Goal: Complete application form: Complete application form

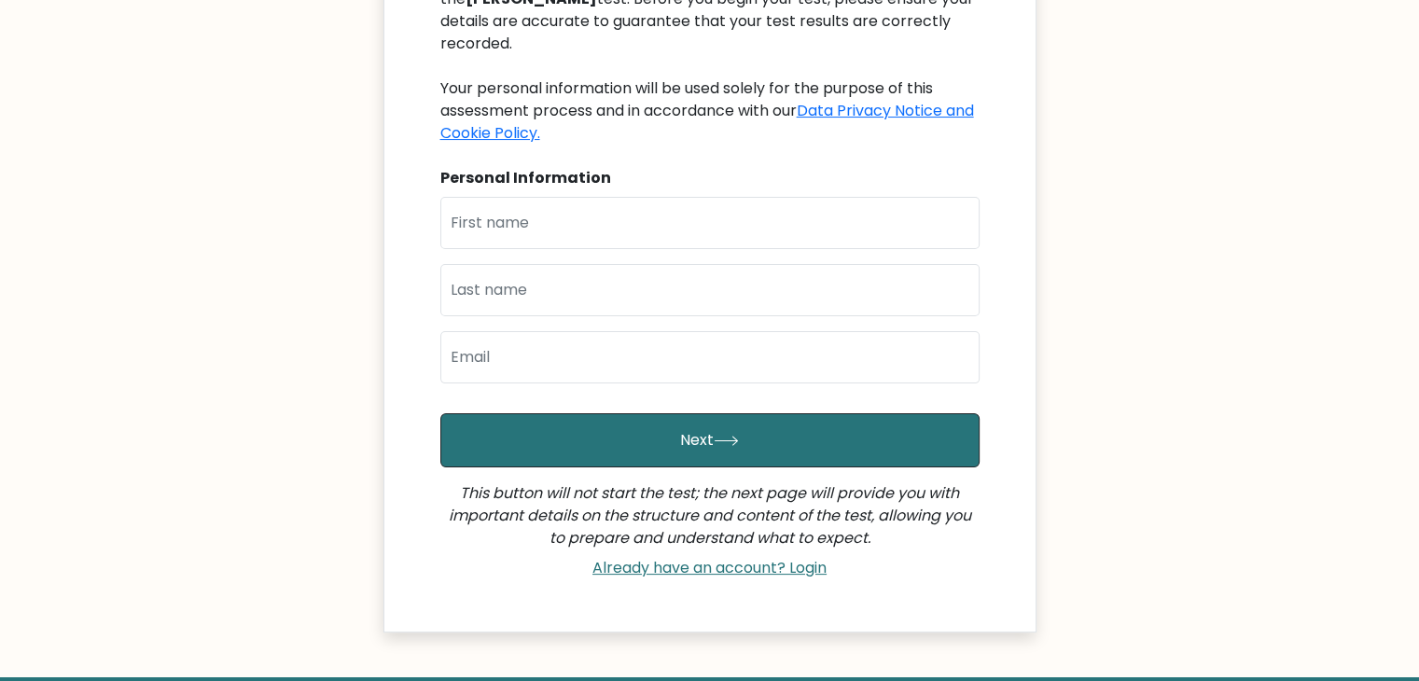
scroll to position [367, 0]
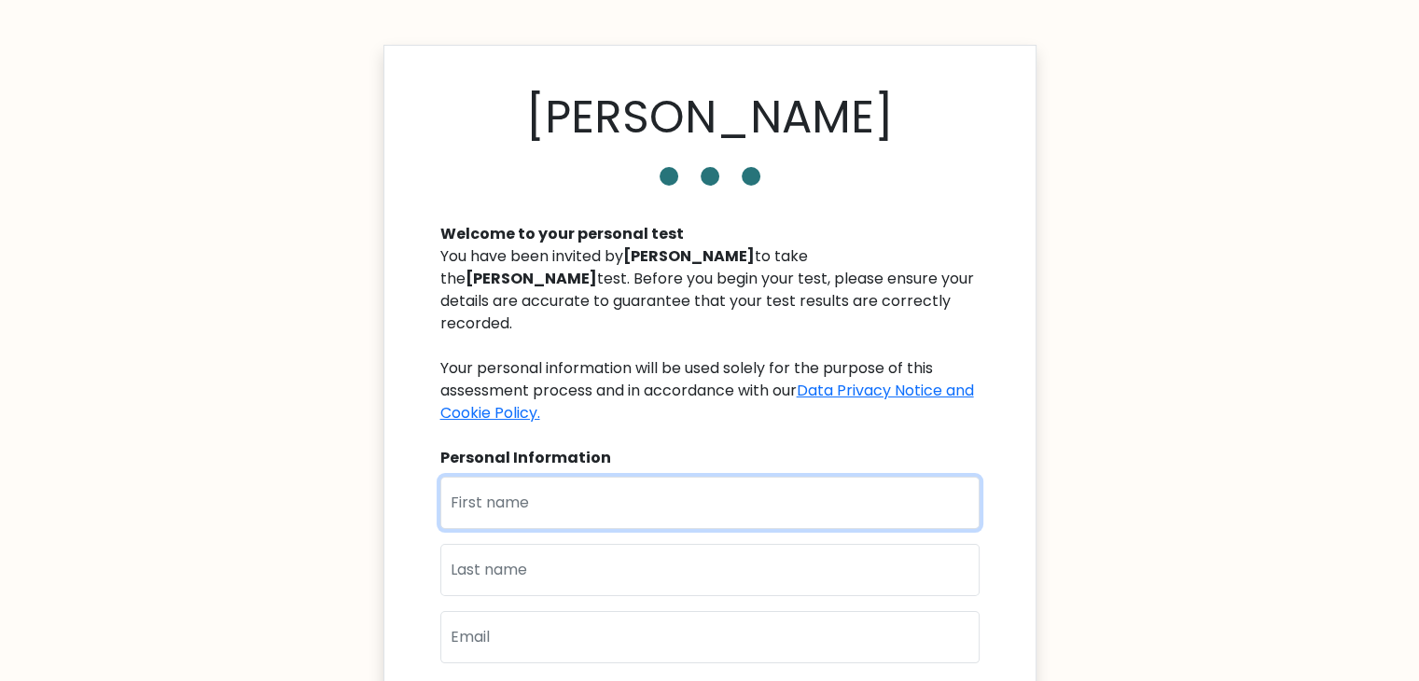
click at [621, 494] on input "text" at bounding box center [709, 503] width 539 height 52
type input "[PERSON_NAME]"
click at [578, 557] on input "text" at bounding box center [709, 570] width 539 height 52
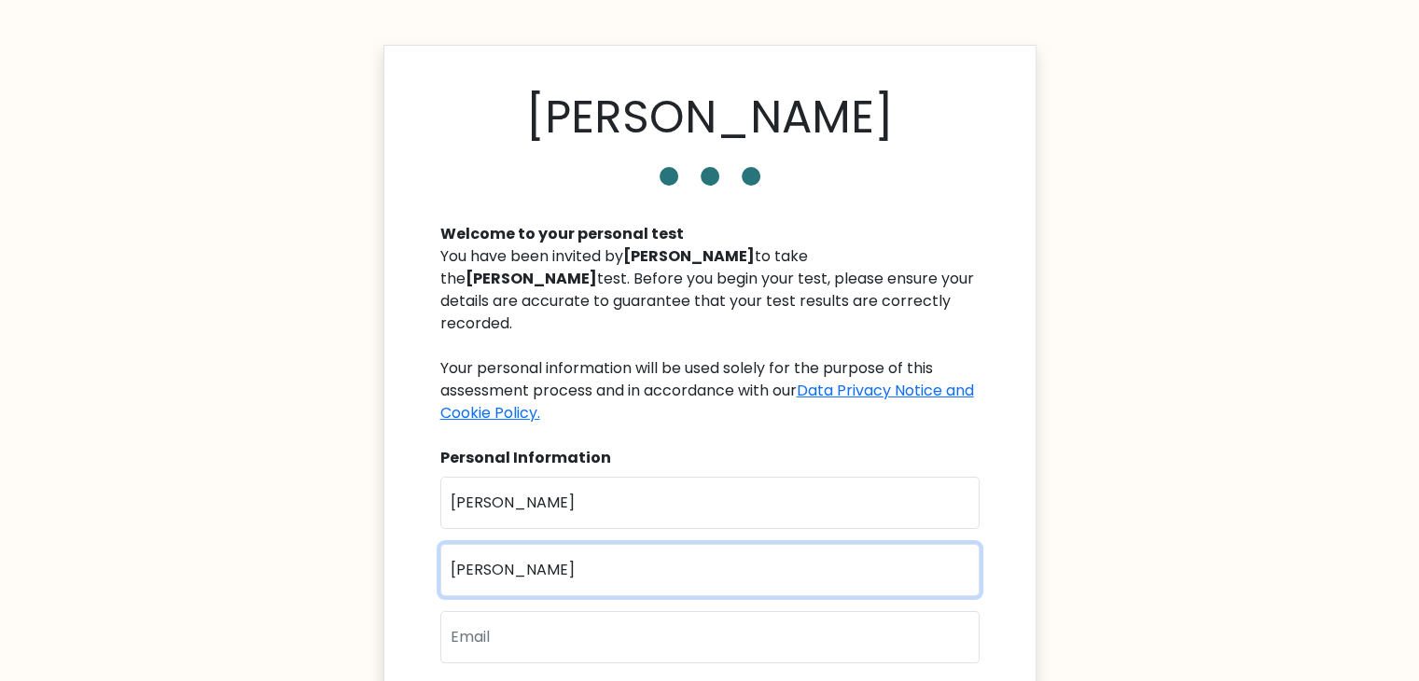
type input "J"
click at [575, 560] on input "C'" at bounding box center [709, 570] width 539 height 52
type input "Cəbiyev"
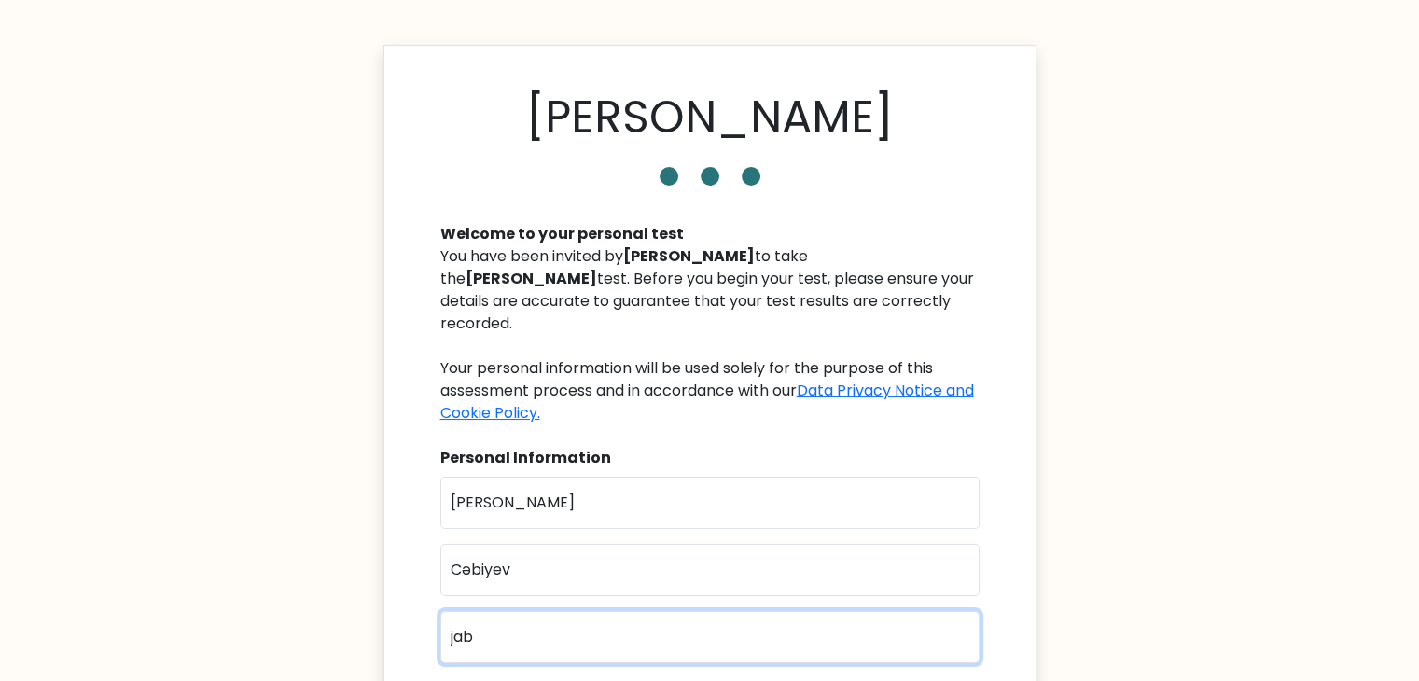
type input "jabiyevmurad02@gmail.com"
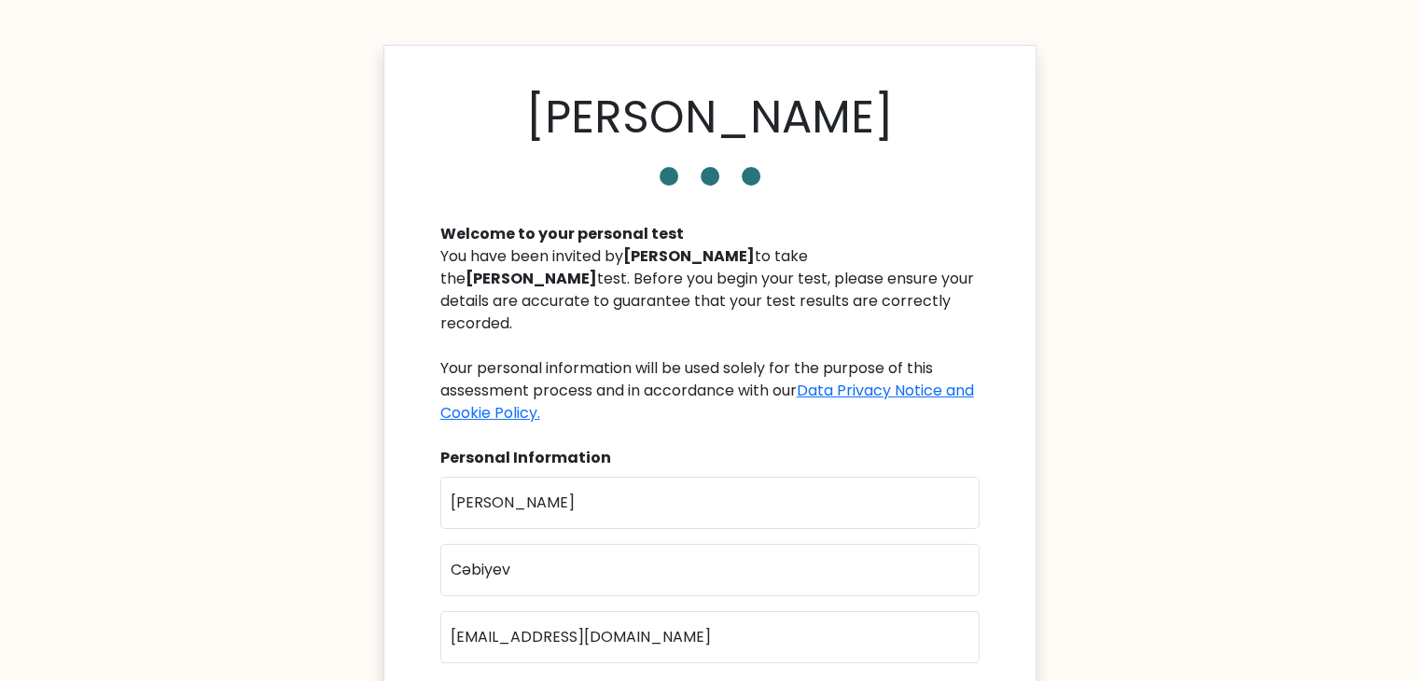
scroll to position [43, 0]
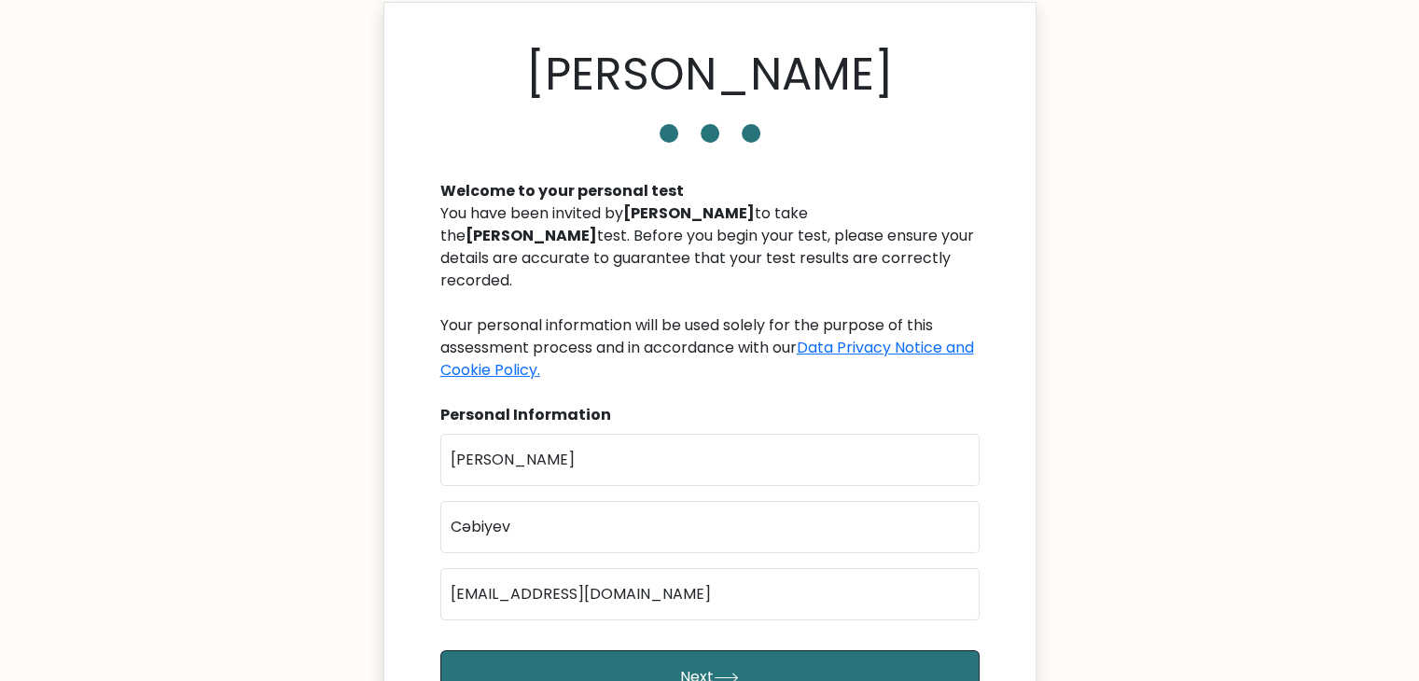
click at [440, 650] on button "Next" at bounding box center [709, 677] width 539 height 54
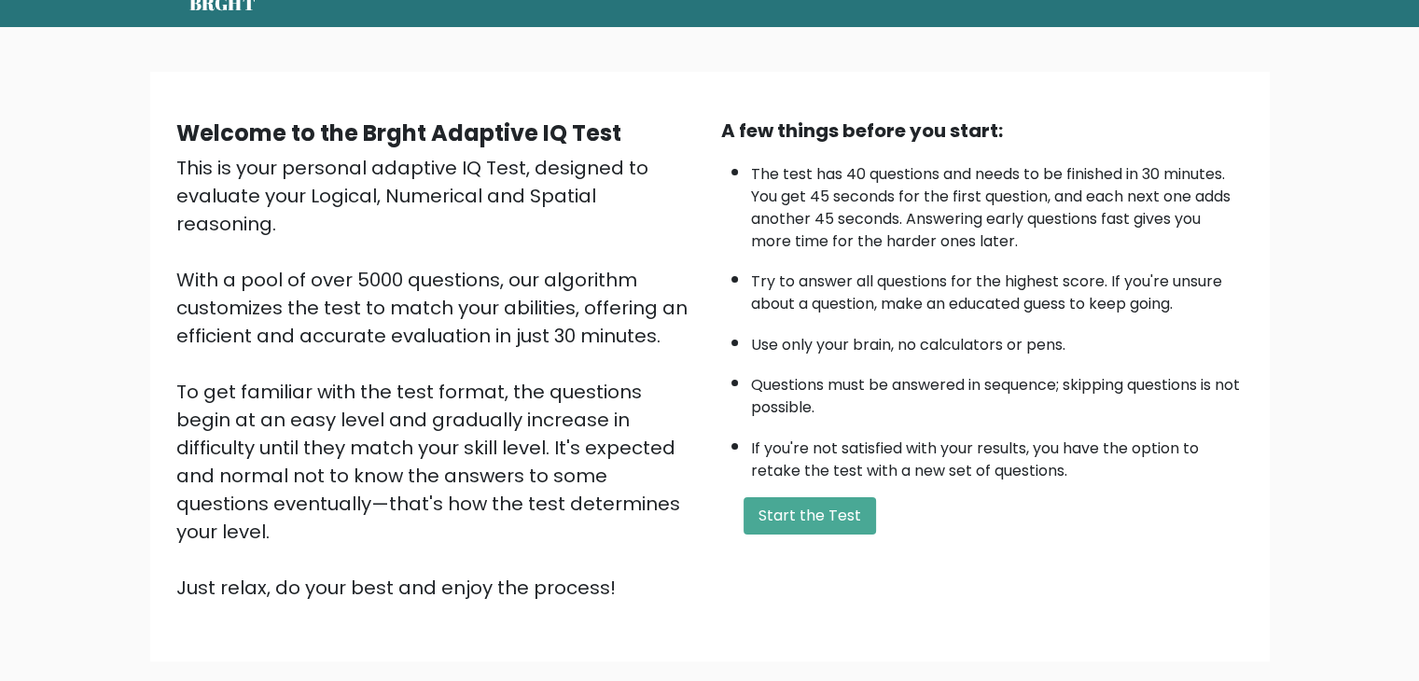
scroll to position [174, 0]
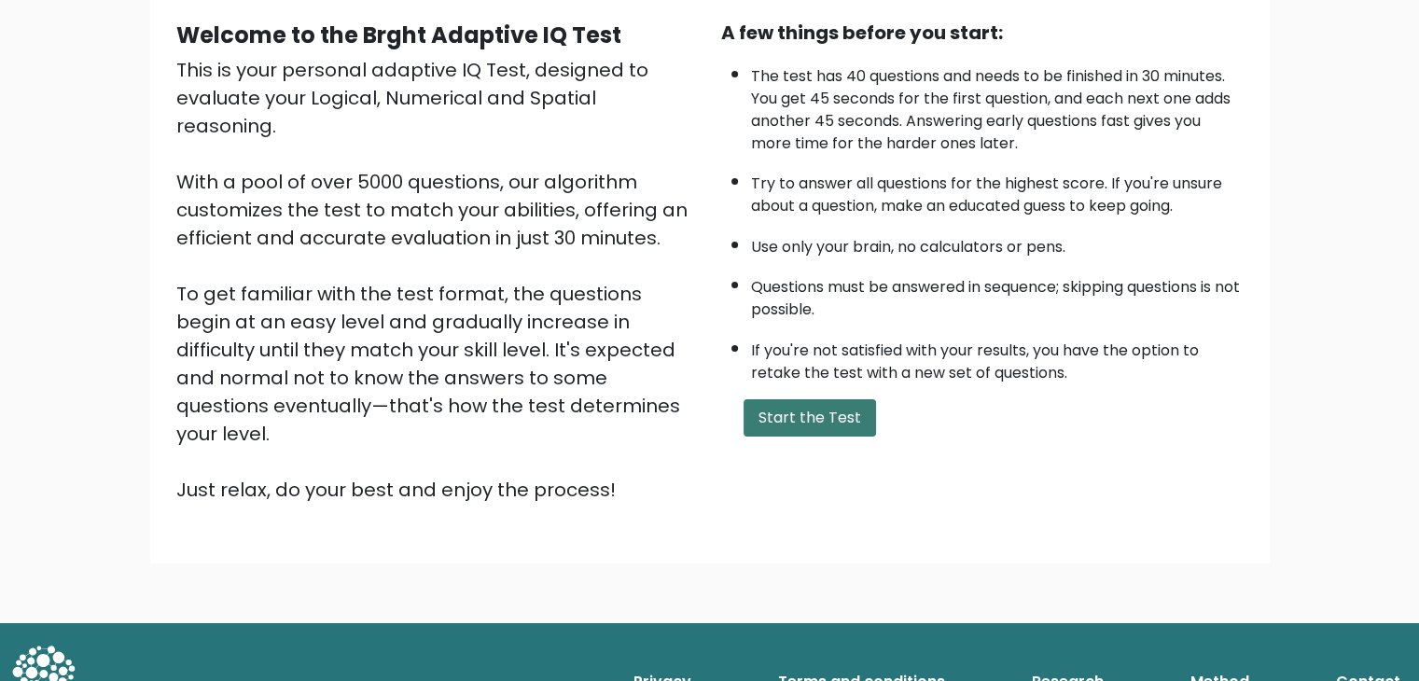
click at [802, 415] on button "Start the Test" at bounding box center [810, 417] width 132 height 37
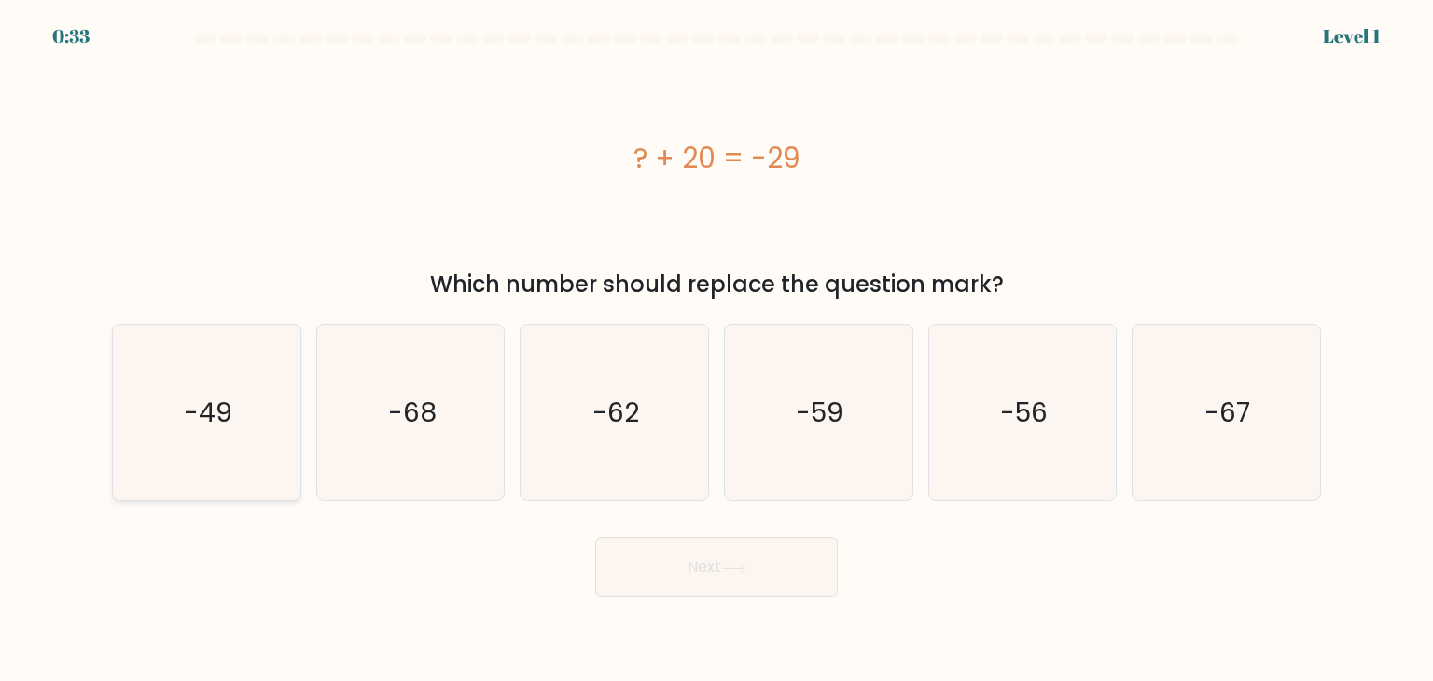
click at [213, 428] on text "-49" at bounding box center [208, 412] width 49 height 37
click at [717, 350] on input "a. -49" at bounding box center [717, 345] width 1 height 9
radio input "true"
click at [623, 576] on button "Next" at bounding box center [716, 567] width 243 height 60
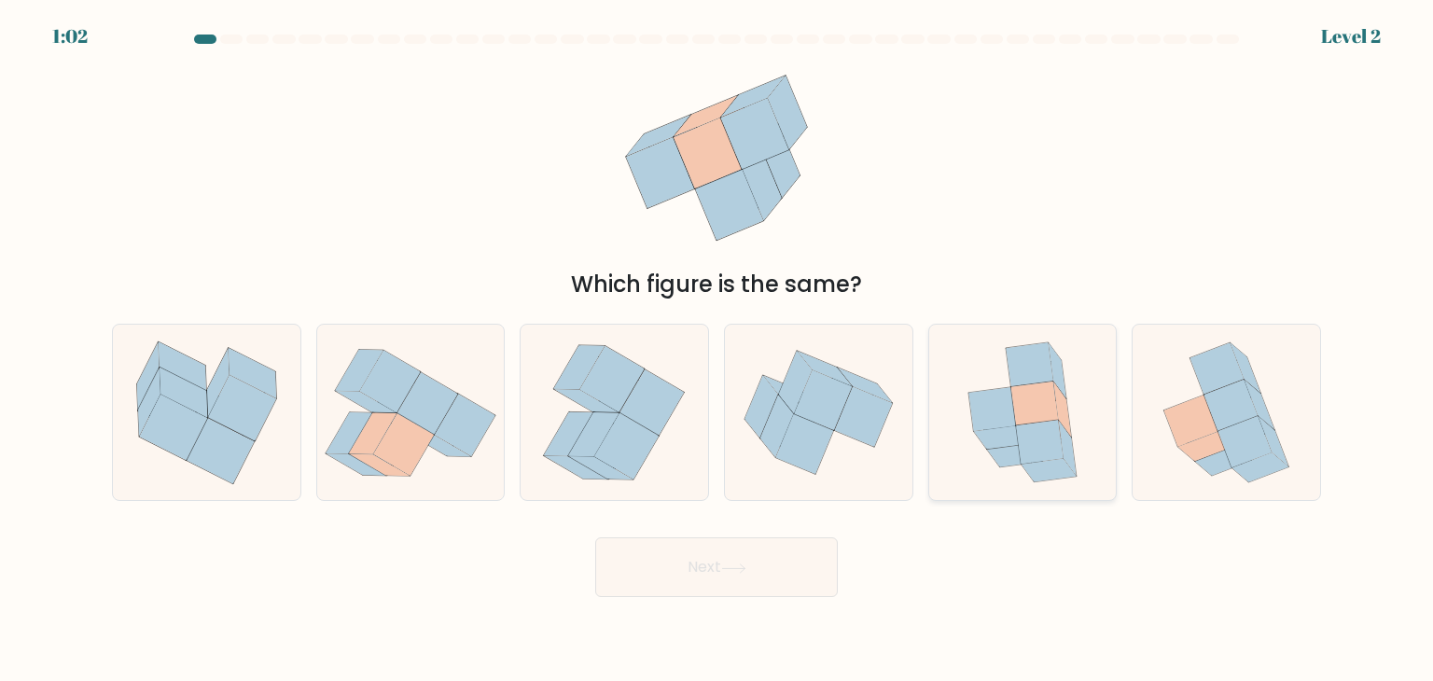
click at [1074, 389] on icon at bounding box center [1023, 412] width 145 height 175
click at [717, 350] on input "e." at bounding box center [717, 345] width 1 height 9
radio input "true"
click at [749, 578] on button "Next" at bounding box center [716, 567] width 243 height 60
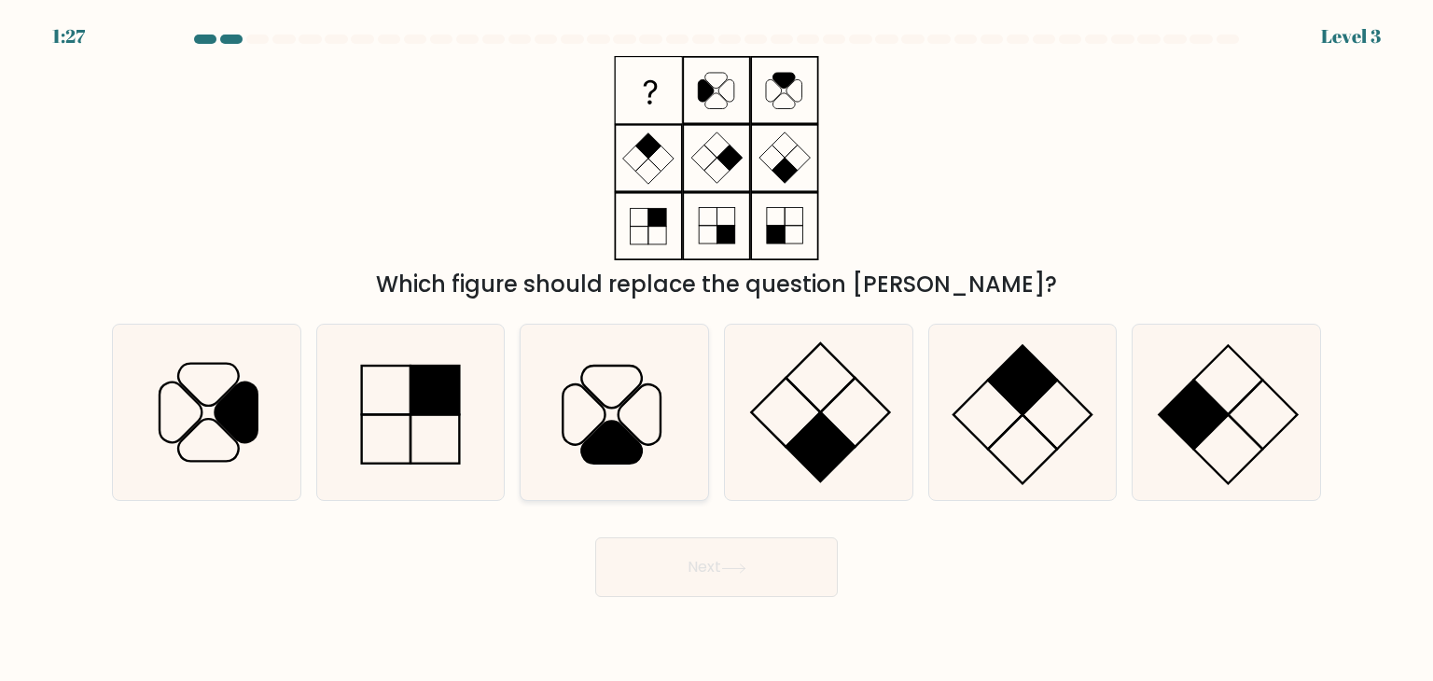
click at [605, 438] on icon at bounding box center [612, 443] width 61 height 42
click at [717, 350] on input "c." at bounding box center [717, 345] width 1 height 9
radio input "true"
click at [698, 581] on button "Next" at bounding box center [716, 567] width 243 height 60
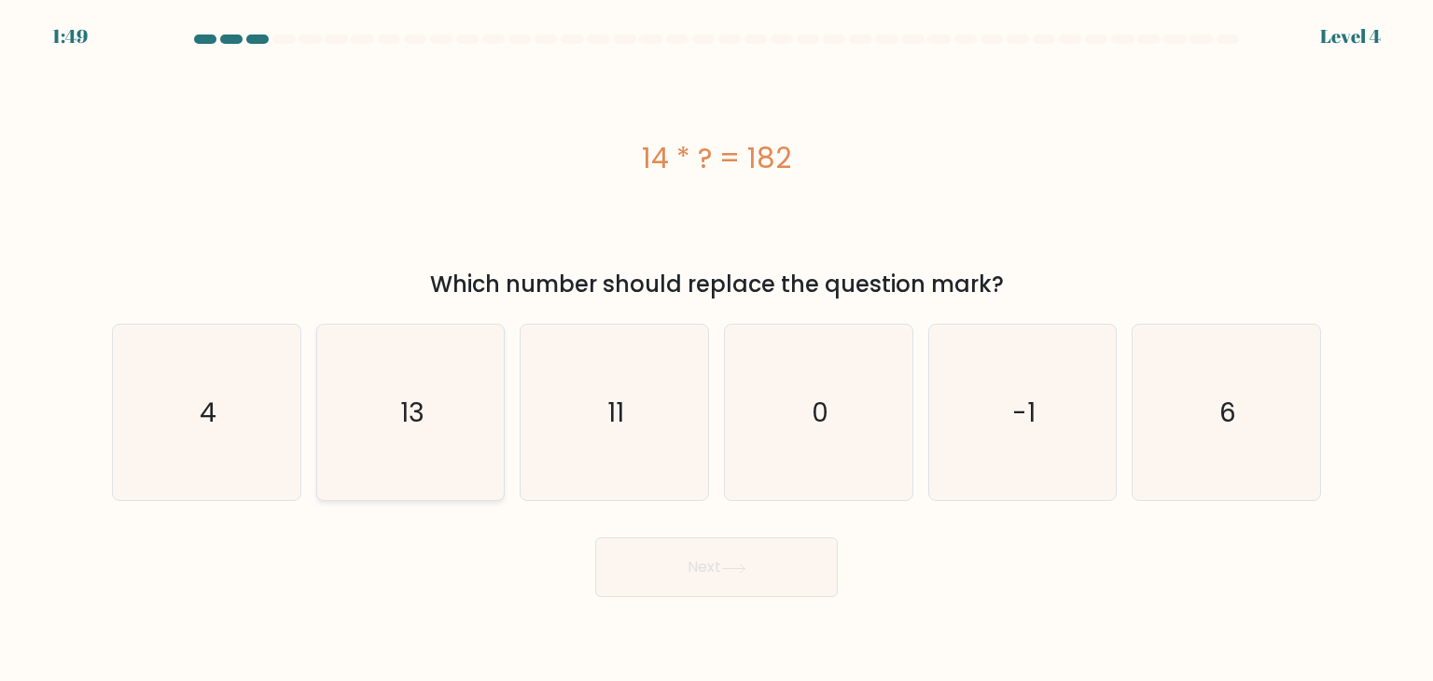
click at [394, 426] on icon "13" at bounding box center [410, 412] width 175 height 175
click at [717, 350] on input "b. 13" at bounding box center [717, 345] width 1 height 9
radio input "true"
click at [784, 573] on button "Next" at bounding box center [716, 567] width 243 height 60
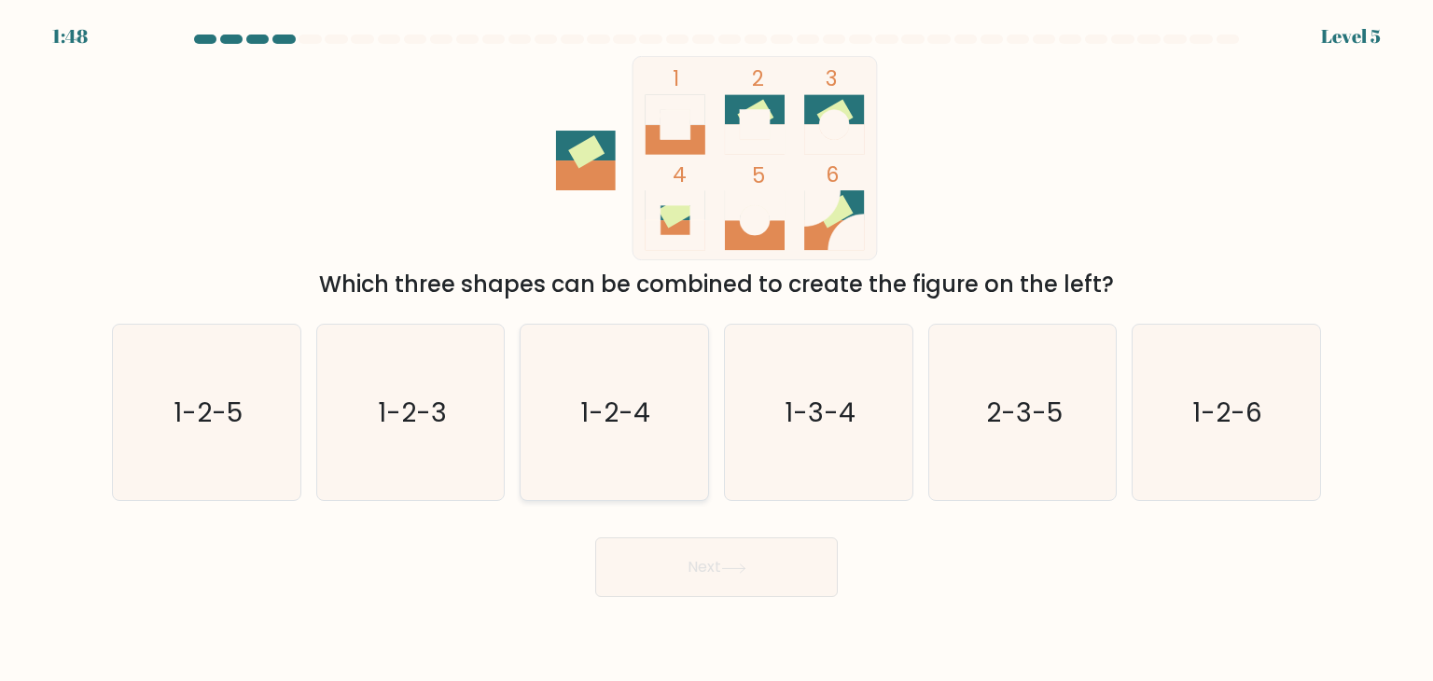
click at [640, 410] on text "1-2-4" at bounding box center [616, 412] width 70 height 37
click at [717, 350] on input "c. 1-2-4" at bounding box center [717, 345] width 1 height 9
radio input "true"
click at [690, 548] on button "Next" at bounding box center [716, 567] width 243 height 60
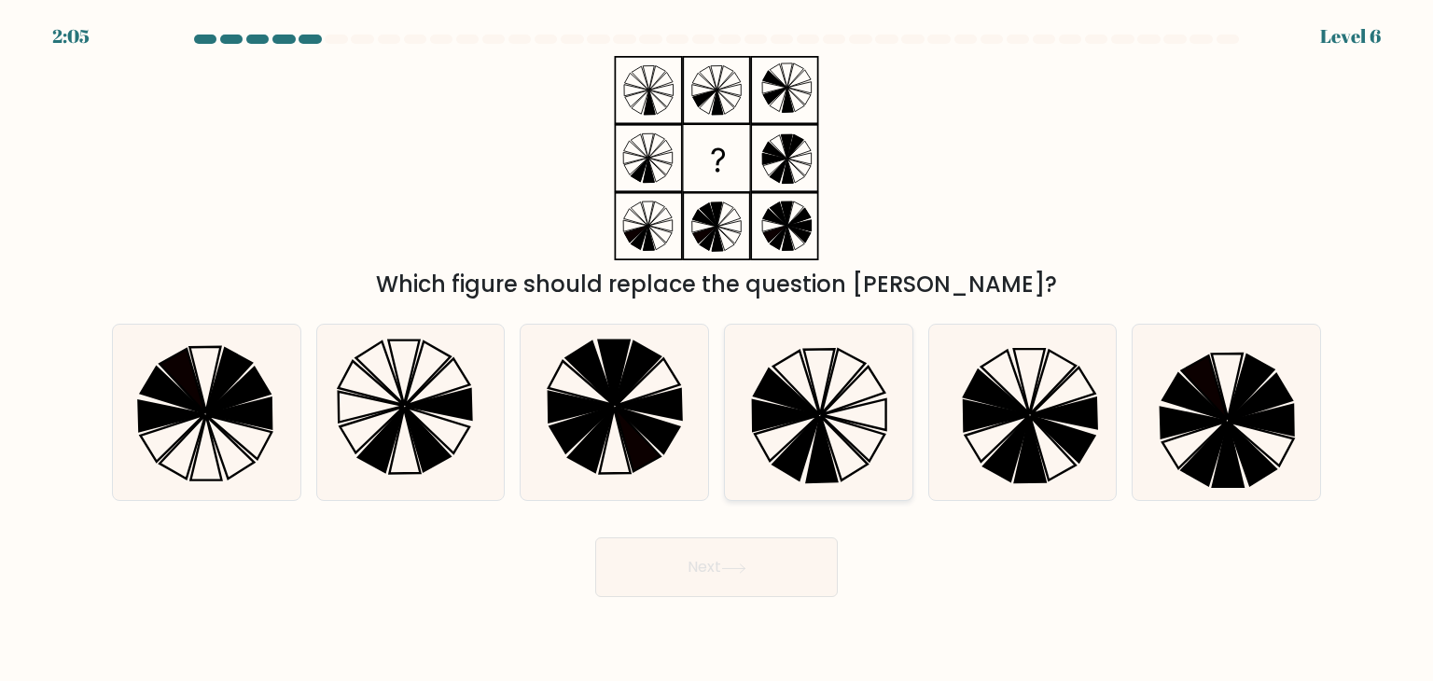
click at [836, 432] on icon at bounding box center [844, 449] width 47 height 64
click at [717, 350] on input "d." at bounding box center [717, 345] width 1 height 9
radio input "true"
click at [732, 568] on icon at bounding box center [733, 568] width 22 height 8
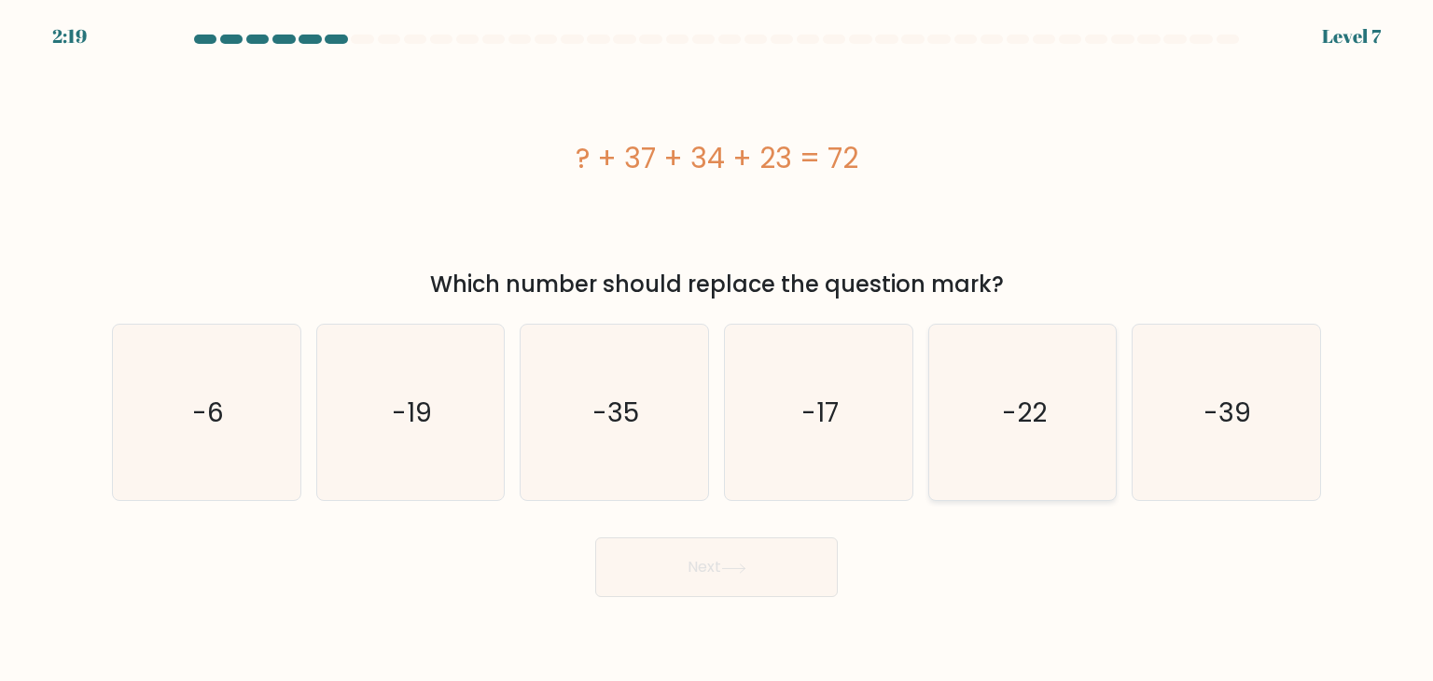
click at [1038, 415] on text "-22" at bounding box center [1024, 412] width 45 height 37
click at [717, 350] on input "e. -22" at bounding box center [717, 345] width 1 height 9
radio input "true"
click at [736, 570] on icon at bounding box center [733, 569] width 25 height 10
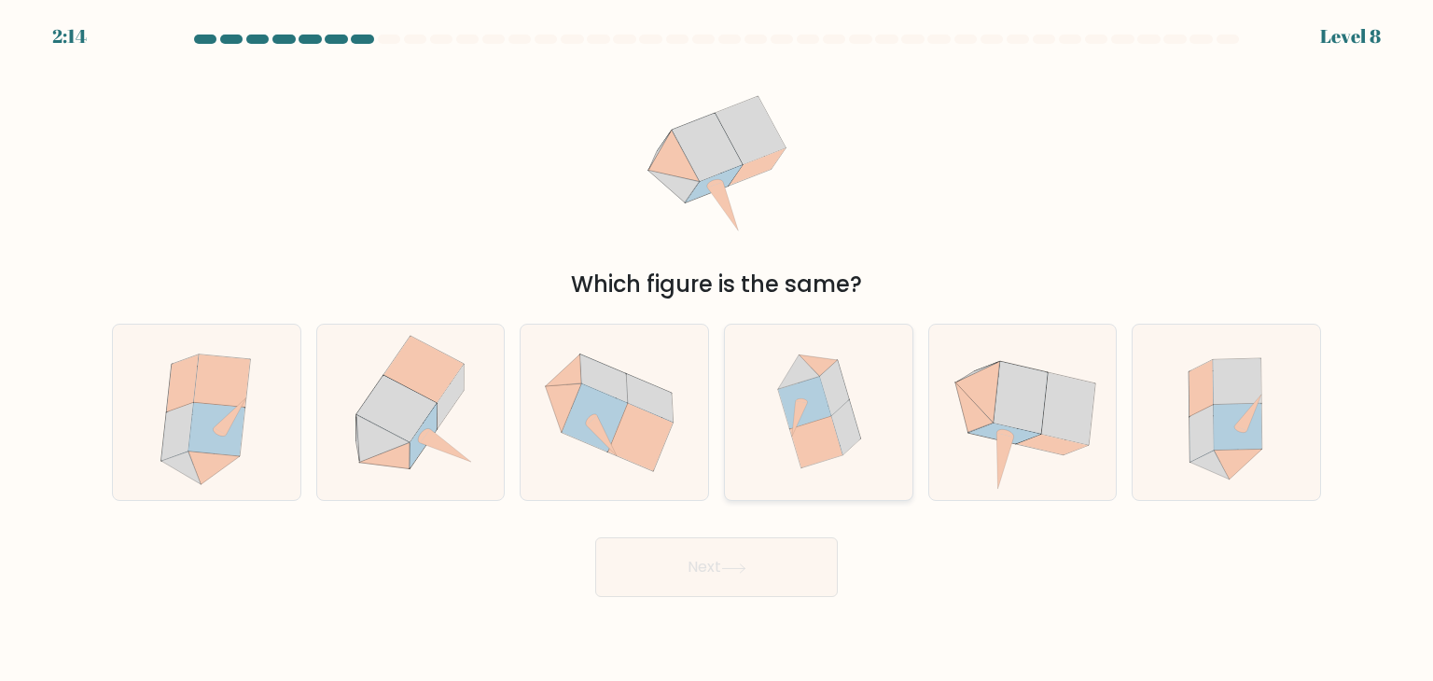
click at [802, 378] on icon at bounding box center [799, 372] width 42 height 35
click at [717, 350] on input "d." at bounding box center [717, 345] width 1 height 9
radio input "true"
click at [773, 575] on button "Next" at bounding box center [716, 567] width 243 height 60
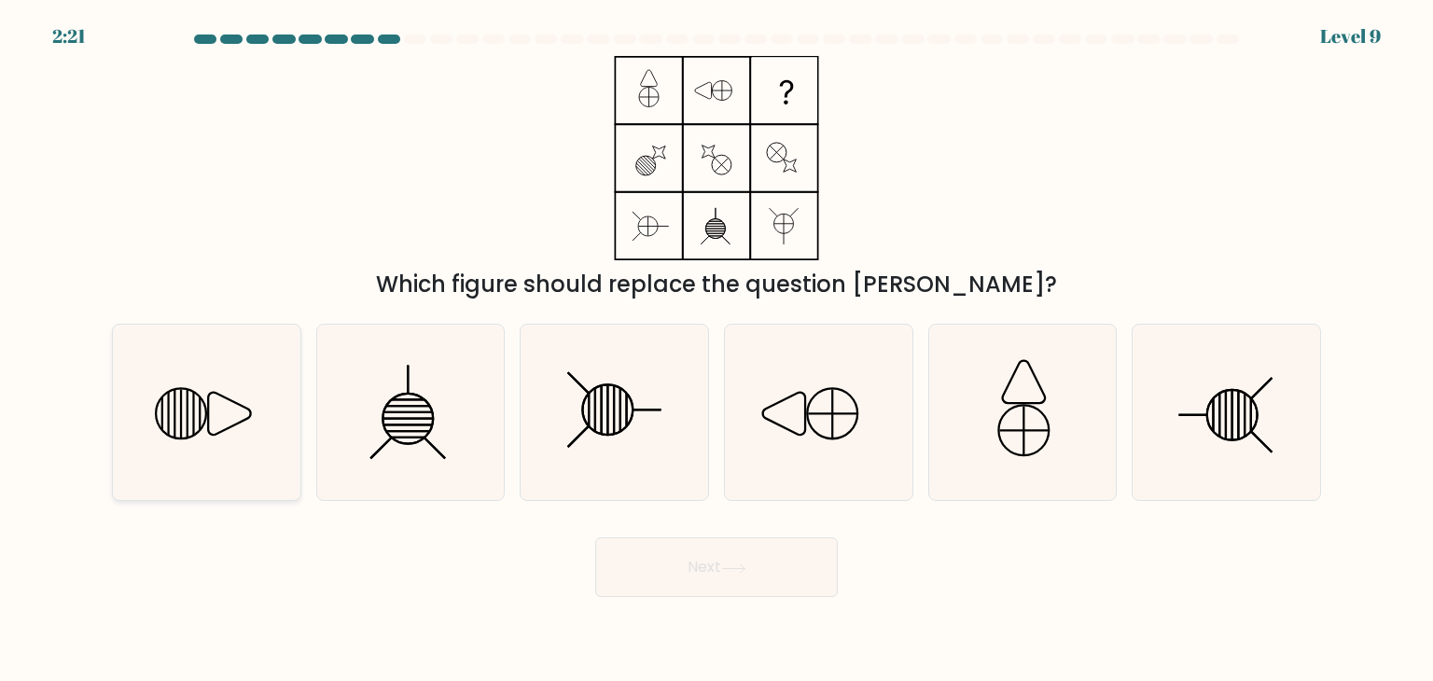
click at [213, 425] on icon at bounding box center [205, 412] width 175 height 175
click at [717, 350] on input "a." at bounding box center [717, 345] width 1 height 9
radio input "true"
click at [694, 590] on button "Next" at bounding box center [716, 567] width 243 height 60
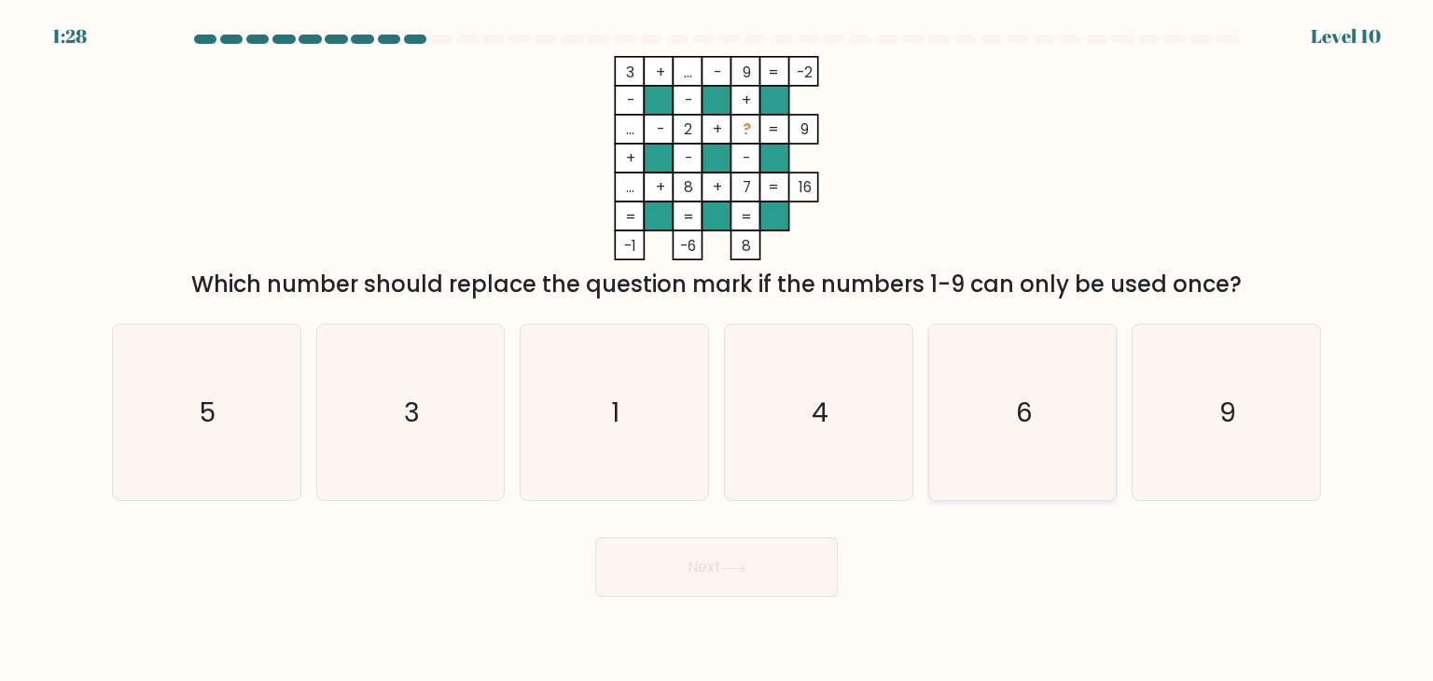
click at [1113, 363] on div "6" at bounding box center [1022, 412] width 189 height 177
click at [717, 350] on input "e. 6" at bounding box center [717, 345] width 1 height 9
radio input "true"
click at [728, 573] on icon at bounding box center [733, 569] width 25 height 10
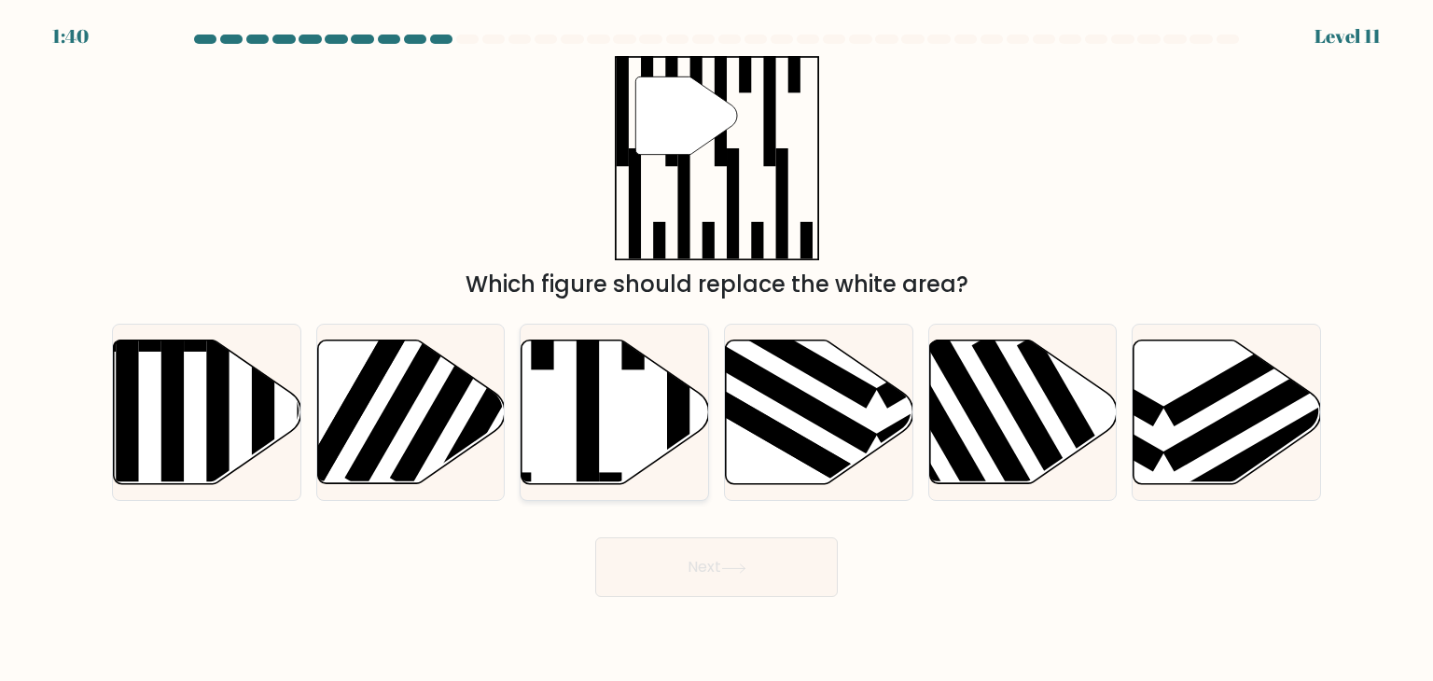
click at [654, 380] on icon at bounding box center [616, 413] width 188 height 144
click at [717, 350] on input "c." at bounding box center [717, 345] width 1 height 9
radio input "true"
click at [728, 581] on button "Next" at bounding box center [716, 567] width 243 height 60
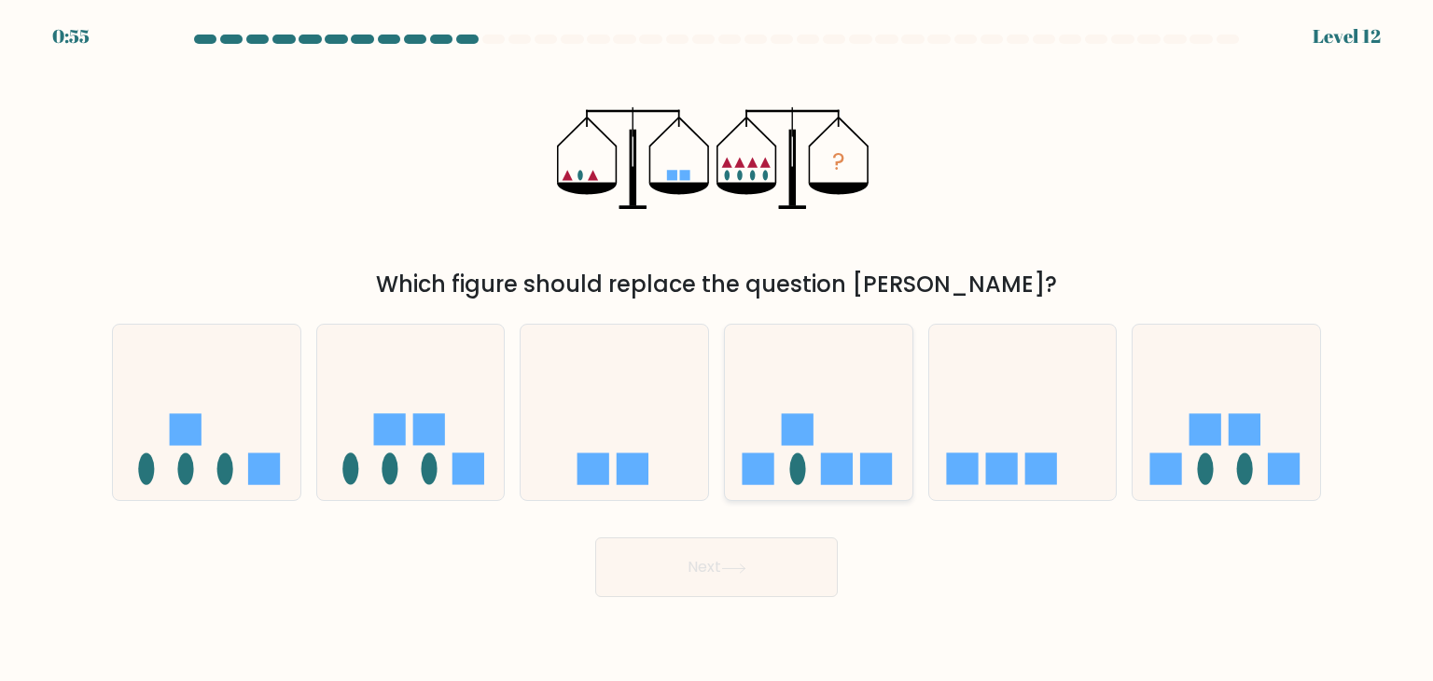
click at [890, 459] on rect at bounding box center [876, 469] width 32 height 32
click at [717, 350] on input "d." at bounding box center [717, 345] width 1 height 9
radio input "true"
click at [742, 598] on body "0:55 Level 12" at bounding box center [716, 340] width 1433 height 681
click at [749, 574] on button "Next" at bounding box center [716, 567] width 243 height 60
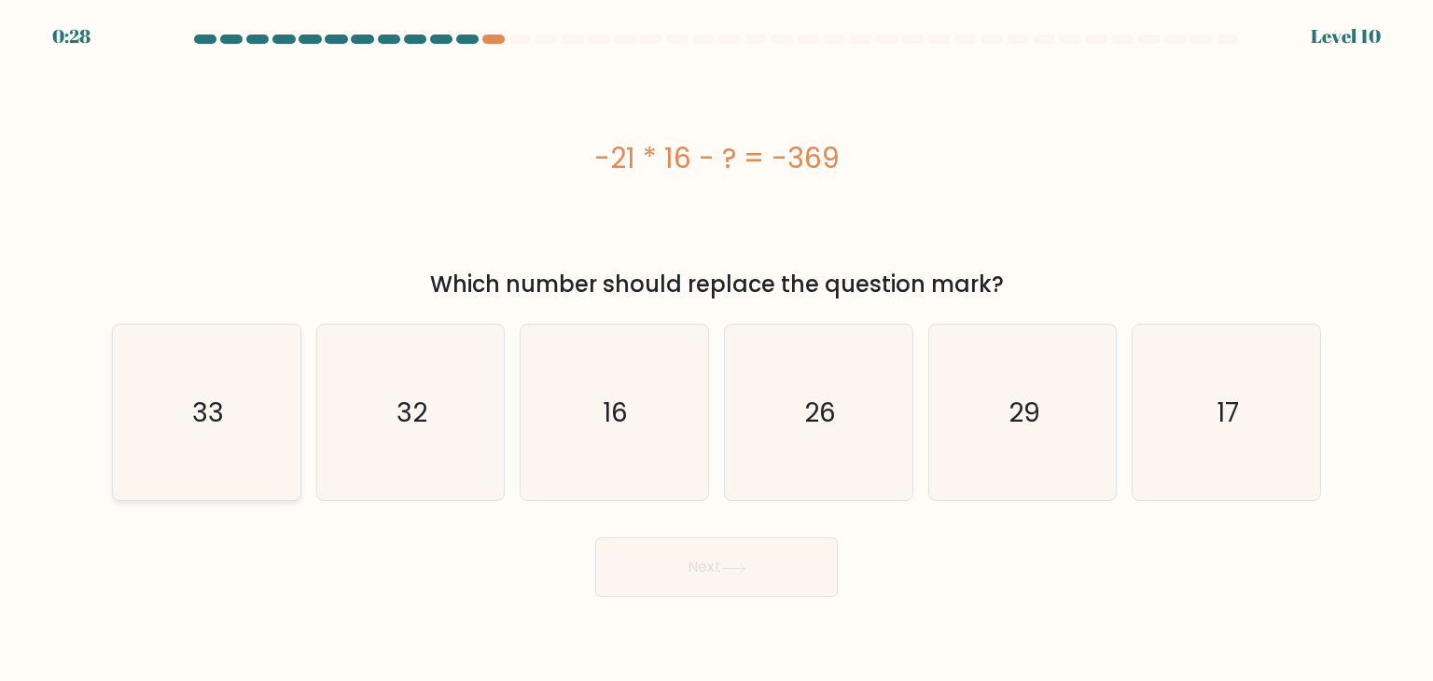
click at [231, 442] on icon "33" at bounding box center [205, 412] width 175 height 175
click at [717, 350] on input "a. 33" at bounding box center [717, 345] width 1 height 9
radio input "true"
click at [687, 582] on button "Next" at bounding box center [716, 567] width 243 height 60
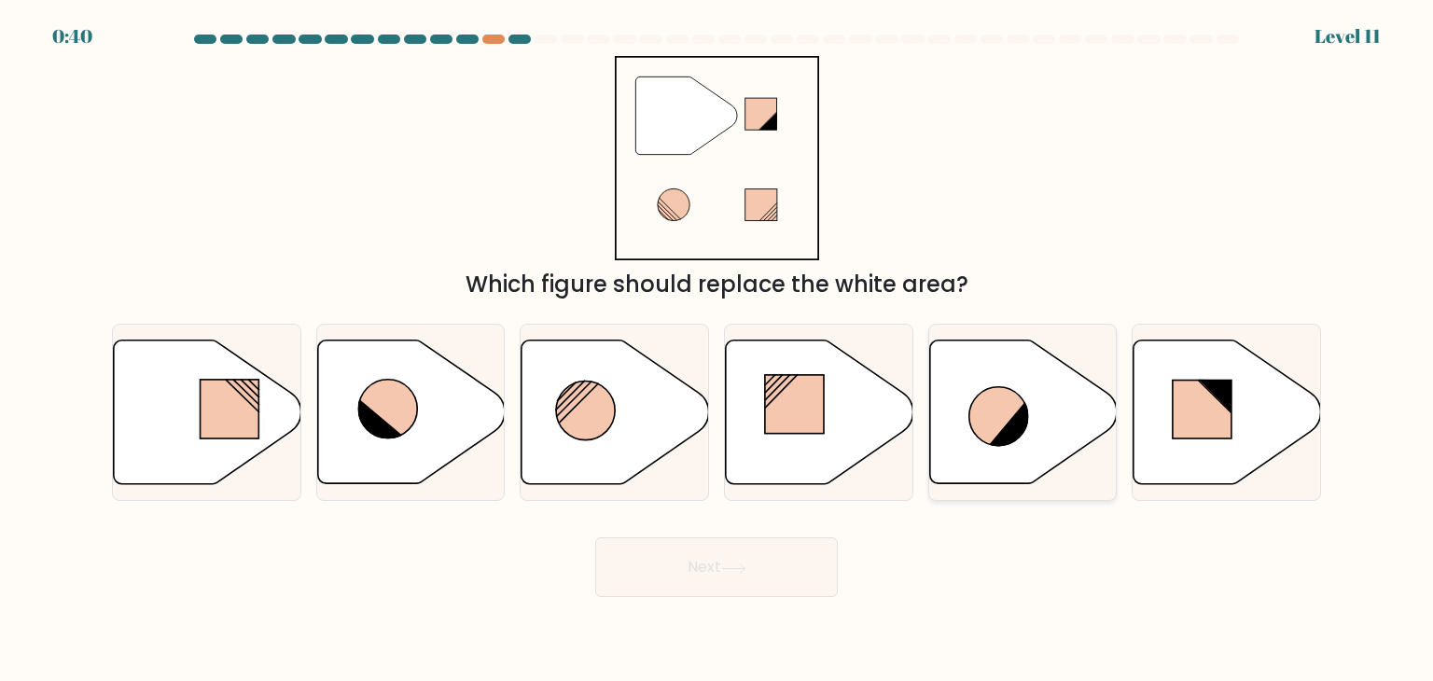
click at [1026, 419] on icon at bounding box center [1010, 423] width 44 height 47
click at [717, 350] on input "e." at bounding box center [717, 345] width 1 height 9
radio input "true"
click at [770, 562] on button "Next" at bounding box center [716, 567] width 243 height 60
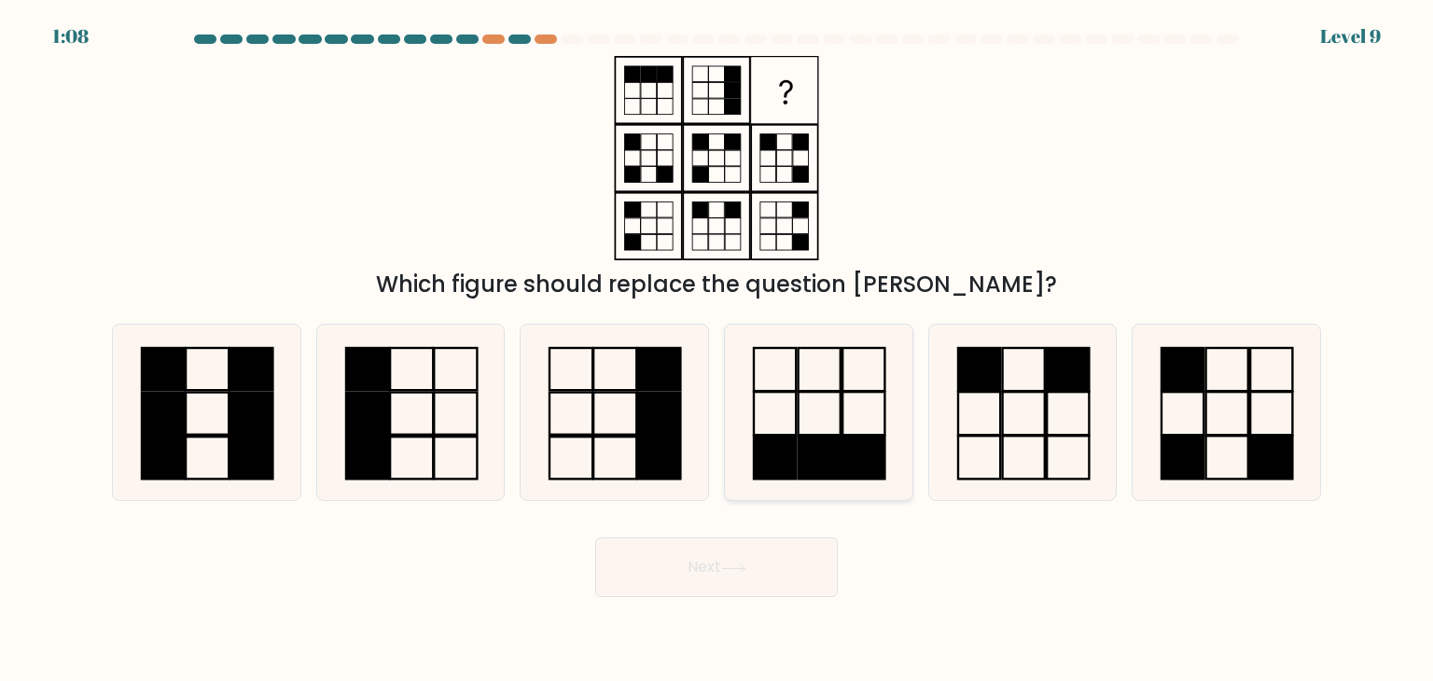
click at [828, 428] on icon at bounding box center [818, 412] width 175 height 175
click at [717, 350] on input "d." at bounding box center [717, 345] width 1 height 9
radio input "true"
click at [743, 566] on icon at bounding box center [733, 569] width 25 height 10
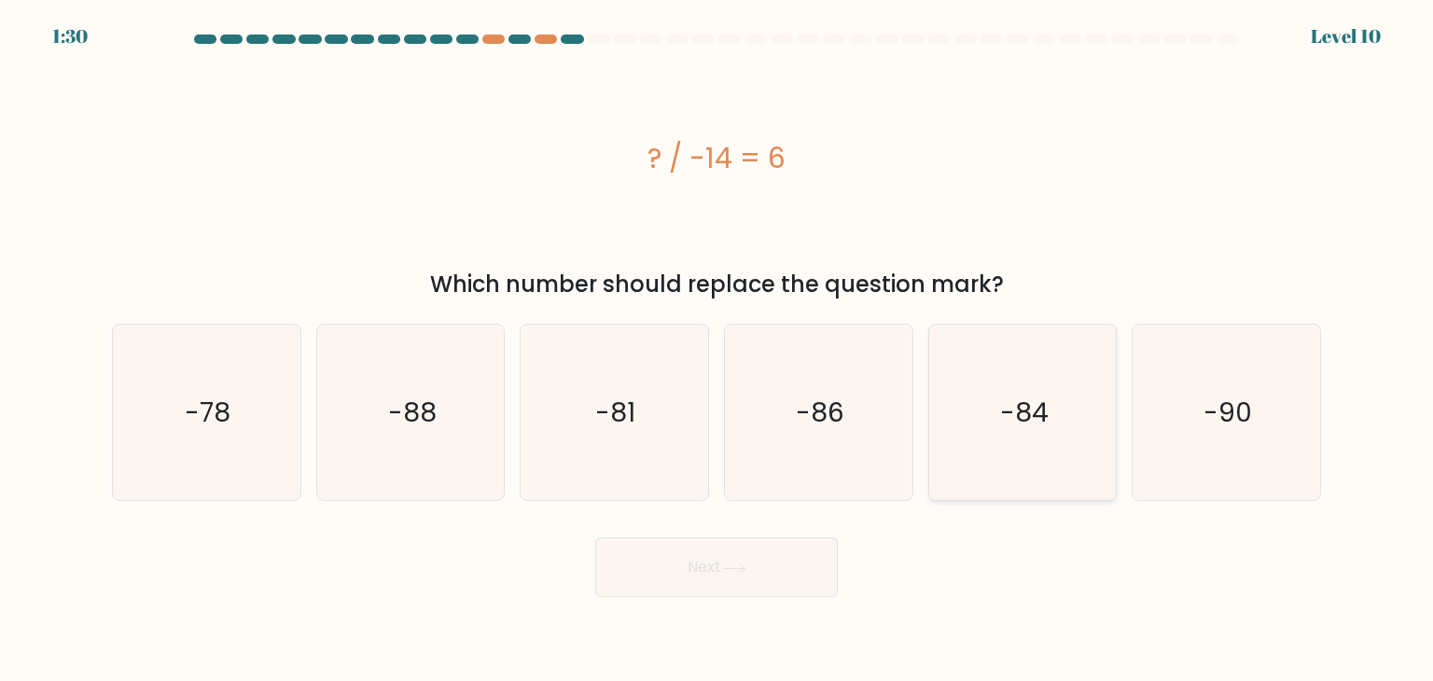
click at [1042, 422] on text "-84" at bounding box center [1024, 412] width 49 height 37
click at [717, 350] on input "e. -84" at bounding box center [717, 345] width 1 height 9
radio input "true"
click at [756, 569] on button "Next" at bounding box center [716, 567] width 243 height 60
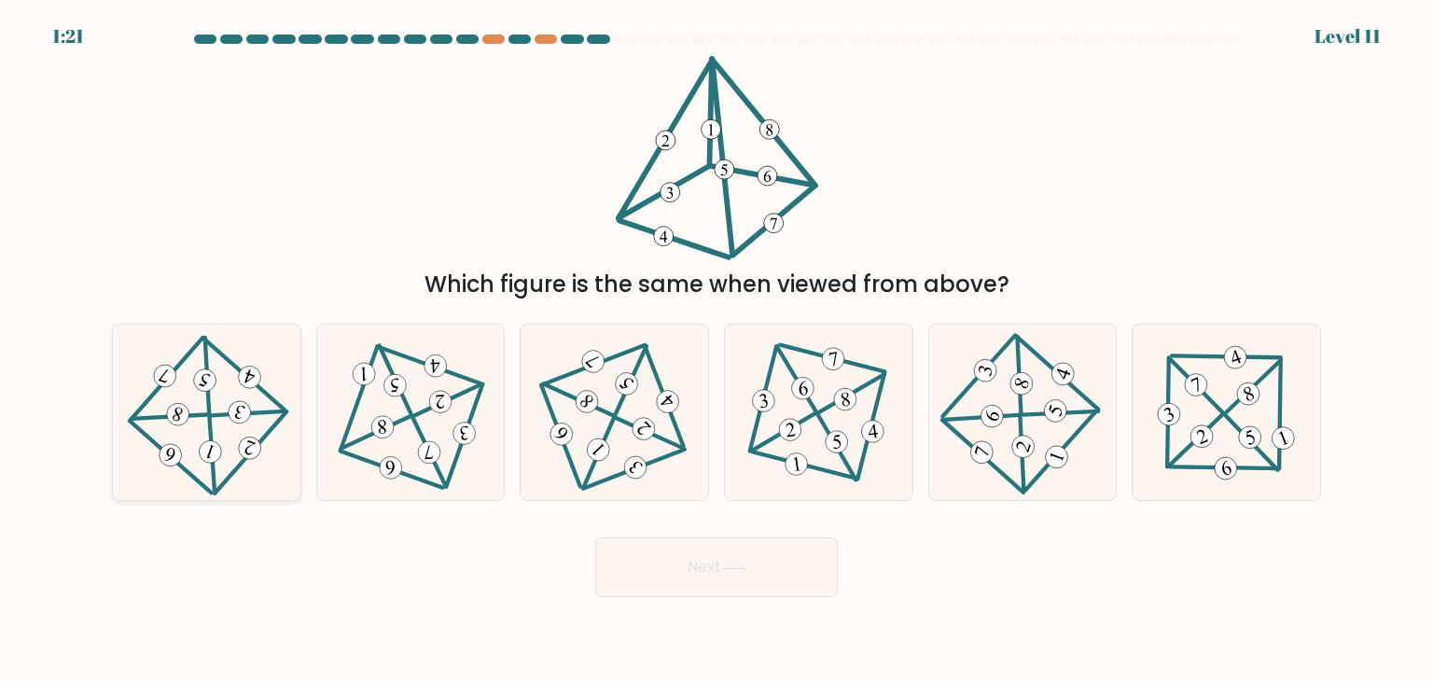
click at [228, 348] on icon at bounding box center [206, 412] width 141 height 141
click at [717, 348] on input "a." at bounding box center [717, 345] width 1 height 9
radio input "true"
click at [721, 587] on button "Next" at bounding box center [716, 567] width 243 height 60
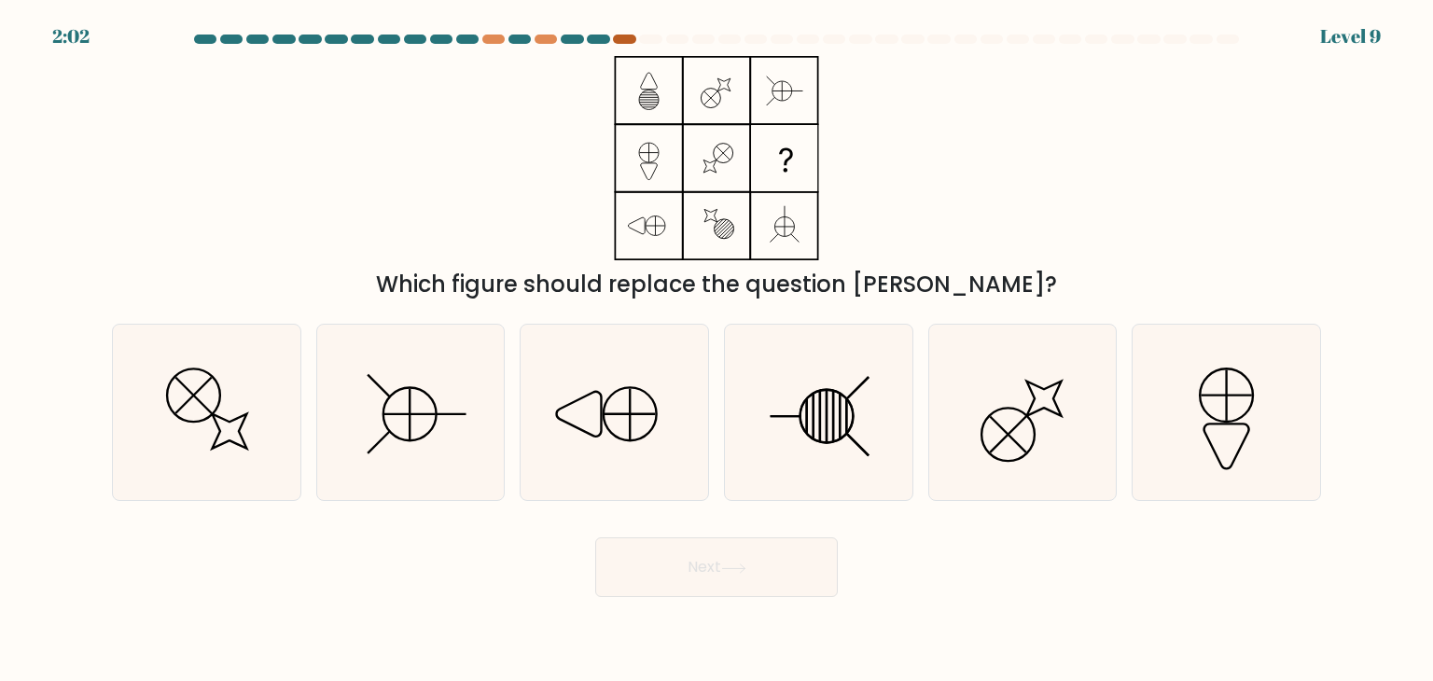
click at [621, 35] on div at bounding box center [624, 39] width 22 height 9
click at [627, 38] on div at bounding box center [624, 39] width 22 height 9
click at [787, 433] on icon at bounding box center [818, 412] width 175 height 175
click at [717, 350] on input "d." at bounding box center [717, 345] width 1 height 9
radio input "true"
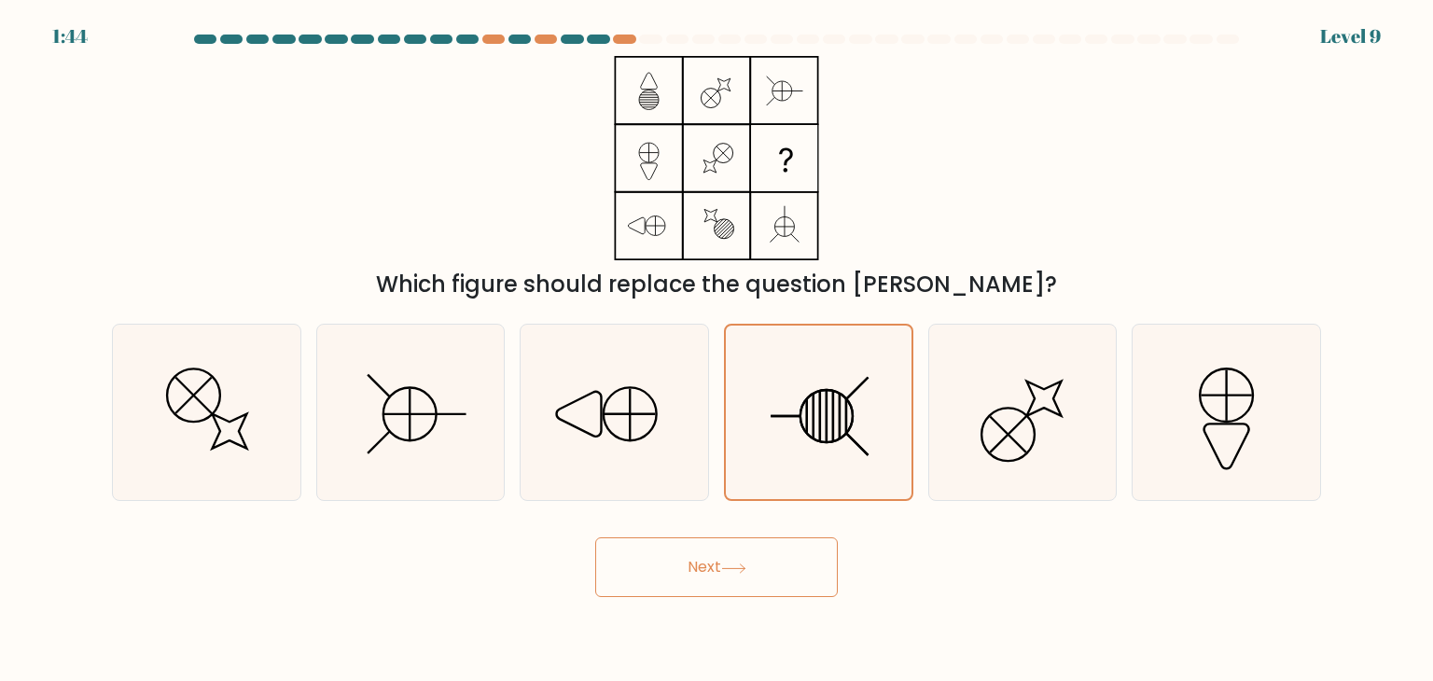
click at [728, 558] on button "Next" at bounding box center [716, 567] width 243 height 60
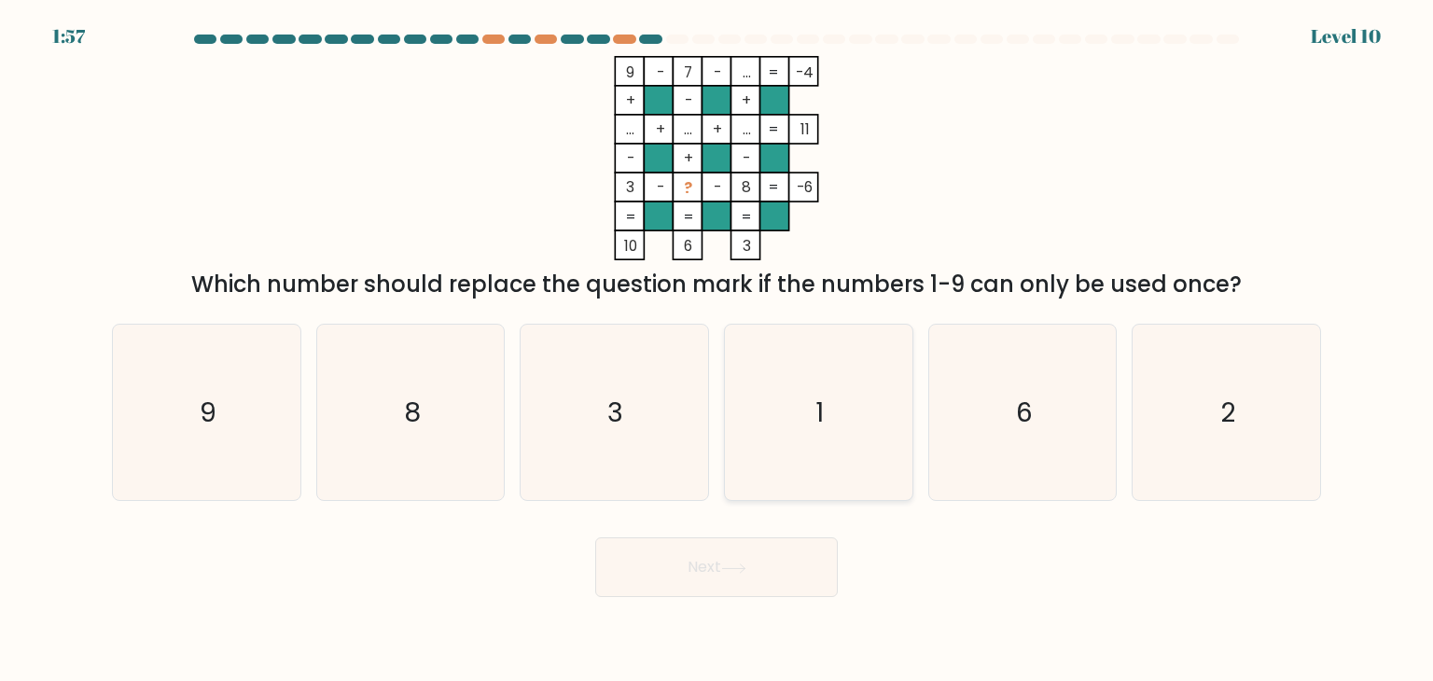
click at [802, 396] on icon "1" at bounding box center [818, 412] width 175 height 175
click at [717, 350] on input "d. 1" at bounding box center [717, 345] width 1 height 9
radio input "true"
click at [709, 565] on button "Next" at bounding box center [716, 567] width 243 height 60
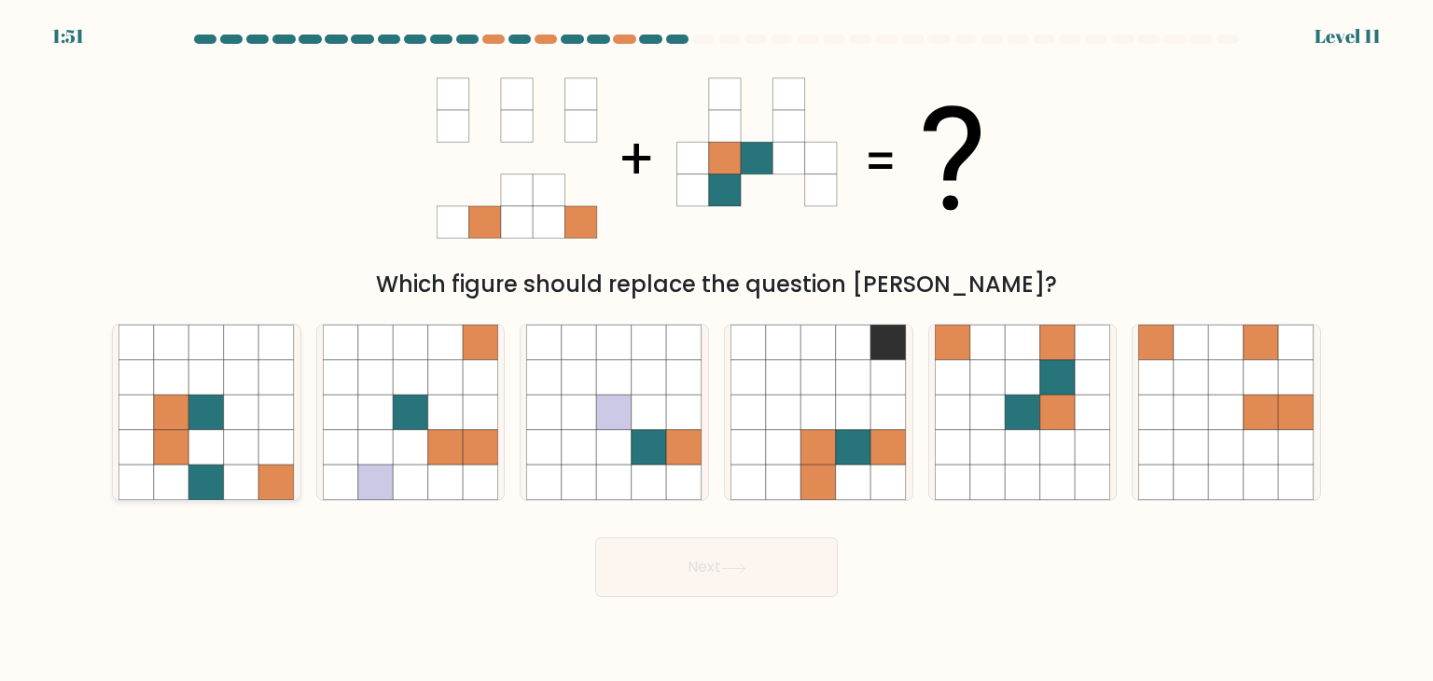
click at [274, 419] on icon at bounding box center [276, 412] width 35 height 35
click at [717, 350] on input "a." at bounding box center [717, 345] width 1 height 9
radio input "true"
click at [789, 589] on button "Next" at bounding box center [716, 567] width 243 height 60
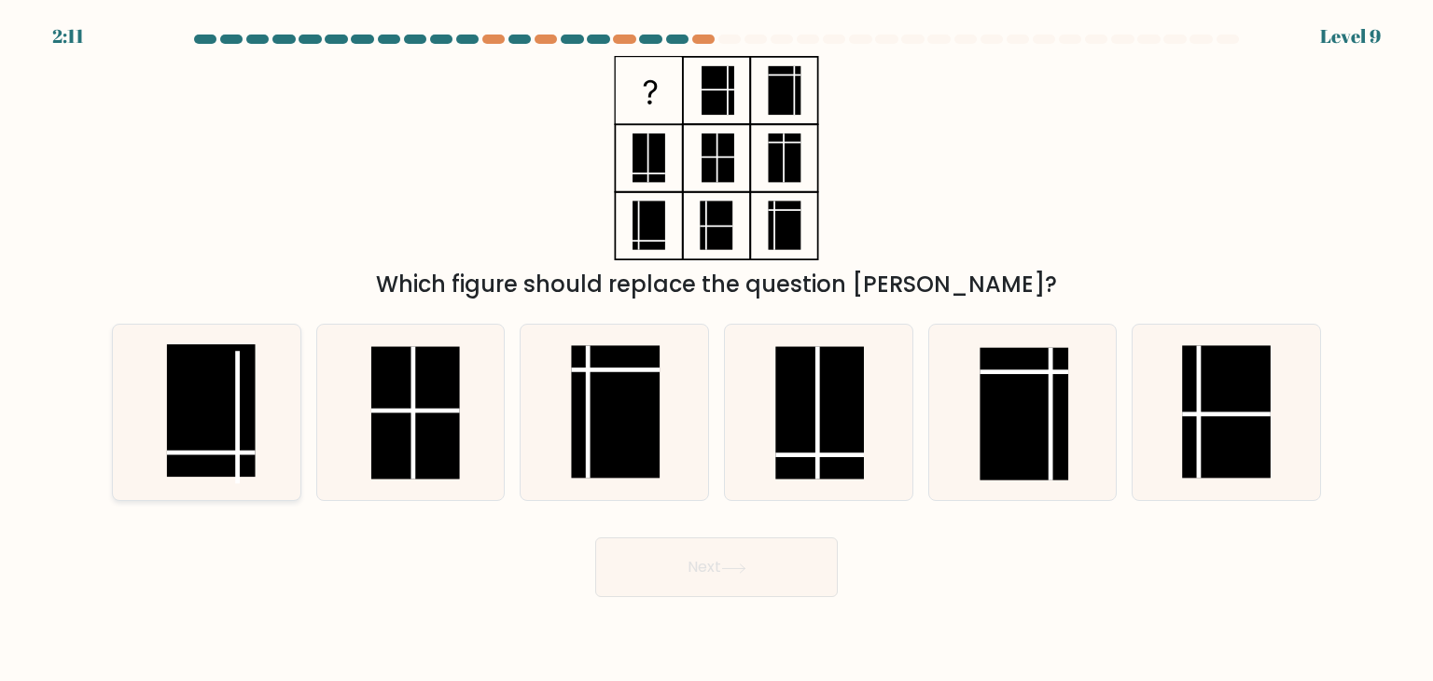
click at [208, 425] on rect at bounding box center [211, 410] width 89 height 132
click at [717, 350] on input "a." at bounding box center [717, 345] width 1 height 9
radio input "true"
click at [740, 564] on icon at bounding box center [733, 569] width 25 height 10
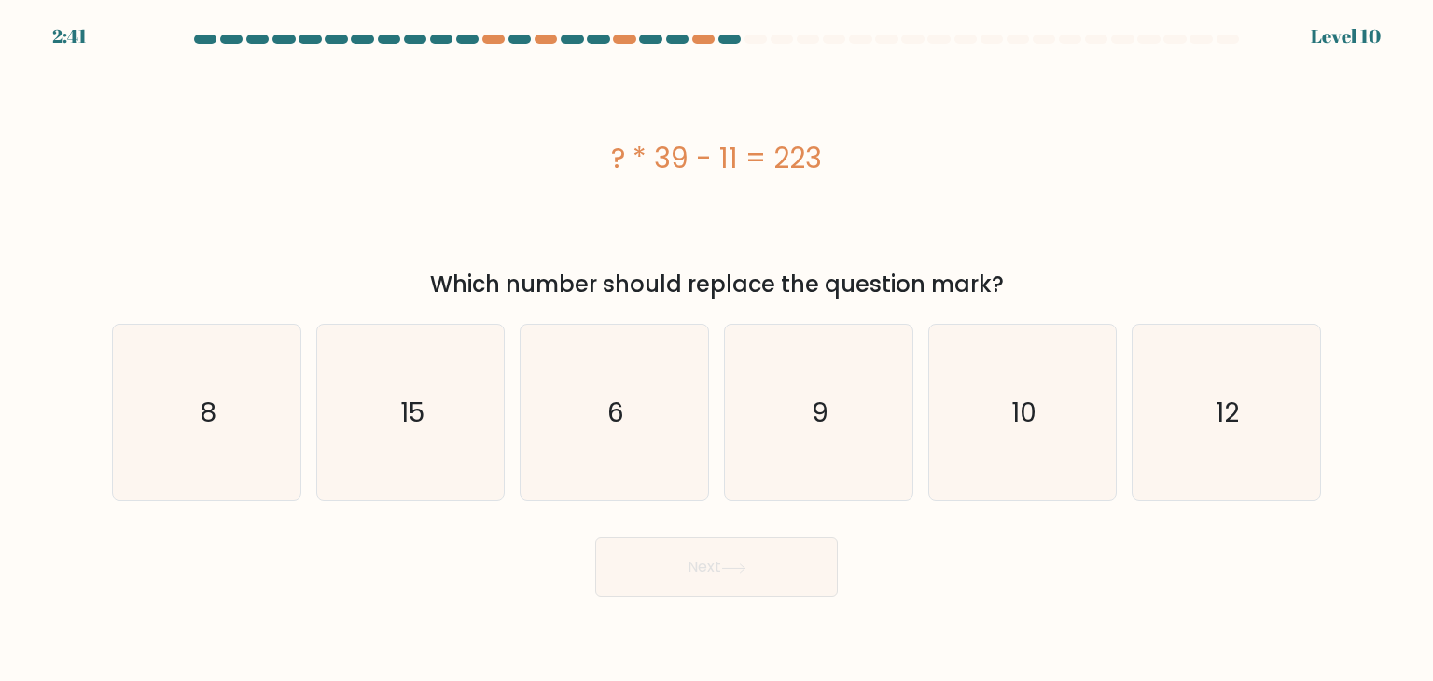
click at [619, 505] on form "a. 8" at bounding box center [716, 316] width 1433 height 563
click at [638, 453] on icon "6" at bounding box center [613, 412] width 175 height 175
click at [717, 350] on input "c. 6" at bounding box center [717, 345] width 1 height 9
radio input "true"
click at [702, 586] on button "Next" at bounding box center [716, 567] width 243 height 60
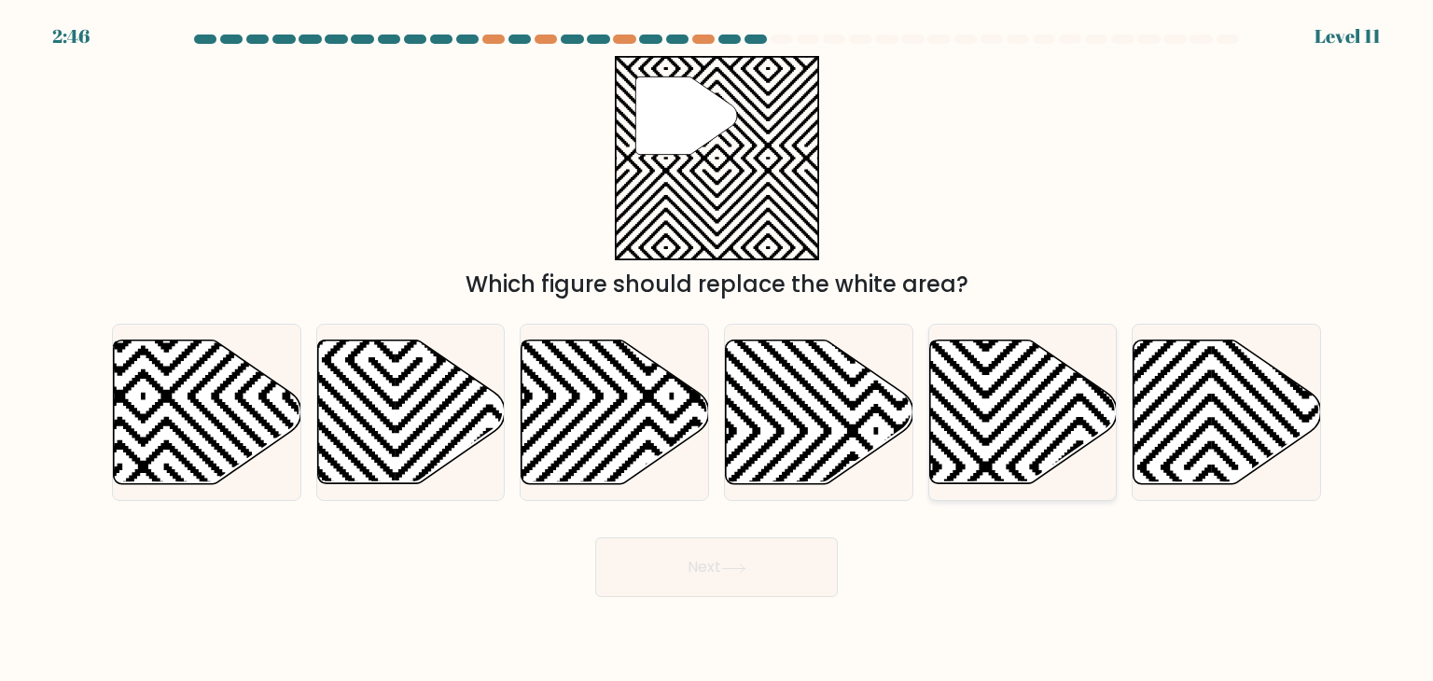
click at [999, 410] on icon at bounding box center [1080, 490] width 378 height 378
click at [717, 350] on input "e." at bounding box center [717, 345] width 1 height 9
radio input "true"
click at [775, 588] on button "Next" at bounding box center [716, 567] width 243 height 60
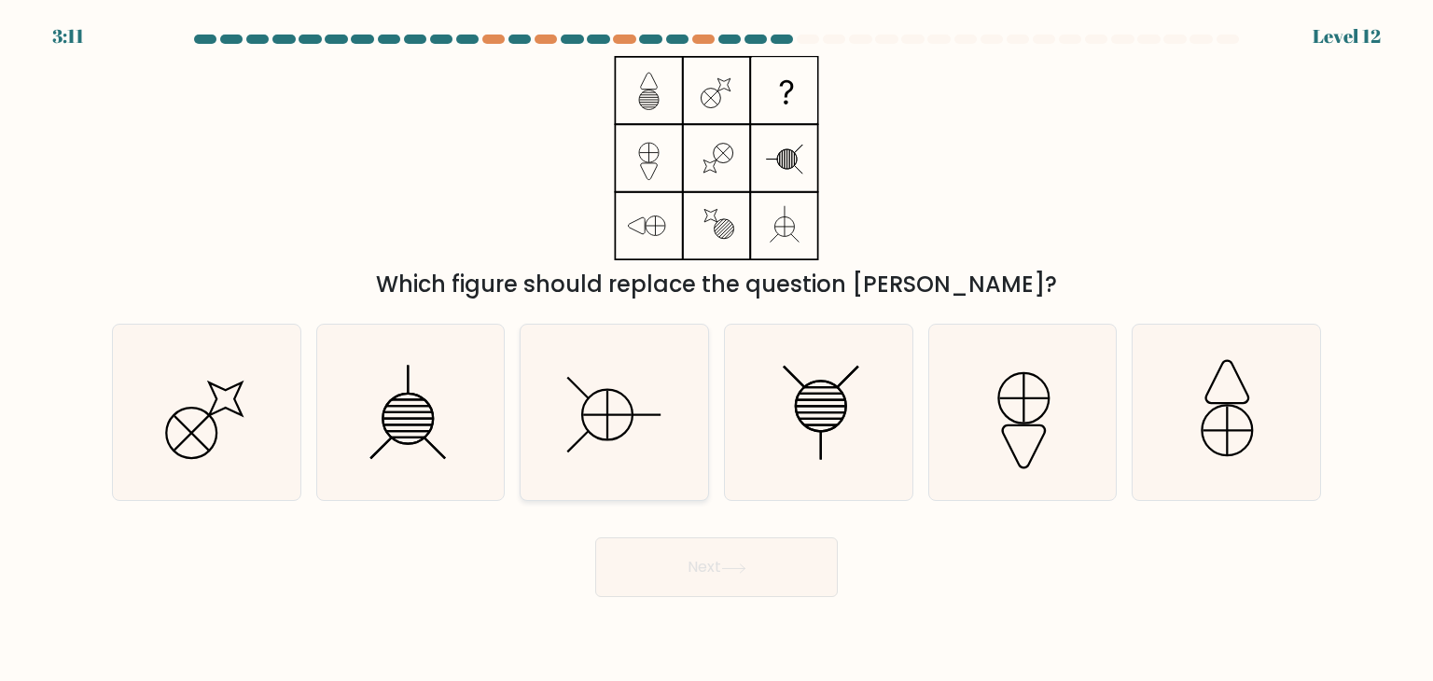
click at [635, 433] on icon at bounding box center [613, 412] width 175 height 175
click at [717, 350] on input "c." at bounding box center [717, 345] width 1 height 9
radio input "true"
click at [740, 584] on button "Next" at bounding box center [716, 567] width 243 height 60
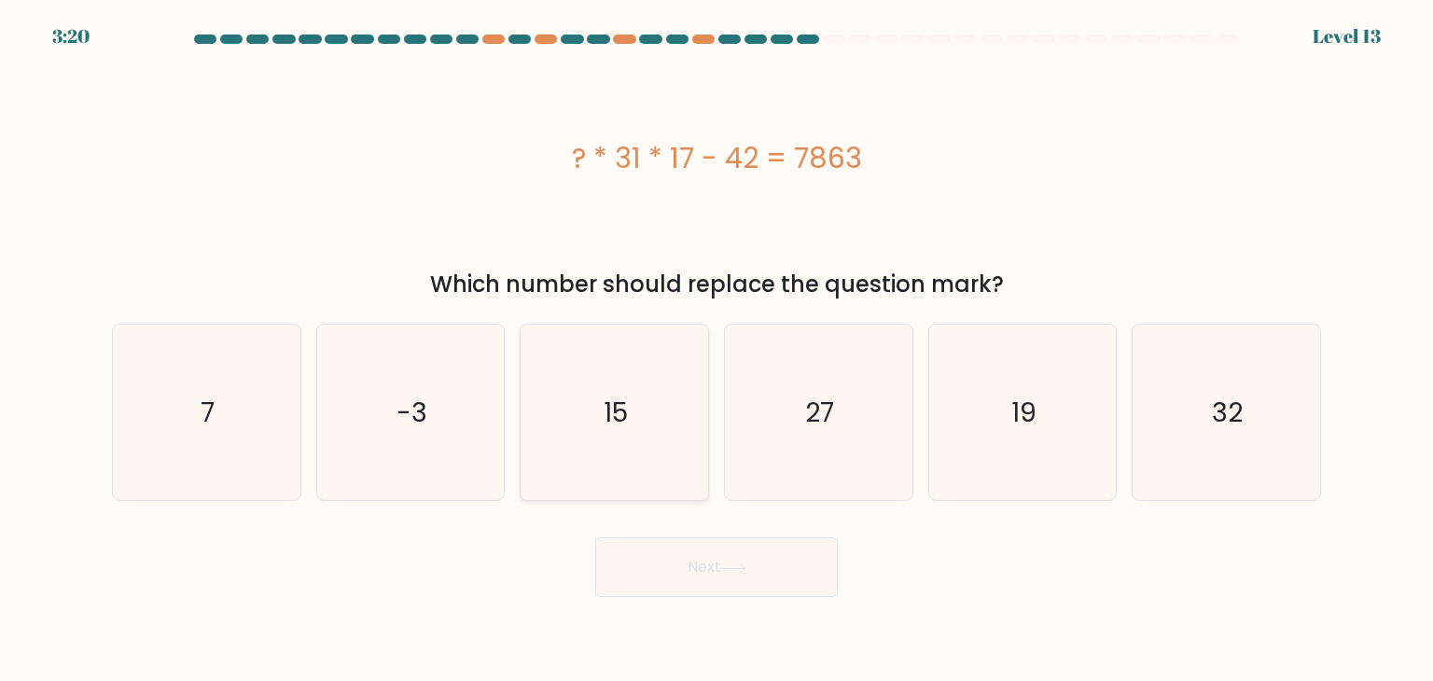
click at [602, 367] on icon "15" at bounding box center [613, 412] width 175 height 175
click at [717, 350] on input "c. 15" at bounding box center [717, 345] width 1 height 9
radio input "true"
click at [735, 568] on icon at bounding box center [733, 568] width 22 height 8
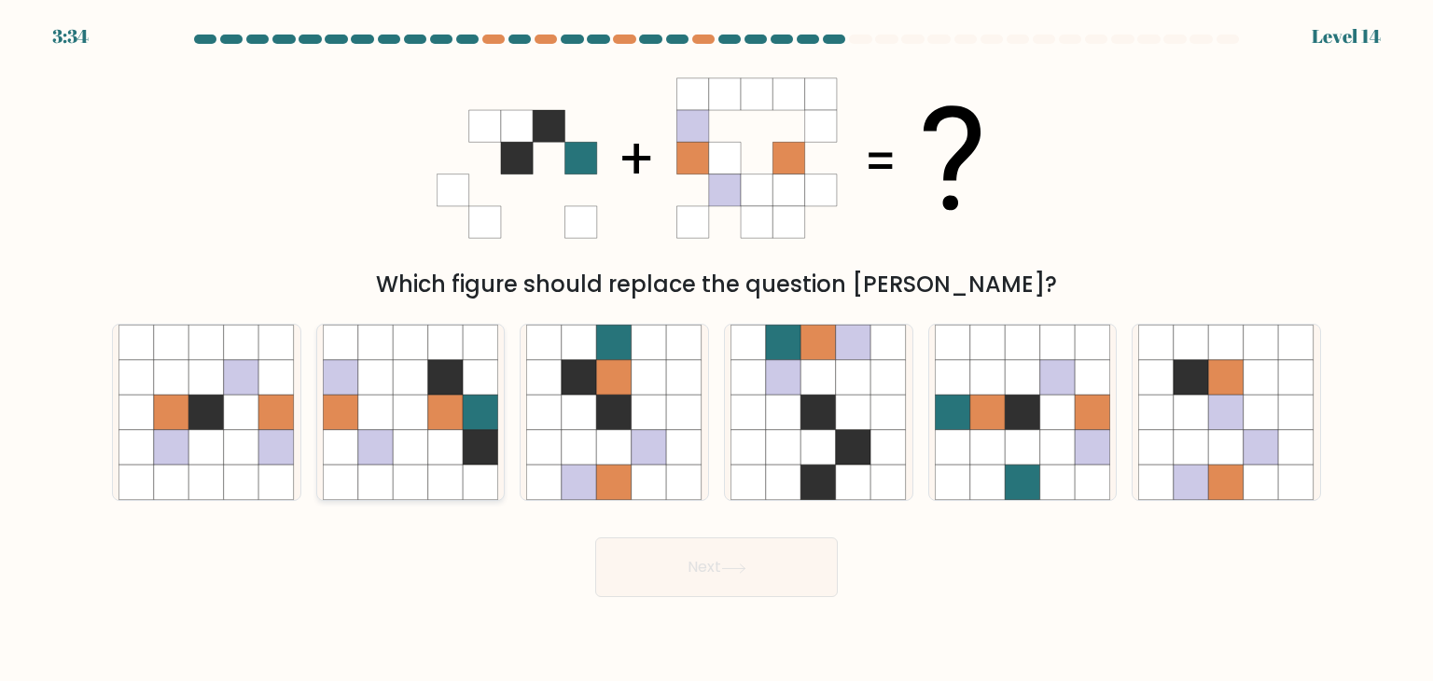
click at [412, 376] on icon at bounding box center [410, 377] width 35 height 35
click at [717, 350] on input "b." at bounding box center [717, 345] width 1 height 9
radio input "true"
click at [689, 572] on button "Next" at bounding box center [716, 567] width 243 height 60
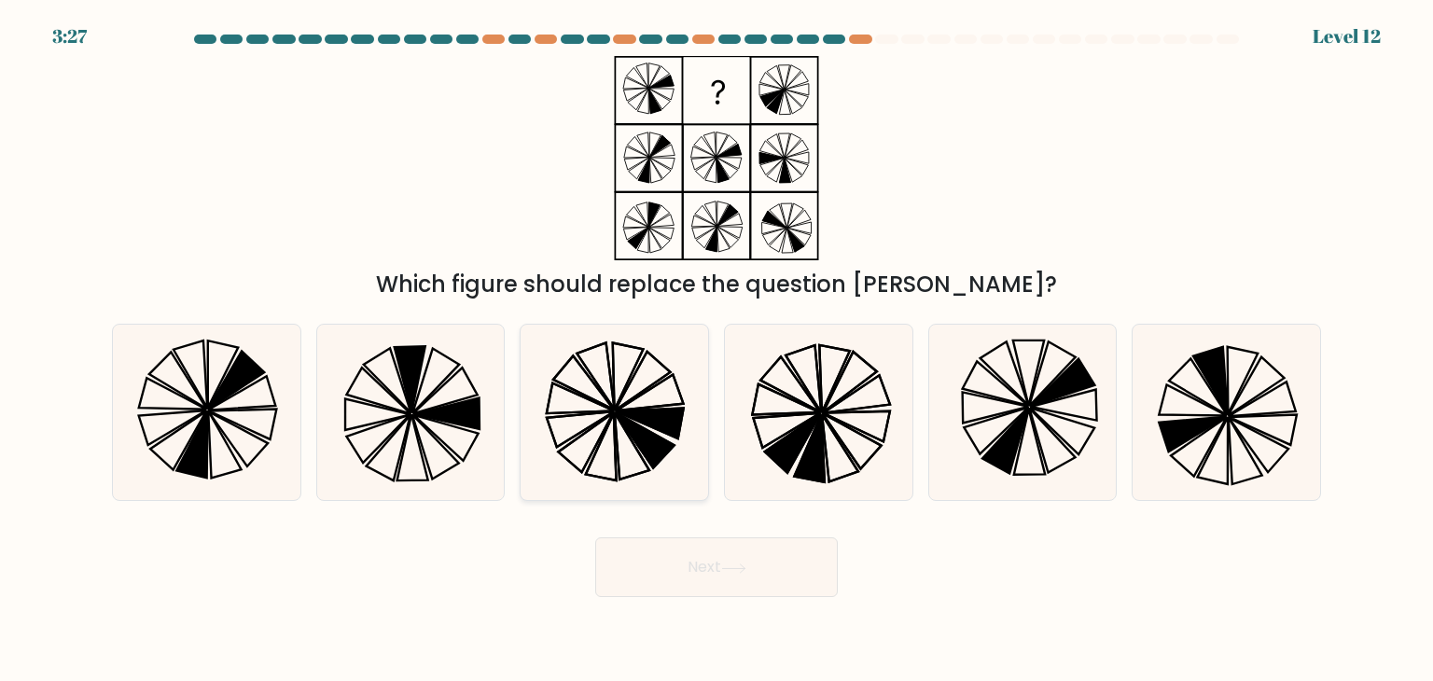
click at [616, 415] on icon at bounding box center [632, 445] width 35 height 67
click at [717, 350] on input "c." at bounding box center [717, 345] width 1 height 9
radio input "true"
click at [716, 601] on body "3:26 Level 12" at bounding box center [716, 340] width 1433 height 681
click at [741, 578] on button "Next" at bounding box center [716, 567] width 243 height 60
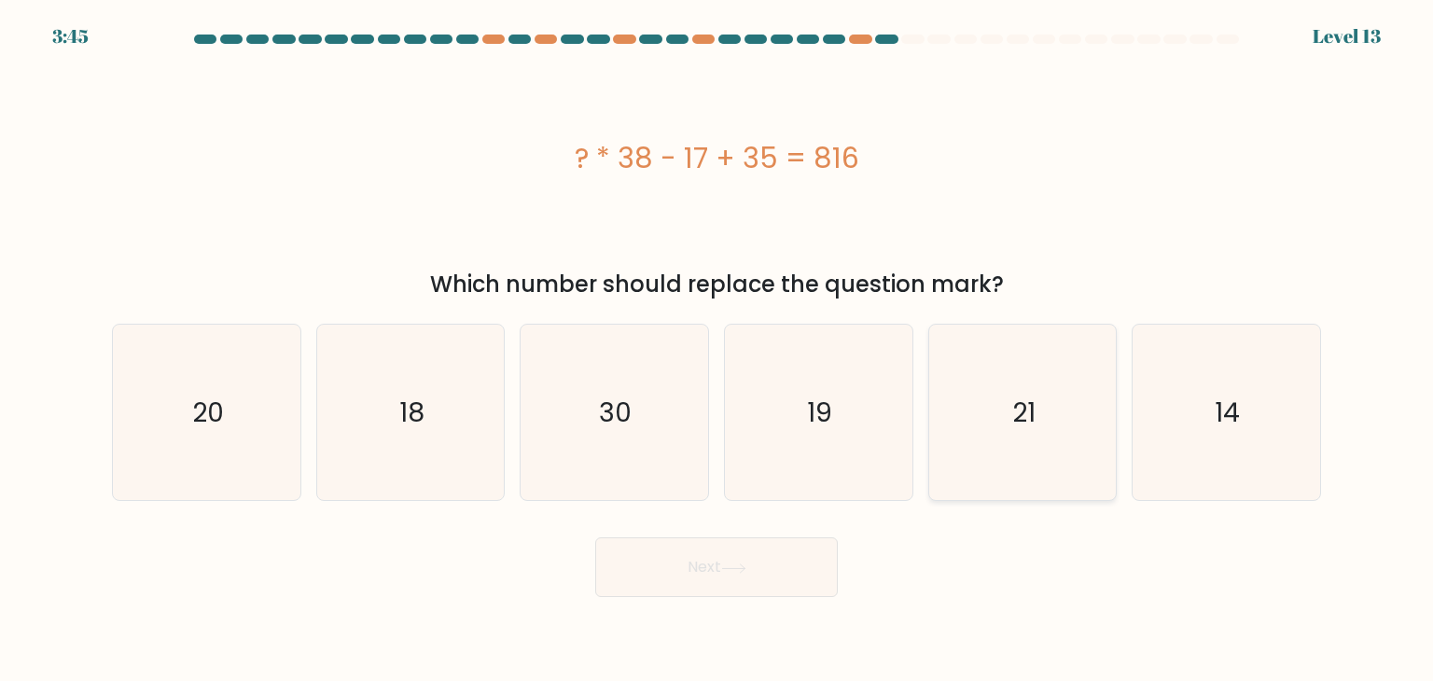
click at [1090, 382] on icon "21" at bounding box center [1022, 412] width 175 height 175
click at [717, 350] on input "e. 21" at bounding box center [717, 345] width 1 height 9
radio input "true"
click at [661, 587] on button "Next" at bounding box center [716, 567] width 243 height 60
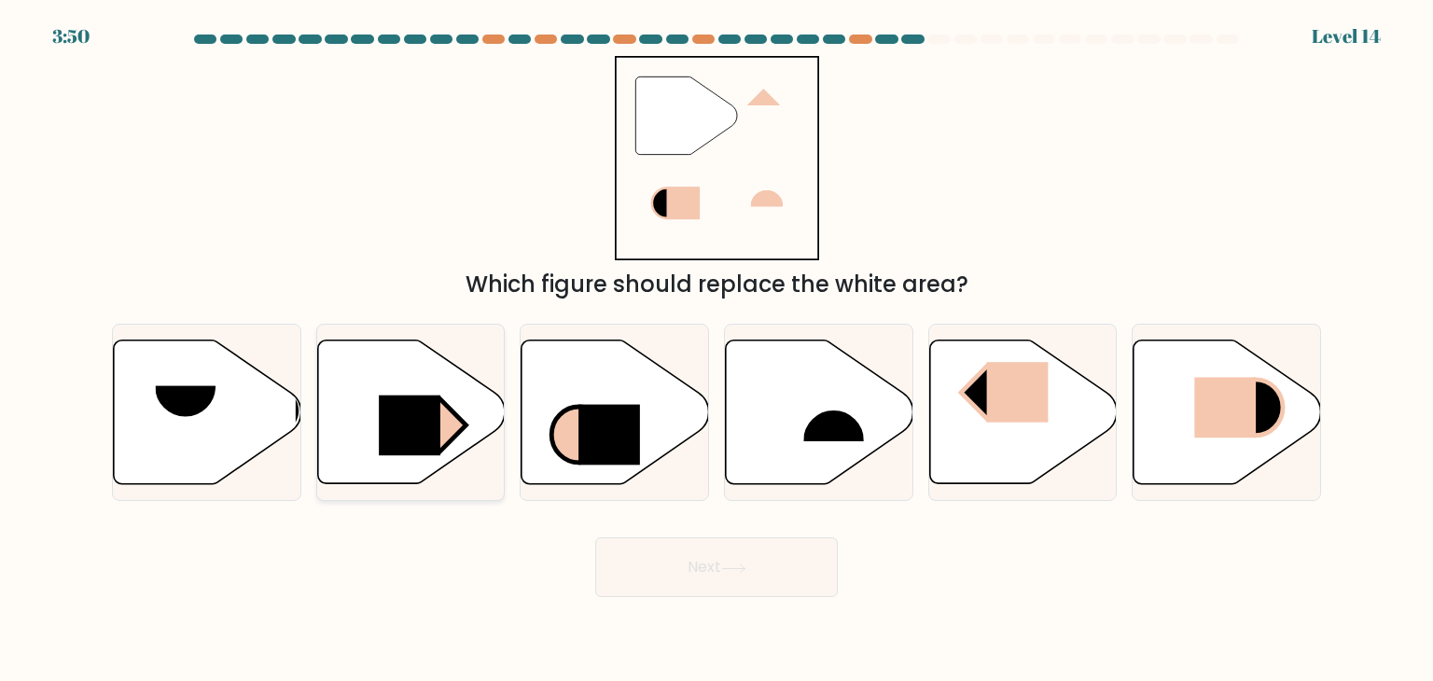
click at [394, 411] on rect at bounding box center [410, 426] width 62 height 61
click at [717, 350] on input "b." at bounding box center [717, 345] width 1 height 9
radio input "true"
click at [736, 564] on icon at bounding box center [733, 569] width 25 height 10
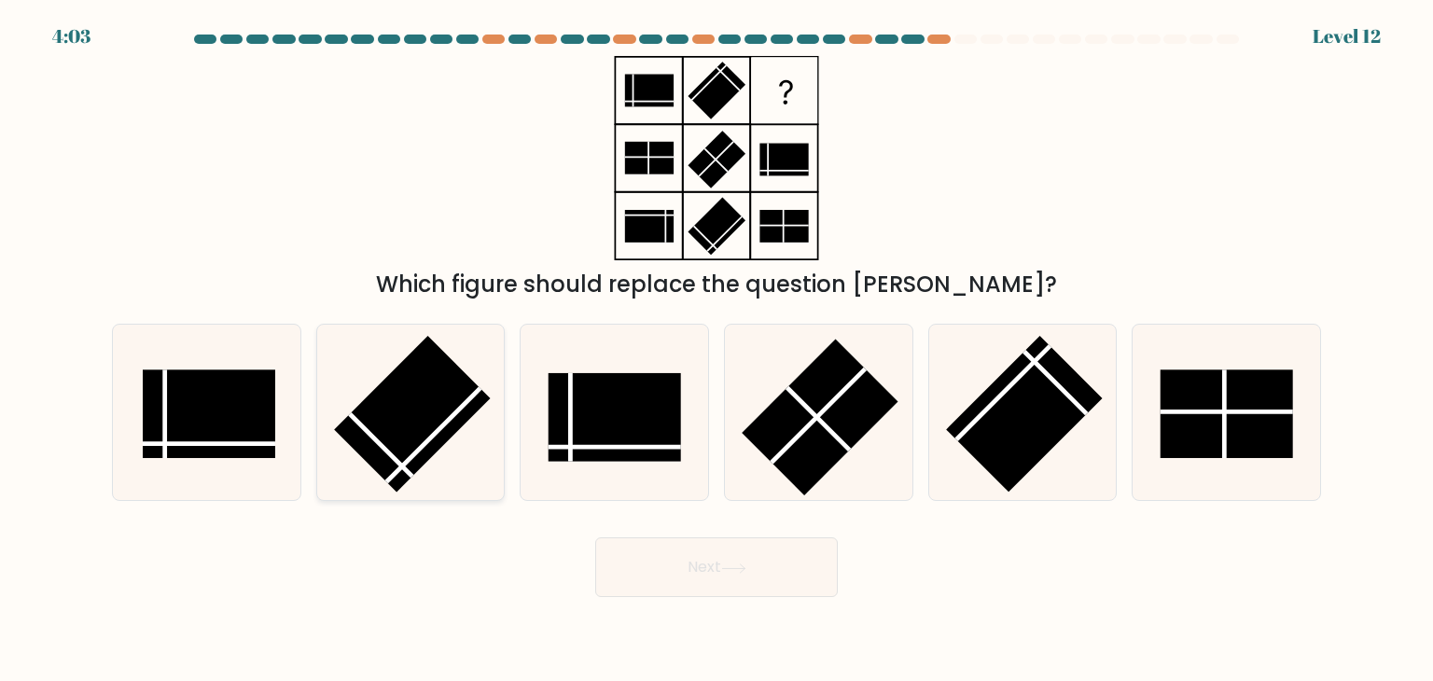
click at [440, 414] on rect at bounding box center [412, 414] width 157 height 157
click at [717, 350] on input "b." at bounding box center [717, 345] width 1 height 9
radio input "true"
click at [746, 578] on button "Next" at bounding box center [716, 567] width 243 height 60
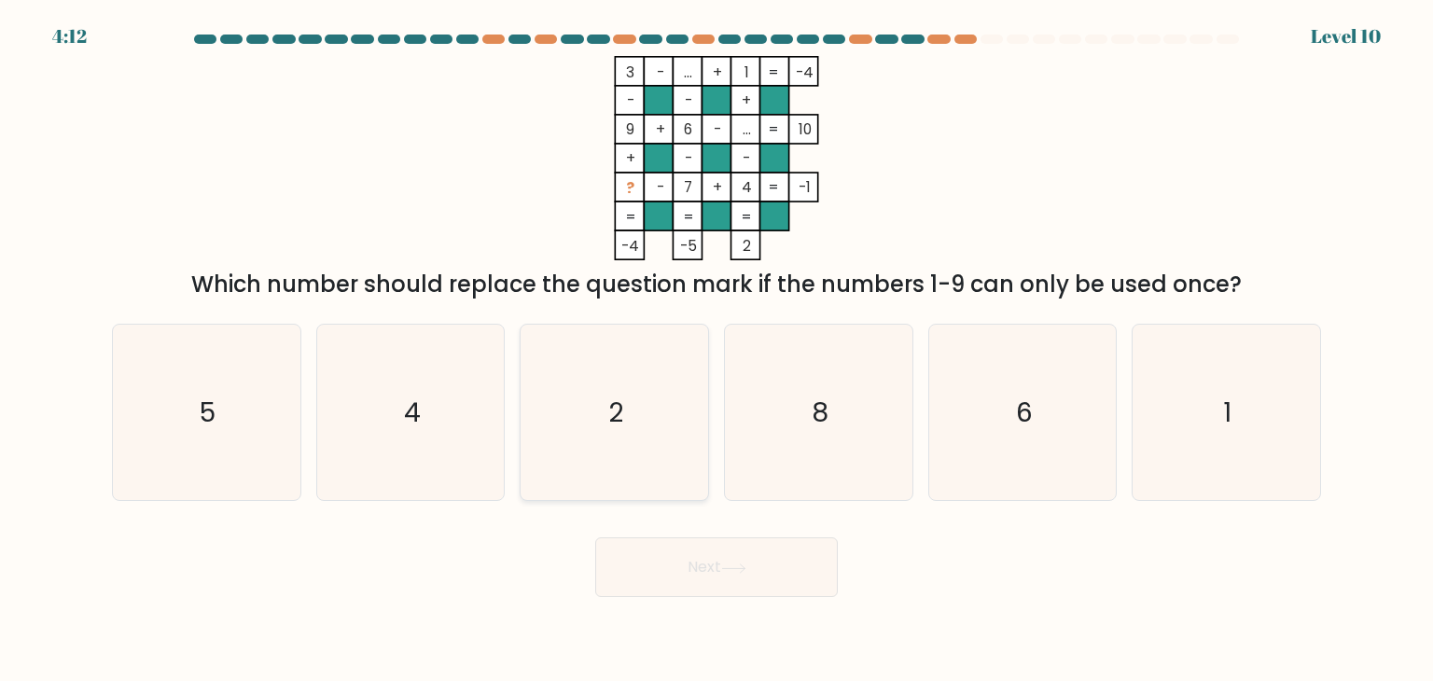
click at [665, 414] on icon "2" at bounding box center [613, 412] width 175 height 175
click at [717, 350] on input "c. 2" at bounding box center [717, 345] width 1 height 9
radio input "true"
click at [728, 584] on button "Next" at bounding box center [716, 567] width 243 height 60
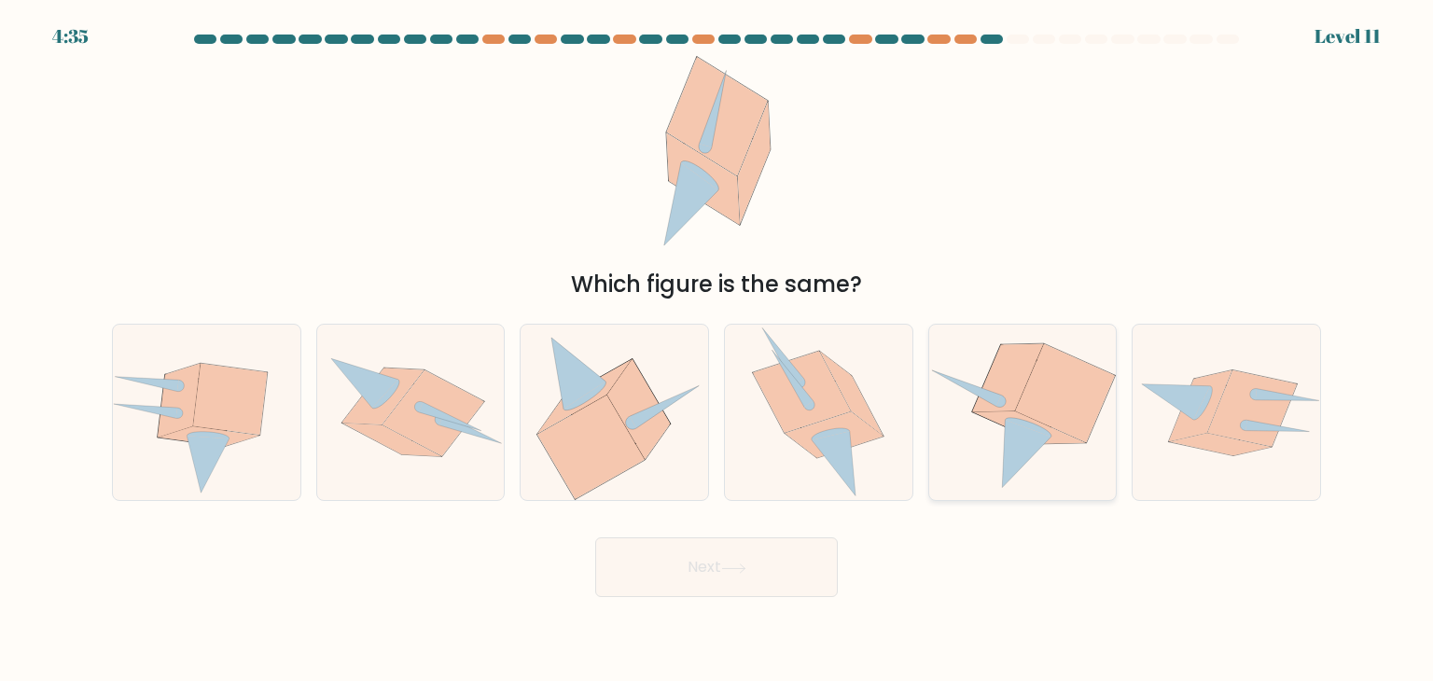
click at [1066, 439] on icon at bounding box center [1030, 428] width 112 height 32
click at [717, 350] on input "e." at bounding box center [717, 345] width 1 height 9
radio input "true"
click at [739, 632] on body "4:35 Level 11" at bounding box center [716, 340] width 1433 height 681
click at [761, 536] on div "Next" at bounding box center [717, 560] width 1232 height 74
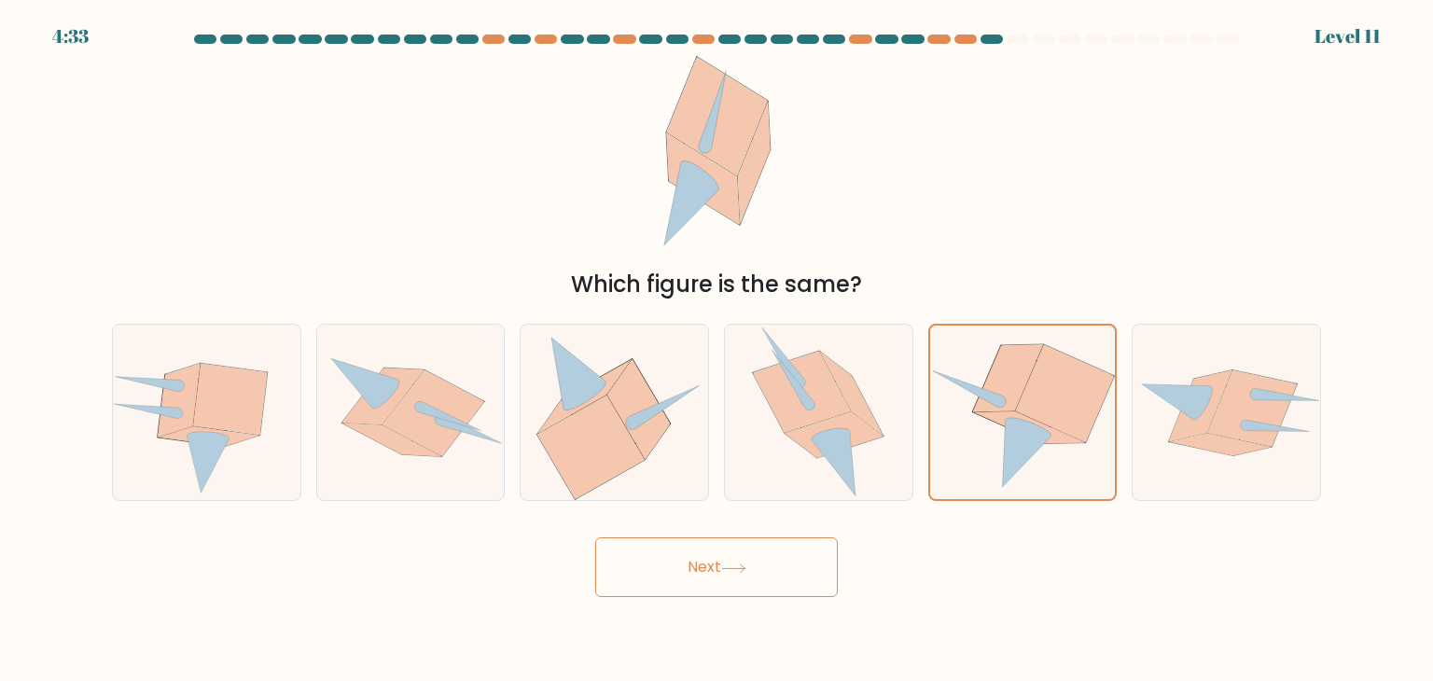
click at [747, 560] on button "Next" at bounding box center [716, 567] width 243 height 60
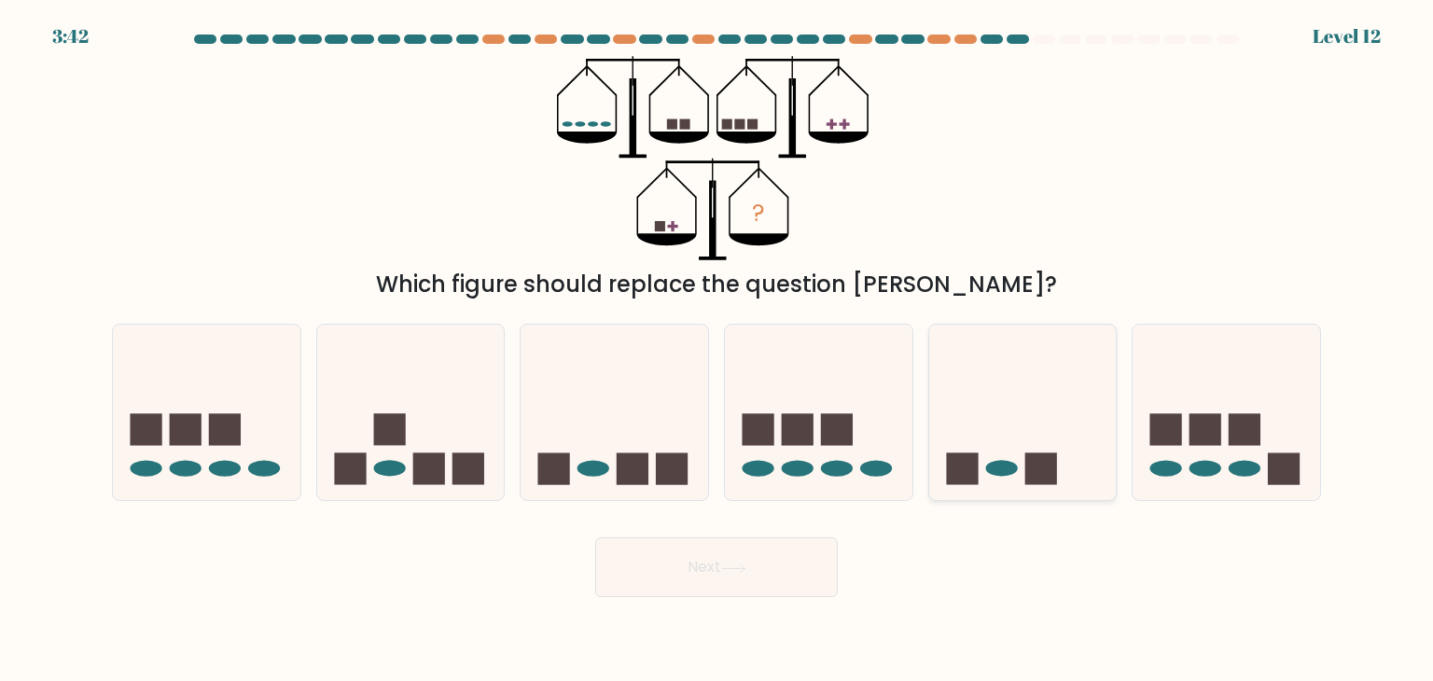
click at [1011, 493] on div at bounding box center [1022, 412] width 189 height 177
click at [717, 350] on input "e." at bounding box center [717, 345] width 1 height 9
radio input "true"
click at [754, 561] on button "Next" at bounding box center [716, 567] width 243 height 60
click at [726, 568] on icon at bounding box center [733, 569] width 25 height 10
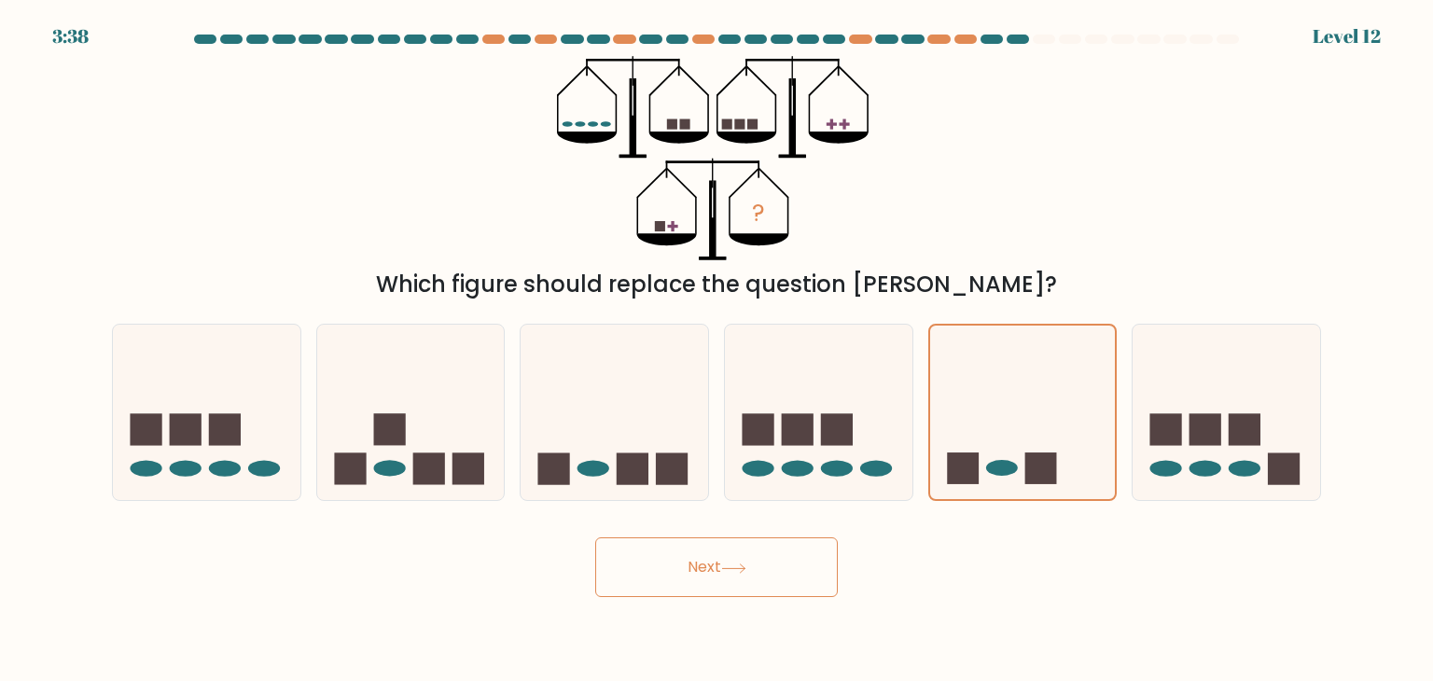
click at [670, 557] on button "Next" at bounding box center [716, 567] width 243 height 60
click at [813, 436] on rect at bounding box center [798, 430] width 32 height 32
click at [717, 350] on input "d." at bounding box center [717, 345] width 1 height 9
radio input "true"
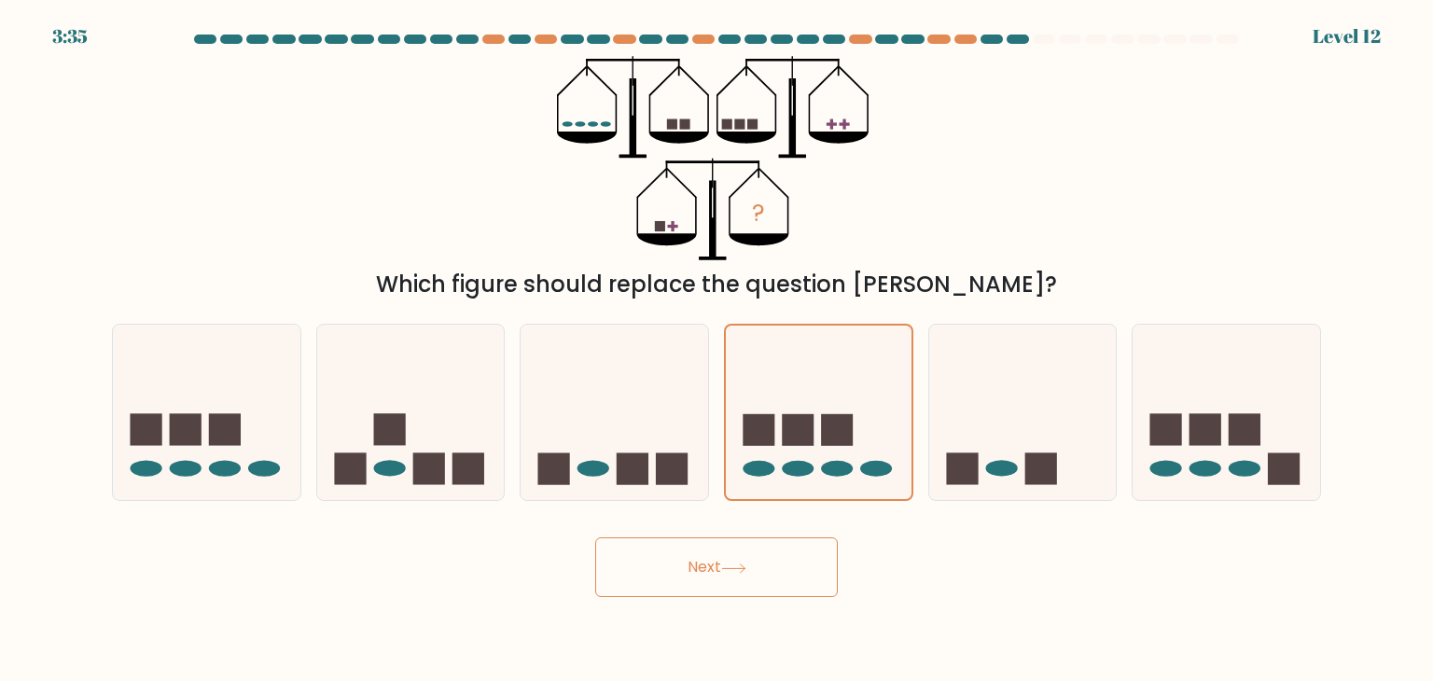
click at [769, 585] on button "Next" at bounding box center [716, 567] width 243 height 60
click at [967, 469] on rect at bounding box center [962, 469] width 32 height 32
click at [717, 350] on input "e." at bounding box center [717, 345] width 1 height 9
radio input "true"
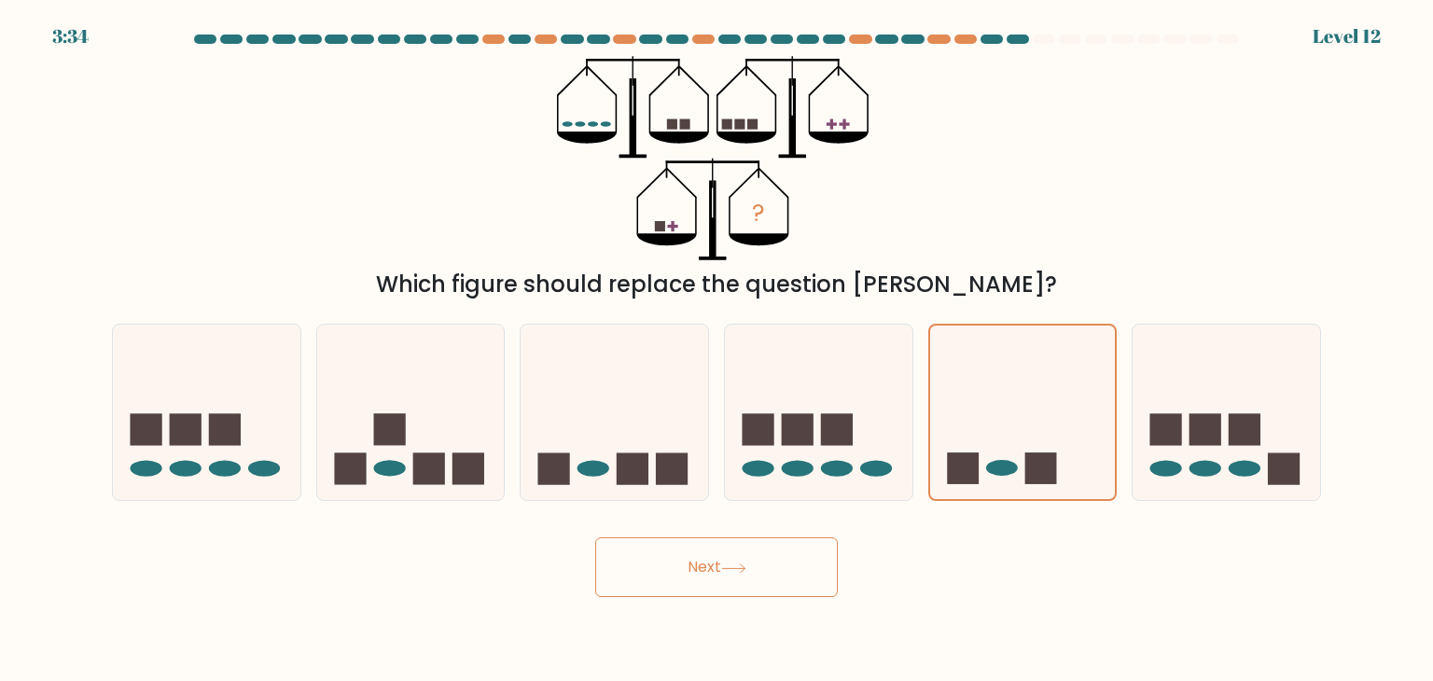
click at [717, 559] on button "Next" at bounding box center [716, 567] width 243 height 60
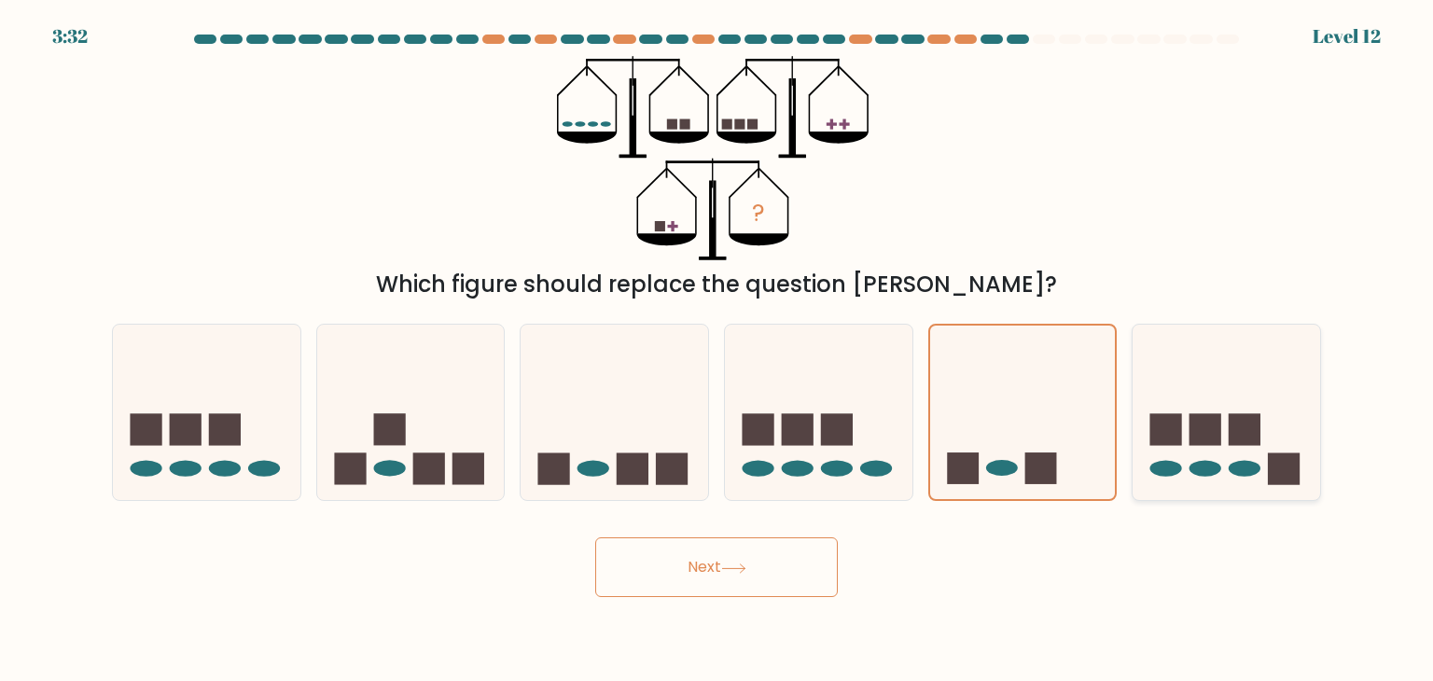
click at [1220, 467] on ellipse at bounding box center [1206, 469] width 32 height 16
click at [717, 350] on input "f." at bounding box center [717, 345] width 1 height 9
radio input "true"
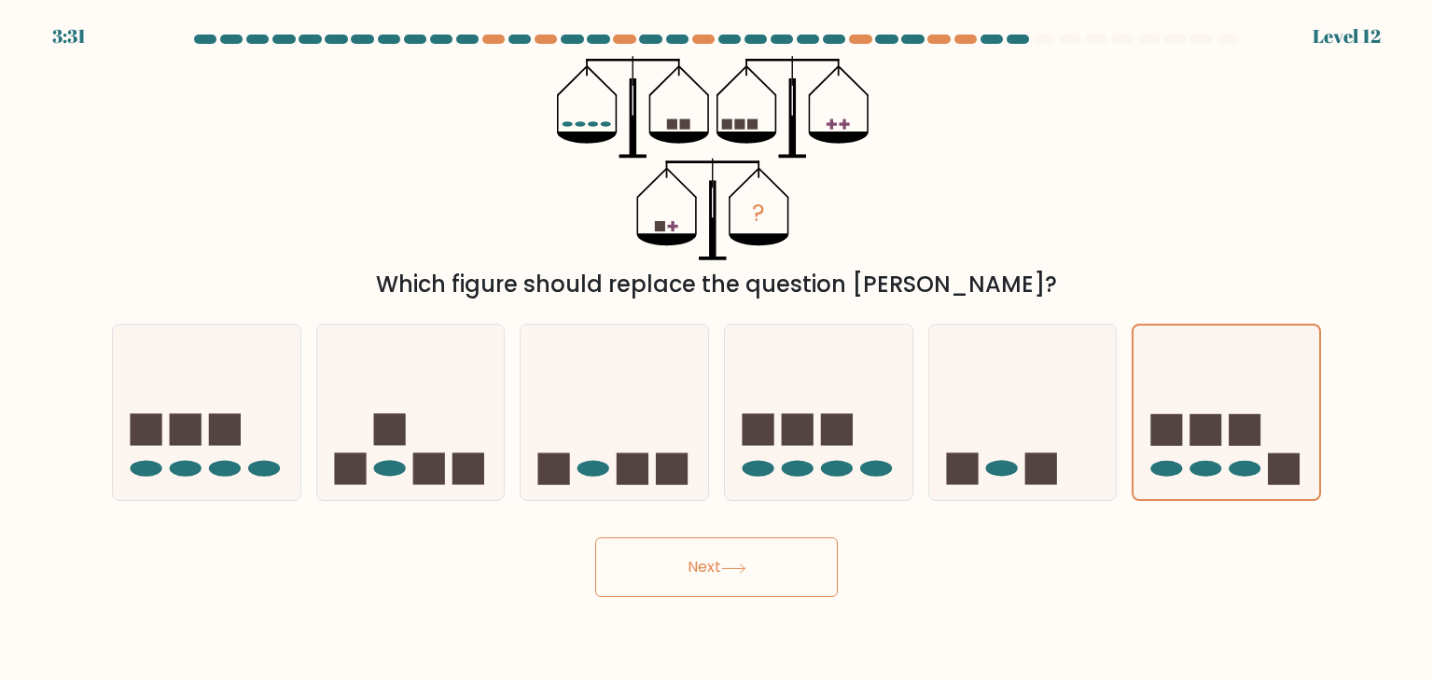
click at [676, 568] on button "Next" at bounding box center [716, 567] width 243 height 60
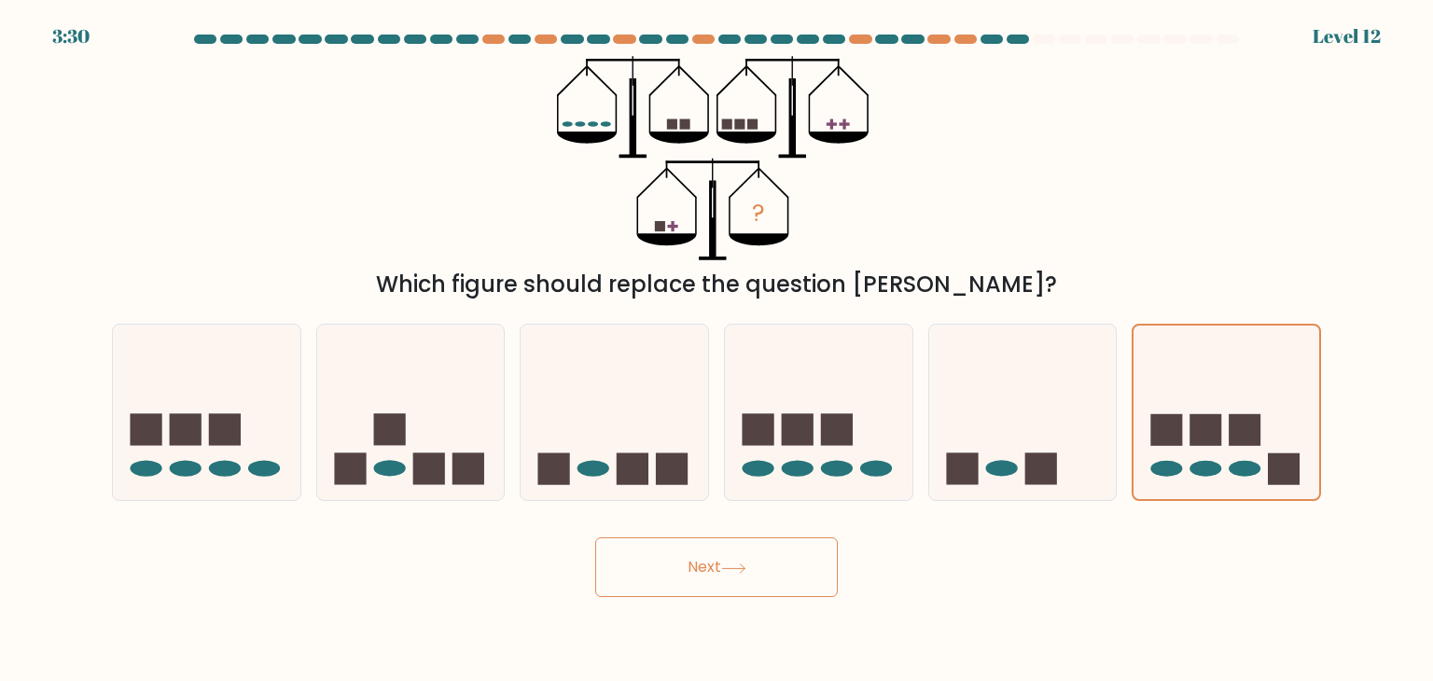
click at [676, 568] on button "Next" at bounding box center [716, 567] width 243 height 60
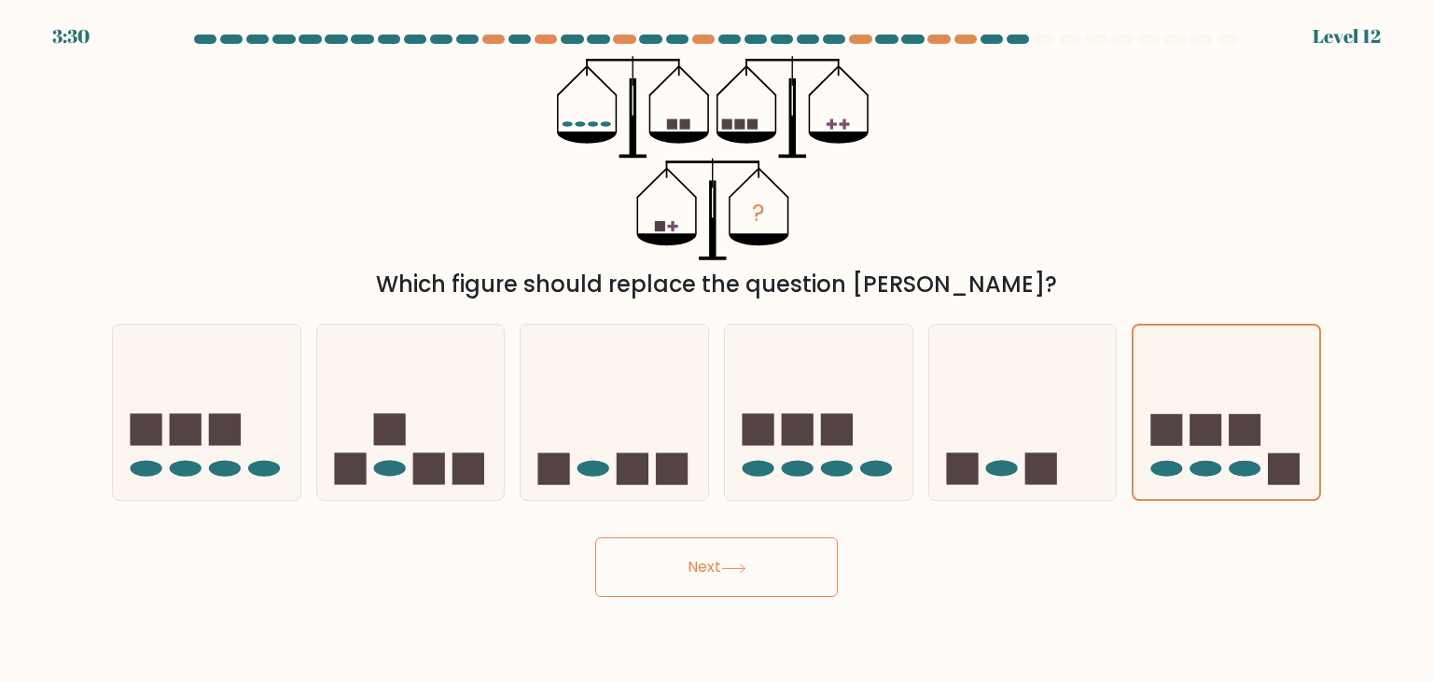
click at [676, 568] on button "Next" at bounding box center [716, 567] width 243 height 60
drag, startPoint x: 676, startPoint y: 568, endPoint x: 352, endPoint y: 447, distance: 346.6
click at [352, 447] on form at bounding box center [716, 316] width 1433 height 563
click at [352, 447] on icon at bounding box center [411, 412] width 188 height 155
click at [717, 350] on input "b." at bounding box center [717, 345] width 1 height 9
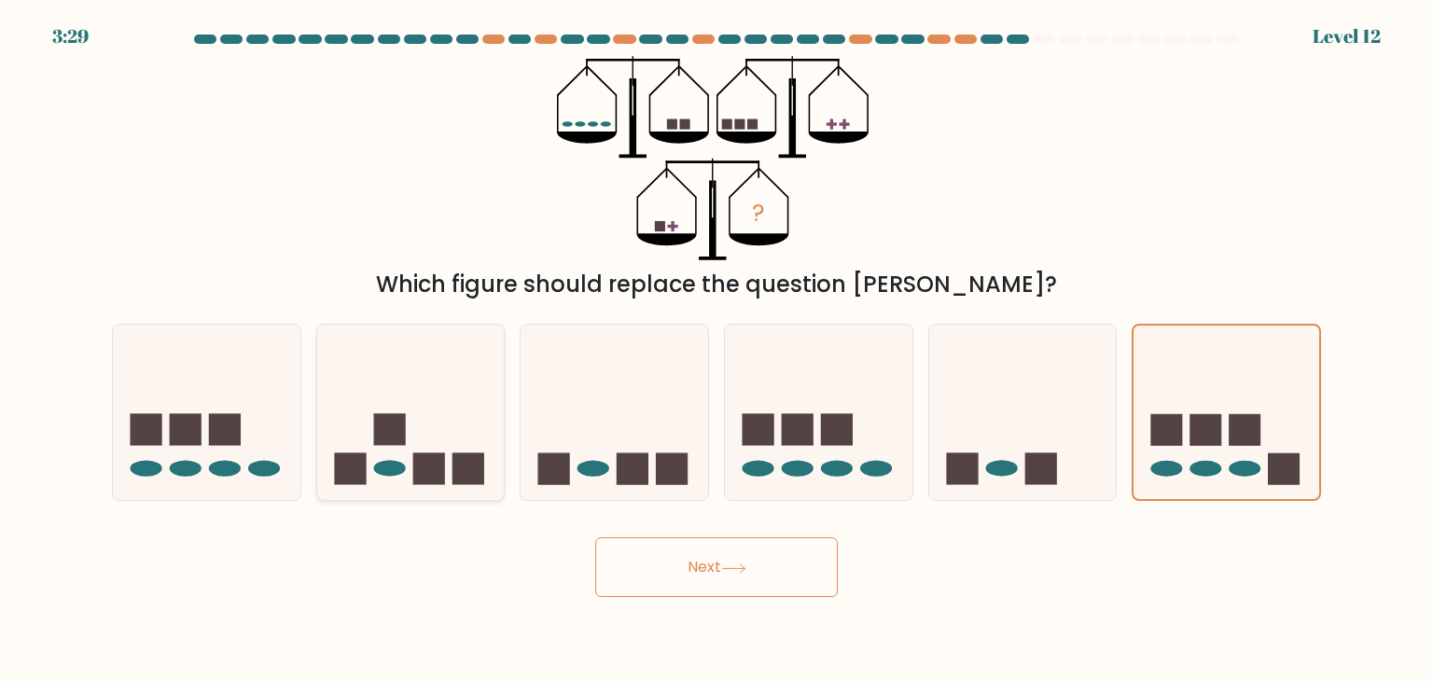
radio input "true"
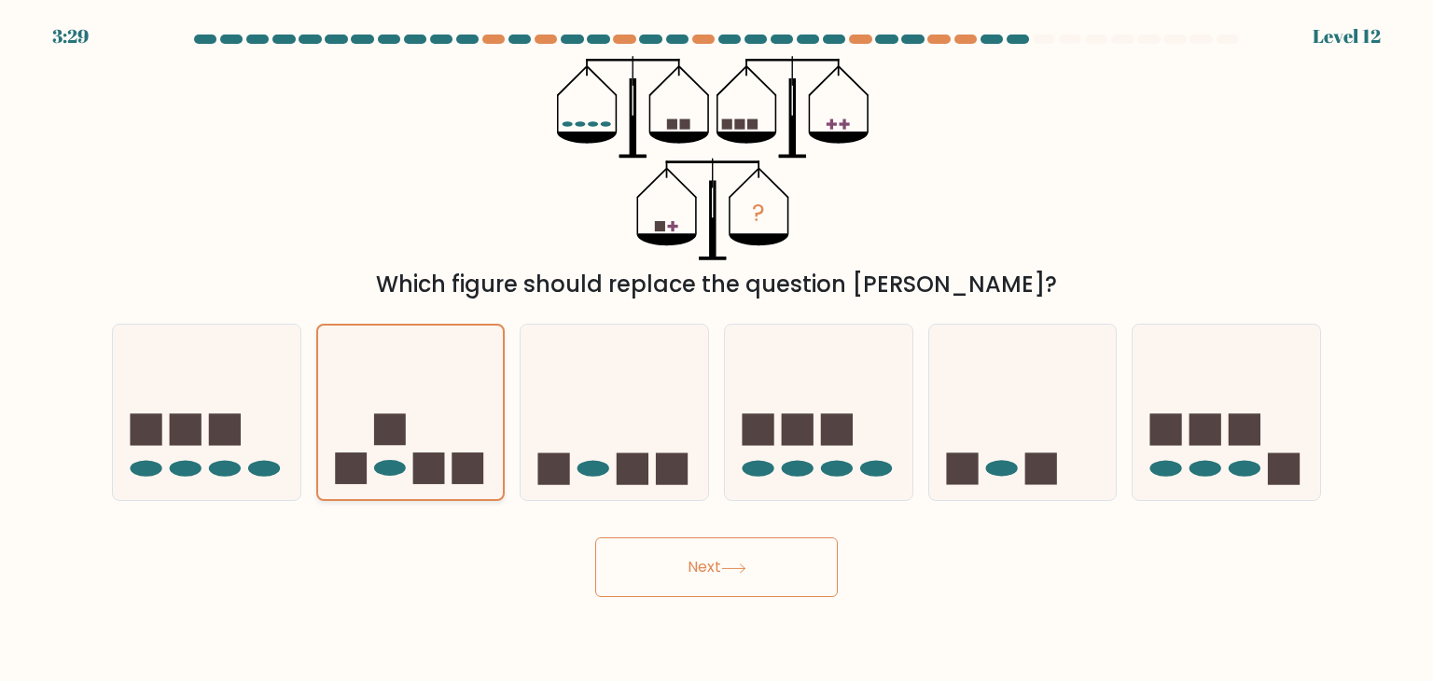
click at [352, 447] on icon at bounding box center [411, 413] width 186 height 154
click at [717, 350] on input "b." at bounding box center [717, 345] width 1 height 9
click at [352, 447] on icon at bounding box center [411, 413] width 186 height 154
click at [717, 350] on input "b." at bounding box center [717, 345] width 1 height 9
click at [352, 447] on icon at bounding box center [411, 413] width 186 height 154
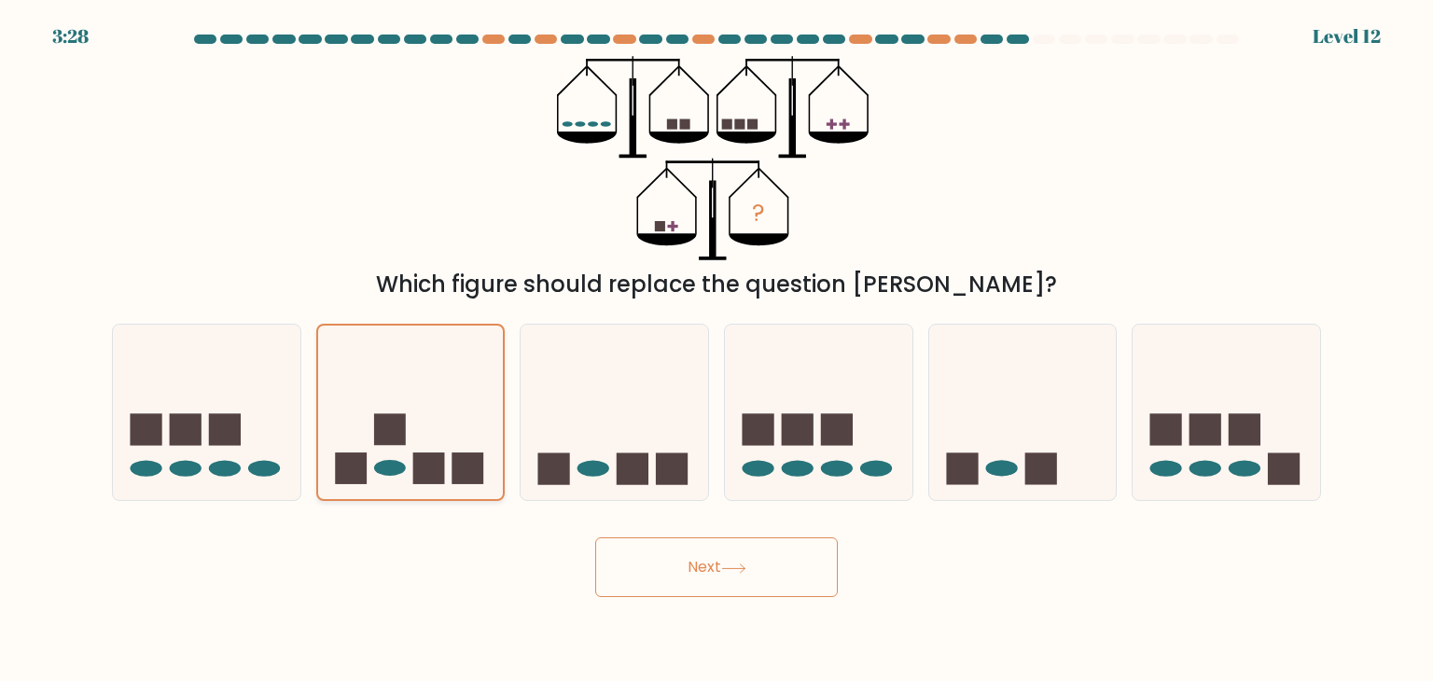
click at [717, 350] on input "b." at bounding box center [717, 345] width 1 height 9
click at [352, 447] on icon at bounding box center [411, 413] width 186 height 154
click at [717, 350] on input "b." at bounding box center [717, 345] width 1 height 9
click at [772, 547] on button "Next" at bounding box center [716, 567] width 243 height 60
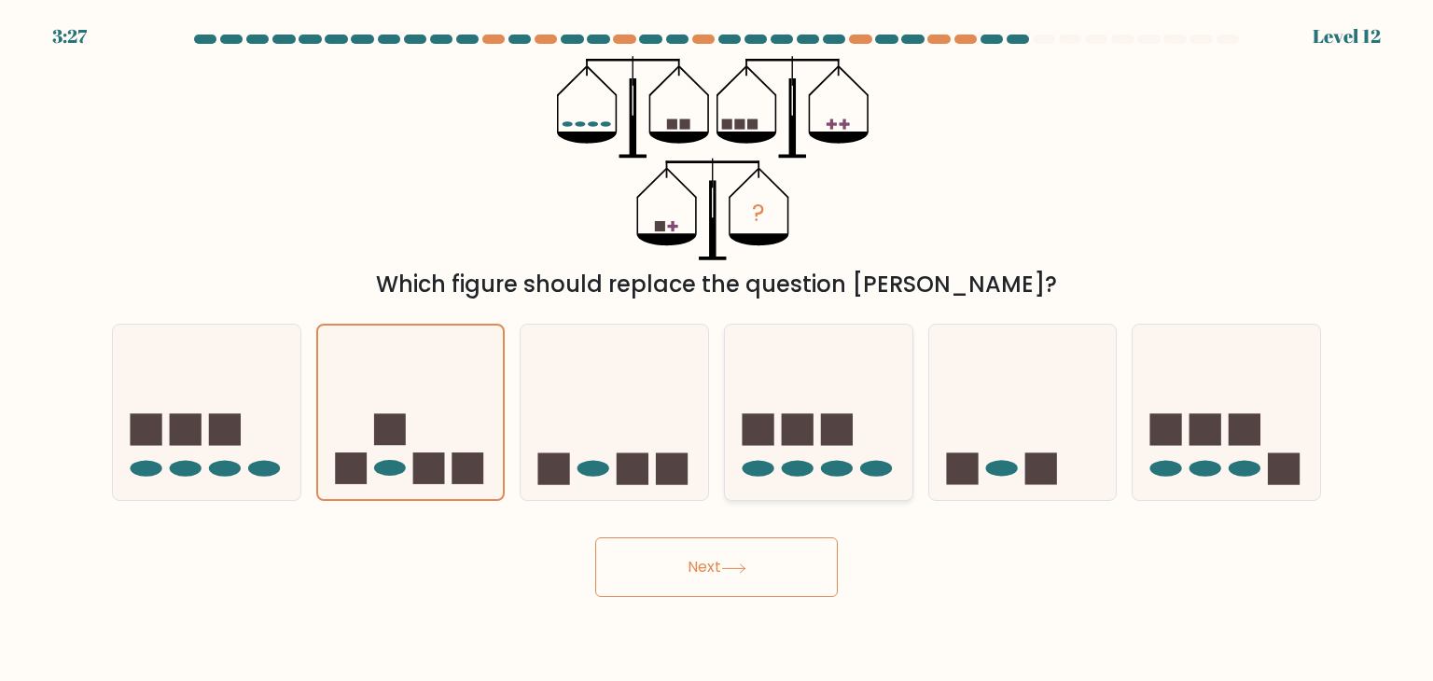
click at [814, 450] on icon at bounding box center [819, 412] width 188 height 155
click at [717, 350] on input "d." at bounding box center [717, 345] width 1 height 9
radio input "true"
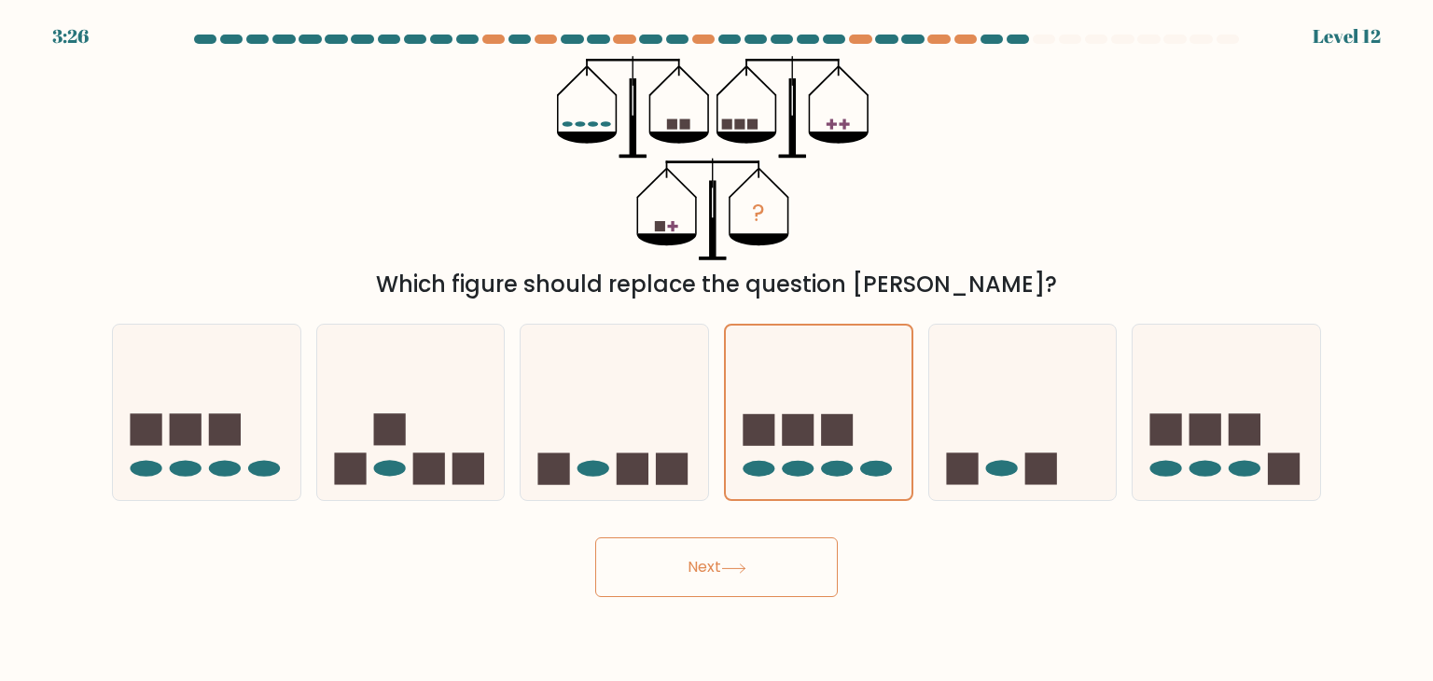
click at [703, 576] on button "Next" at bounding box center [716, 567] width 243 height 60
click at [595, 537] on button "Next" at bounding box center [716, 567] width 243 height 60
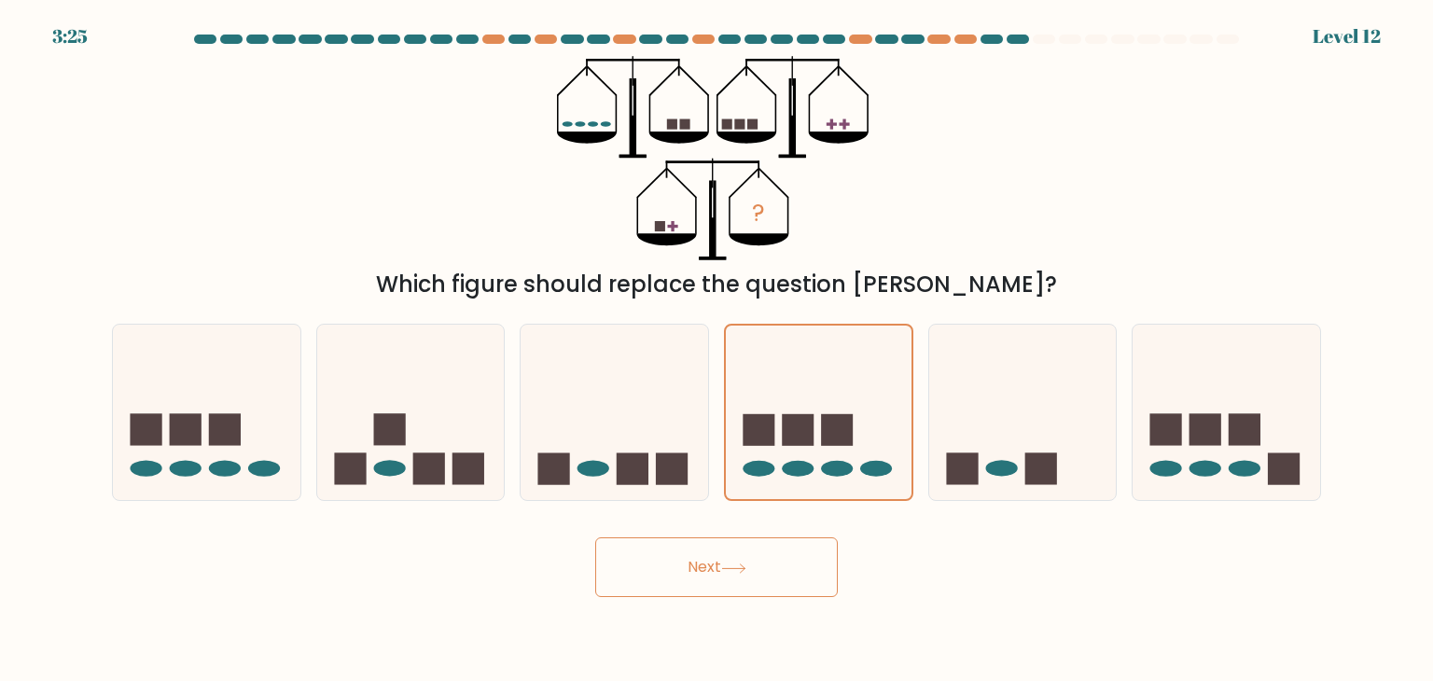
click at [595, 537] on button "Next" at bounding box center [716, 567] width 243 height 60
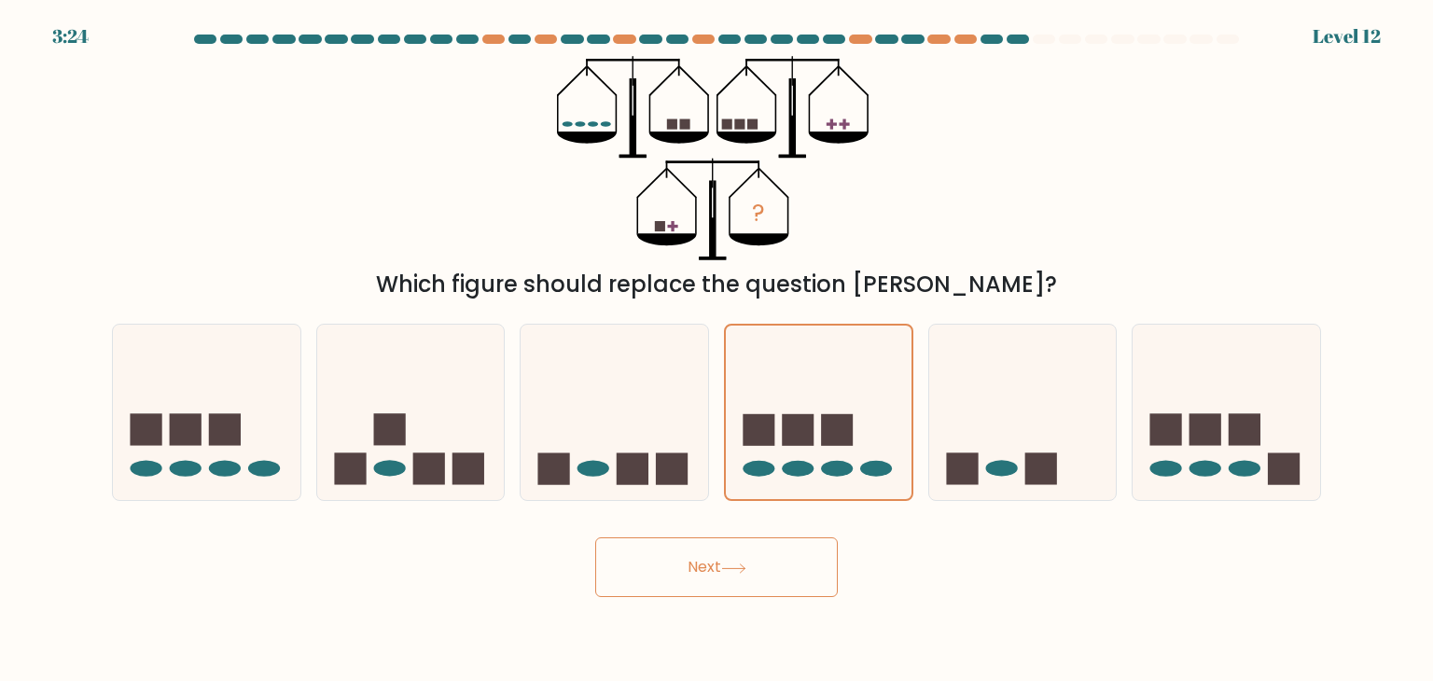
click at [595, 537] on button "Next" at bounding box center [716, 567] width 243 height 60
click at [983, 416] on icon at bounding box center [1023, 412] width 188 height 155
click at [717, 350] on input "e." at bounding box center [717, 345] width 1 height 9
radio input "true"
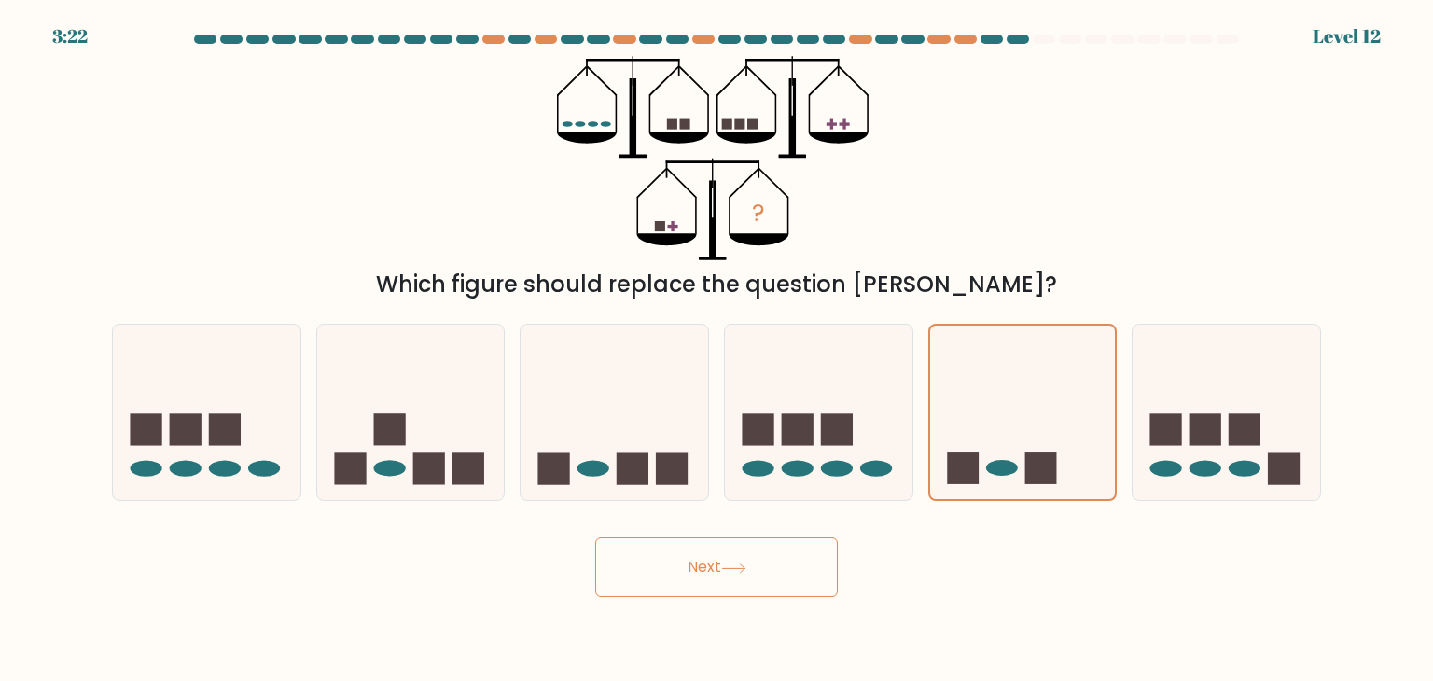
click at [673, 564] on button "Next" at bounding box center [716, 567] width 243 height 60
click at [485, 120] on div "? Which figure should replace the question mark?" at bounding box center [717, 178] width 1232 height 245
click at [205, 472] on icon at bounding box center [207, 412] width 188 height 155
click at [717, 350] on input "a." at bounding box center [717, 345] width 1 height 9
radio input "true"
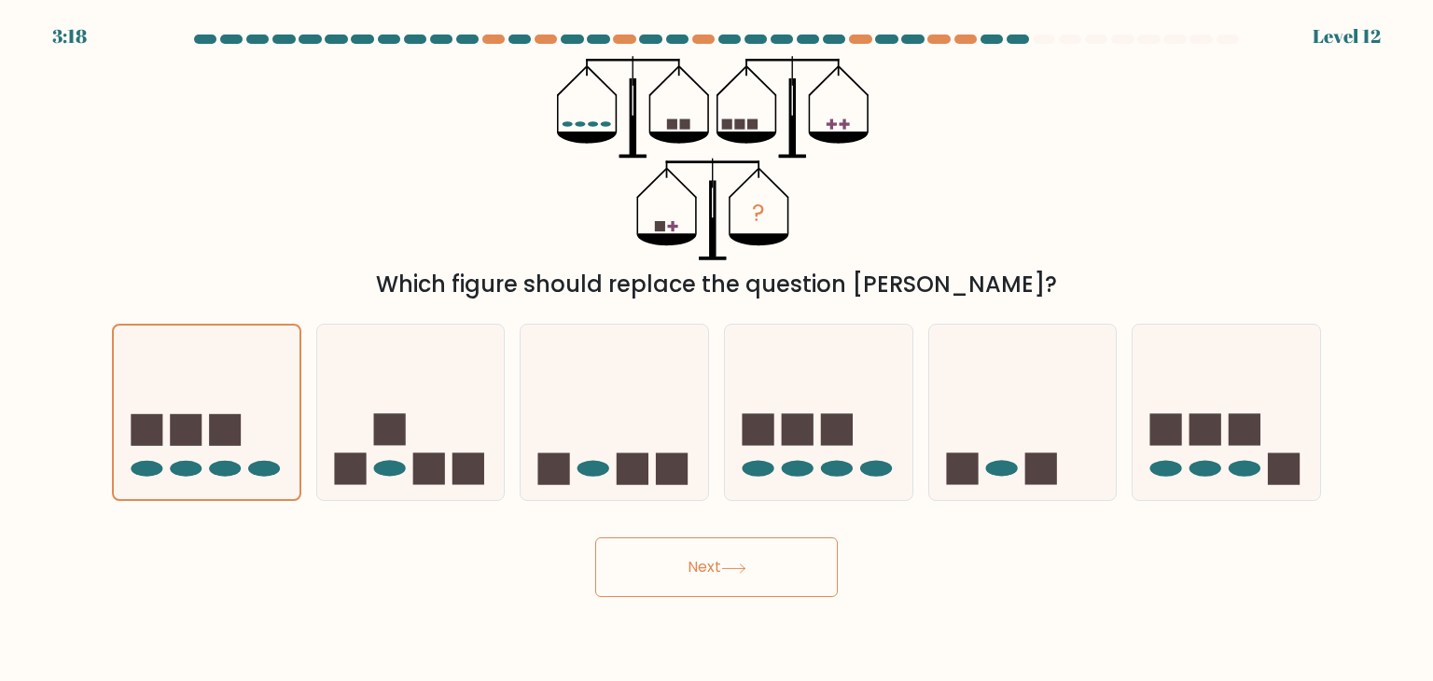
click at [752, 556] on button "Next" at bounding box center [716, 567] width 243 height 60
click at [745, 573] on icon at bounding box center [733, 569] width 25 height 10
click at [928, 501] on form at bounding box center [716, 316] width 1433 height 563
click at [1033, 466] on rect at bounding box center [1041, 469] width 32 height 32
click at [717, 350] on input "e." at bounding box center [717, 345] width 1 height 9
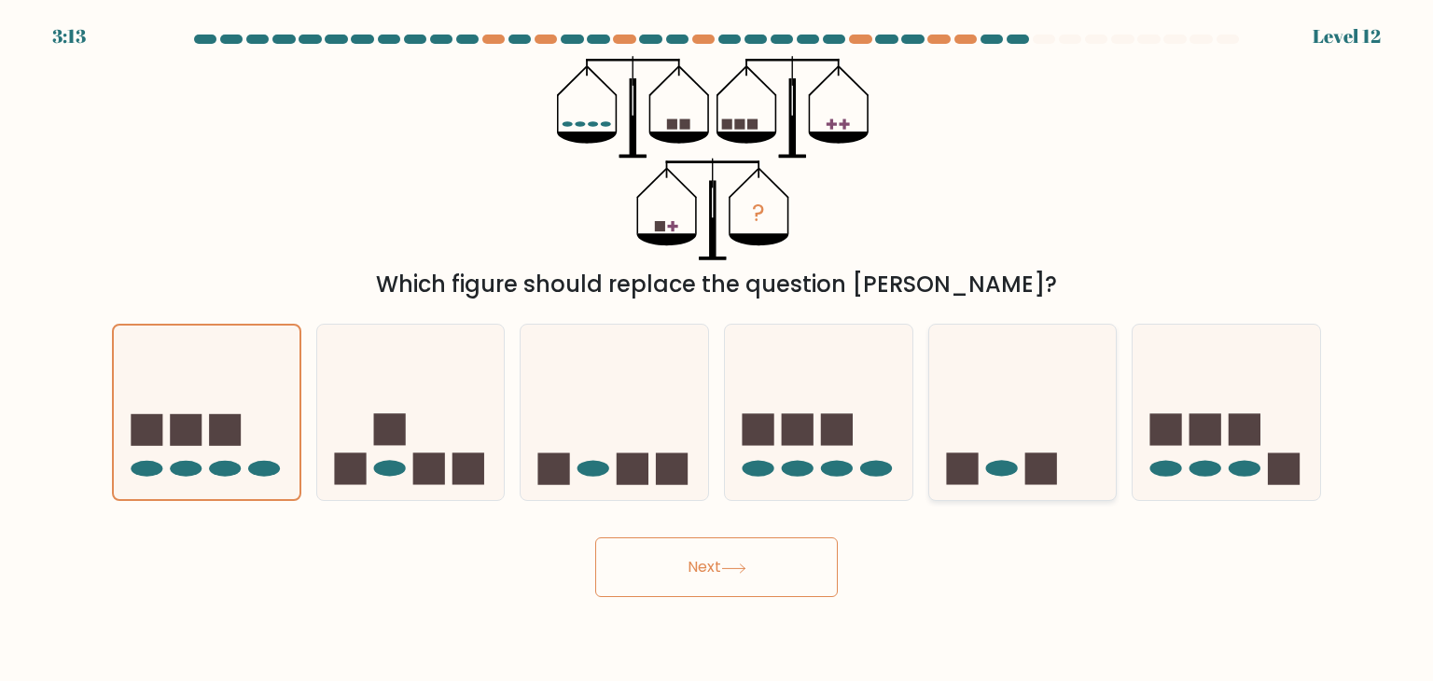
radio input "true"
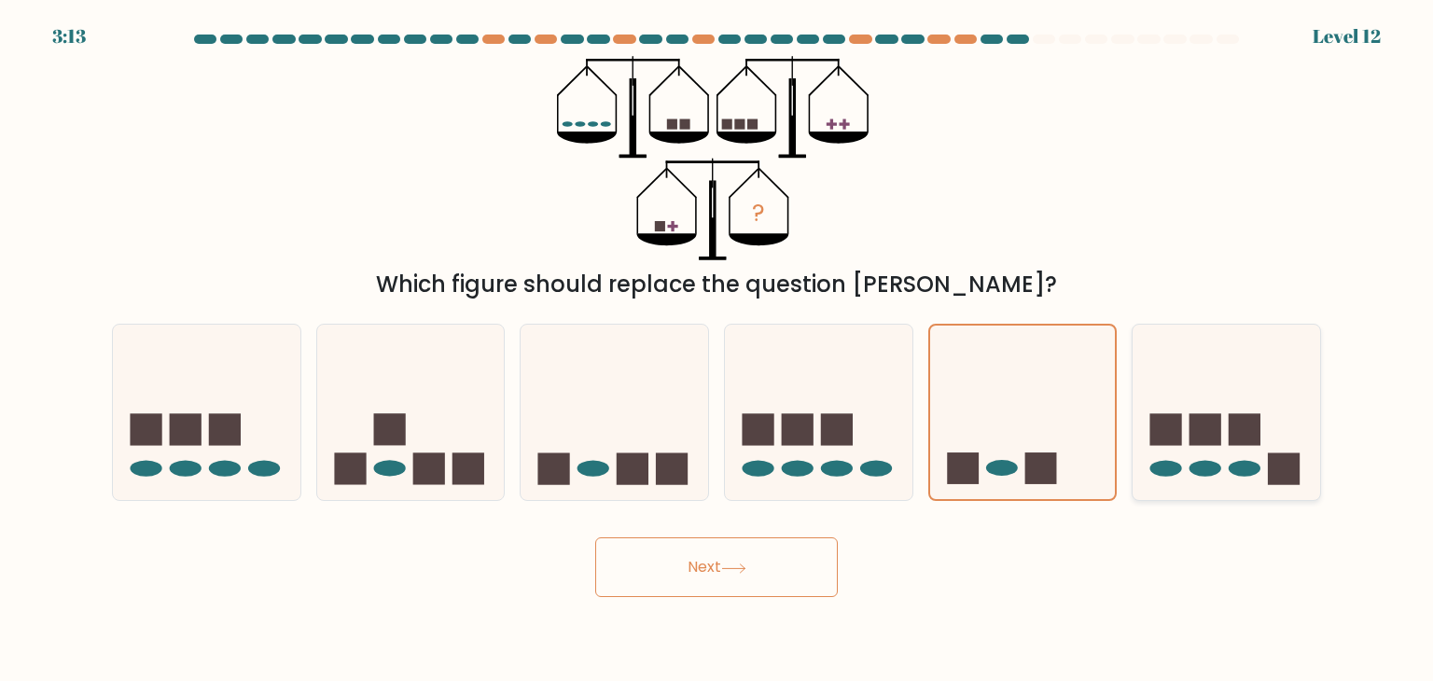
click at [1297, 406] on icon at bounding box center [1227, 412] width 188 height 155
click at [717, 350] on input "f." at bounding box center [717, 345] width 1 height 9
radio input "true"
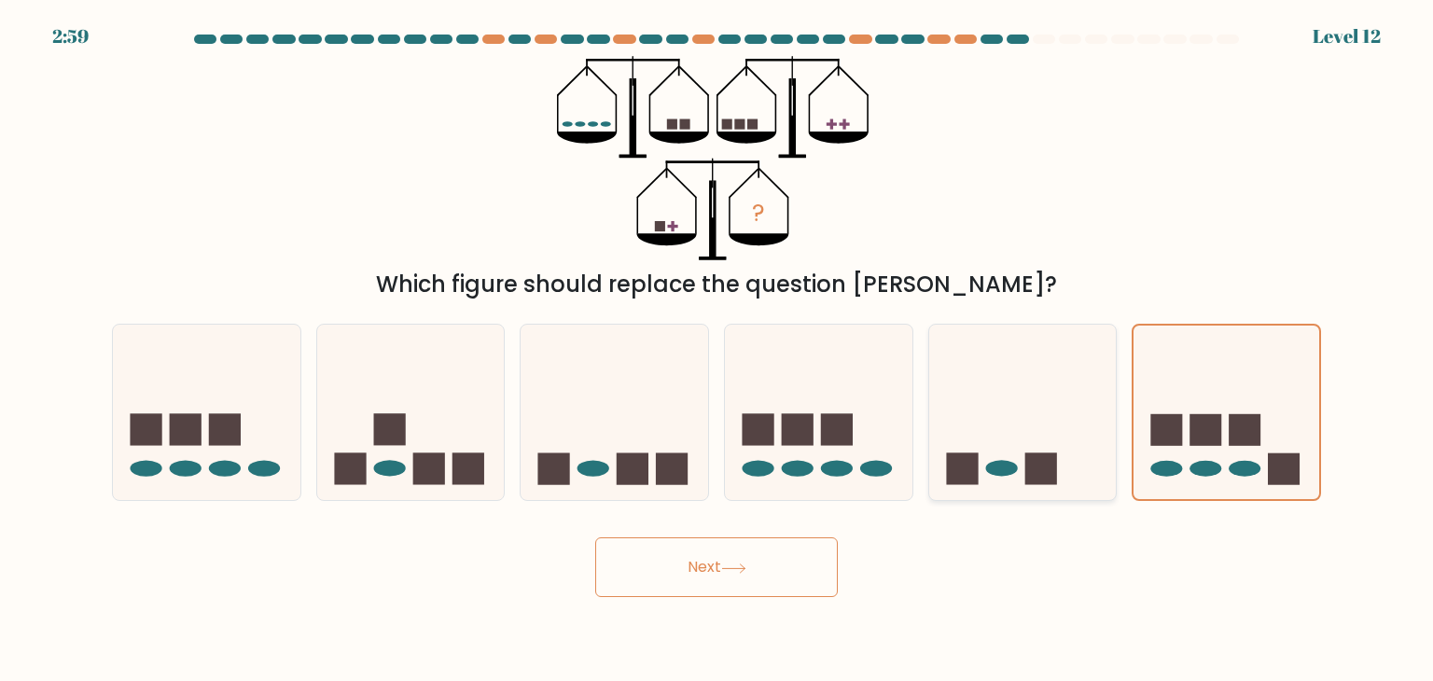
click at [1052, 447] on icon at bounding box center [1023, 412] width 188 height 155
click at [717, 350] on input "e." at bounding box center [717, 345] width 1 height 9
radio input "true"
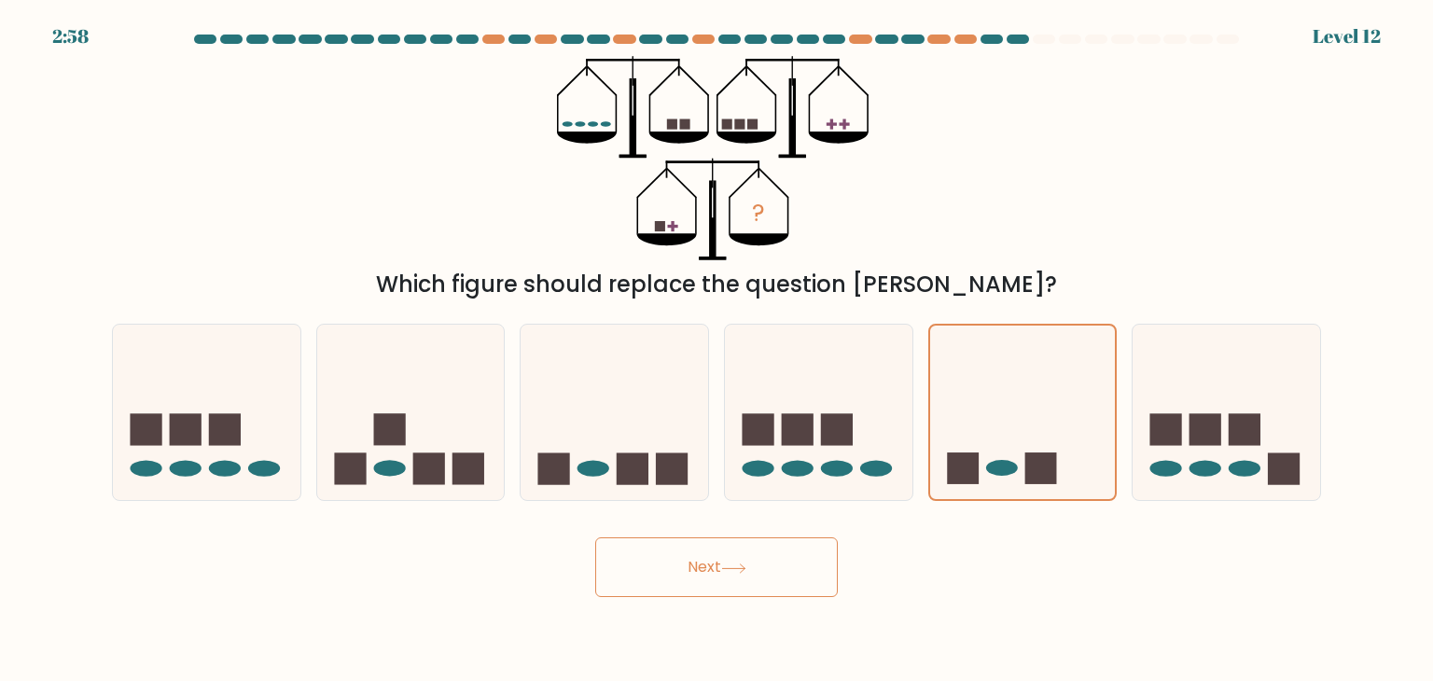
click at [724, 561] on button "Next" at bounding box center [716, 567] width 243 height 60
click at [613, 427] on icon at bounding box center [615, 412] width 188 height 155
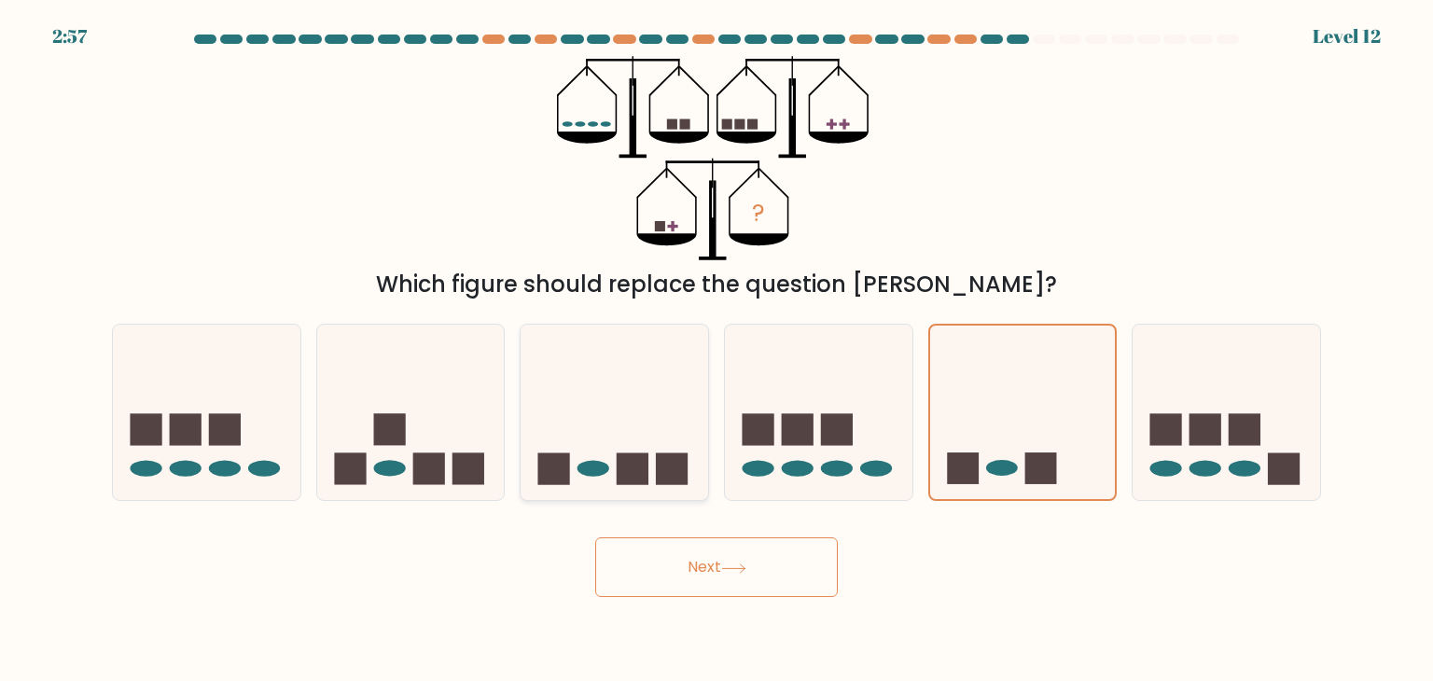
click at [717, 350] on input "c." at bounding box center [717, 345] width 1 height 9
radio input "true"
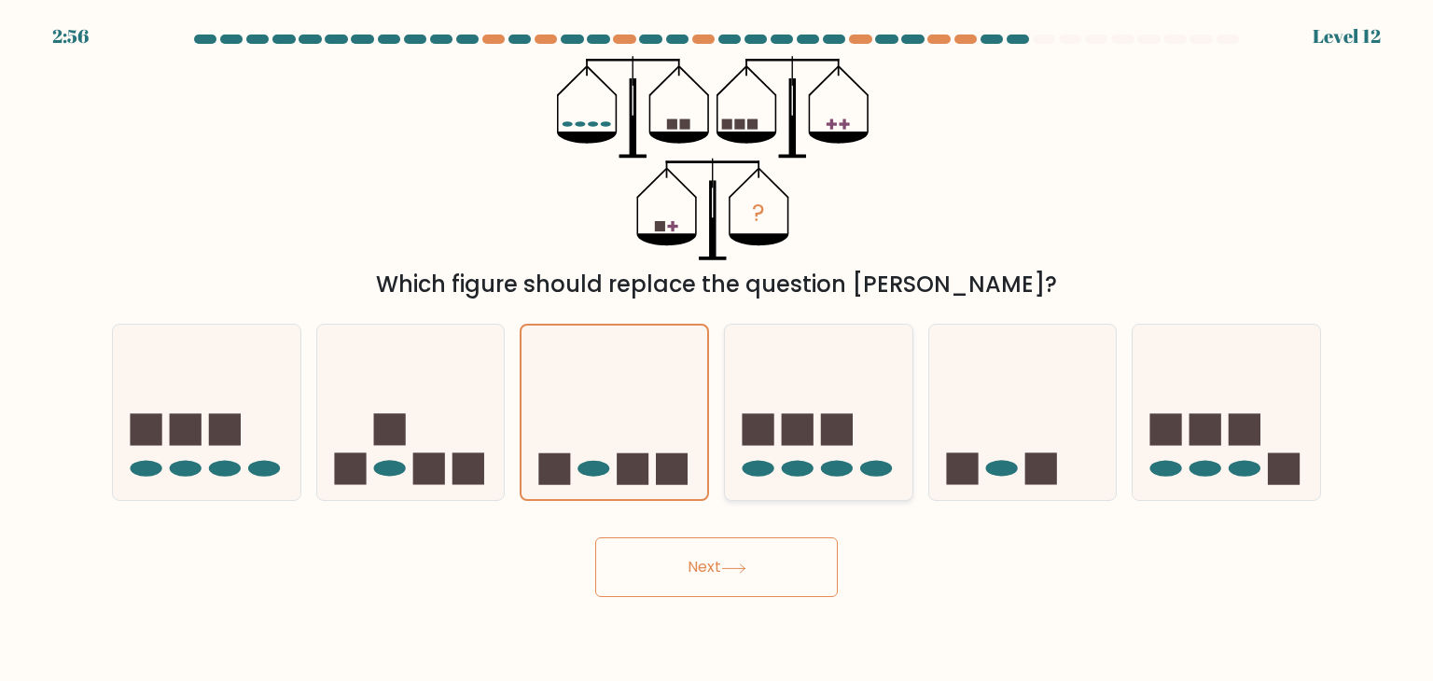
click at [772, 428] on rect at bounding box center [758, 430] width 32 height 32
click at [717, 350] on input "d." at bounding box center [717, 345] width 1 height 9
radio input "true"
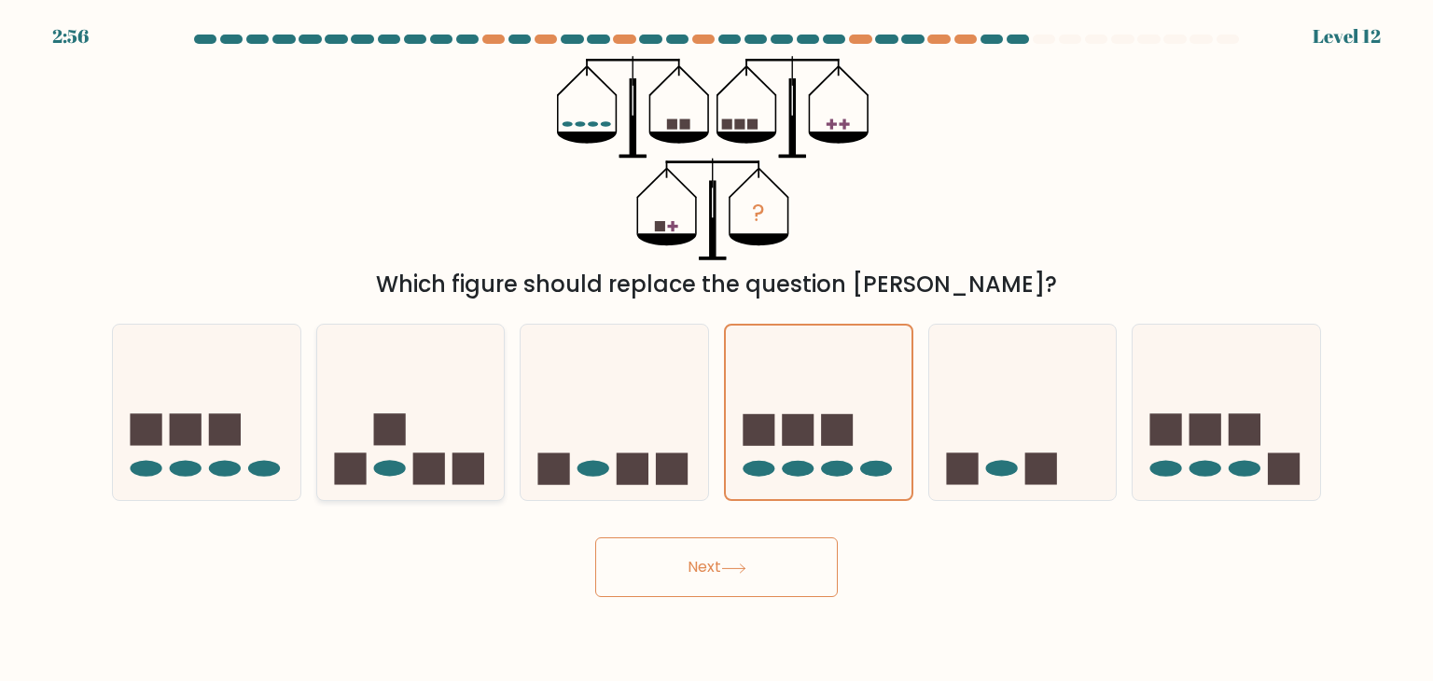
click at [316, 426] on div at bounding box center [410, 412] width 189 height 177
click at [717, 350] on input "b." at bounding box center [717, 345] width 1 height 9
radio input "true"
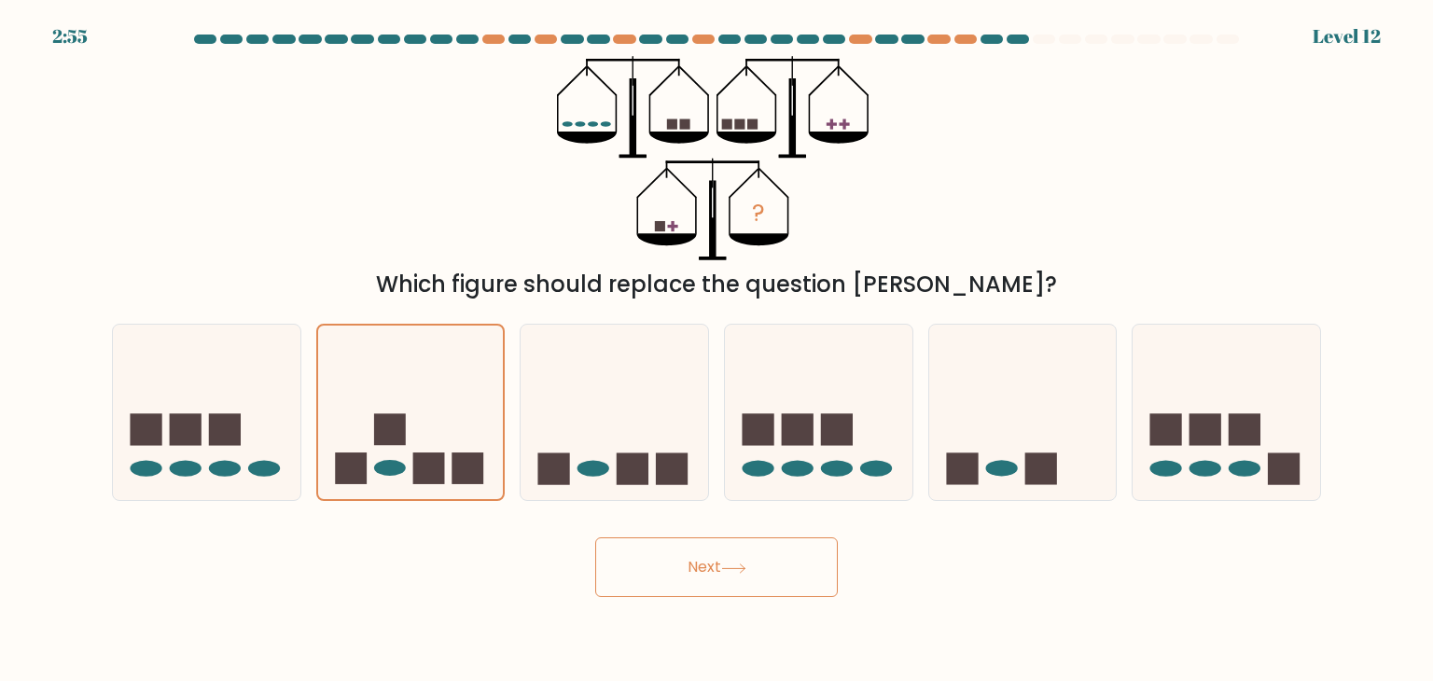
drag, startPoint x: 643, startPoint y: 524, endPoint x: 661, endPoint y: 557, distance: 37.2
click at [661, 557] on div "Next" at bounding box center [717, 560] width 1232 height 74
click at [651, 567] on button "Next" at bounding box center [716, 567] width 243 height 60
click at [233, 415] on rect at bounding box center [225, 430] width 32 height 32
click at [717, 350] on input "a." at bounding box center [717, 345] width 1 height 9
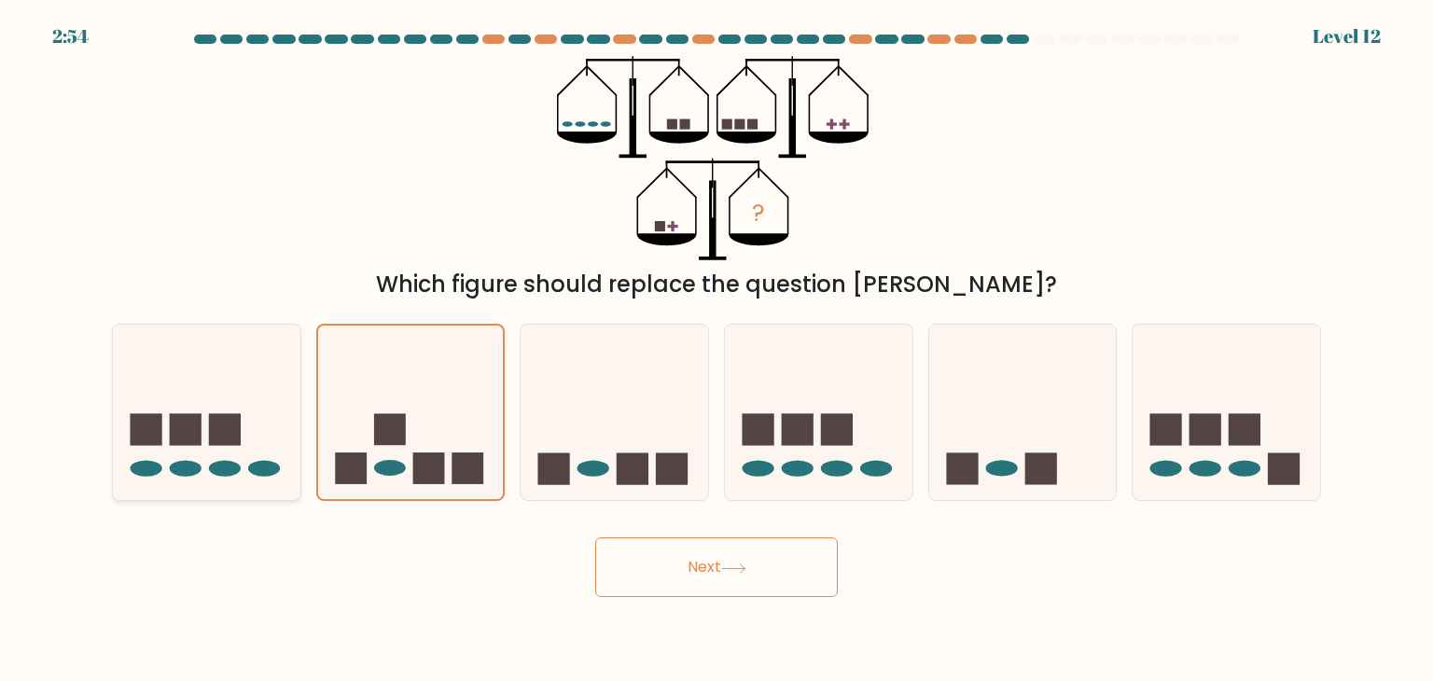
radio input "true"
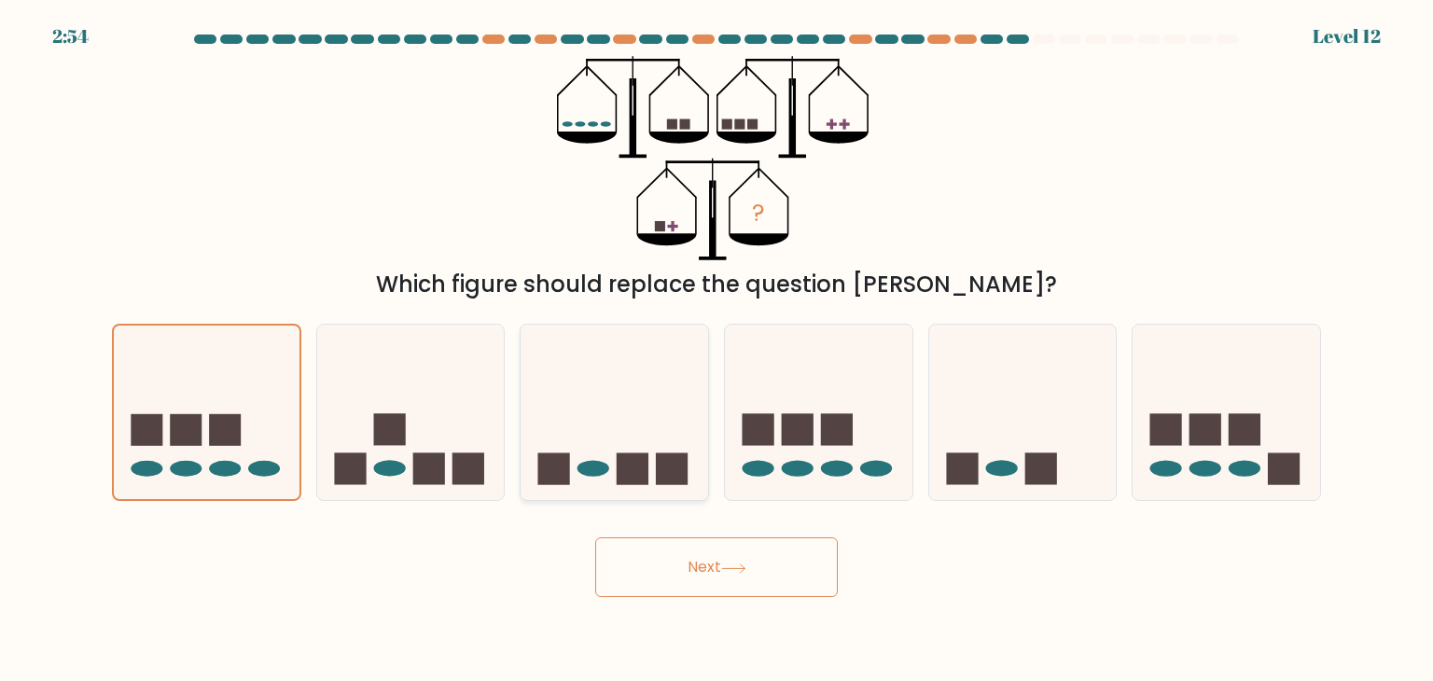
click at [601, 417] on icon at bounding box center [615, 412] width 188 height 155
click at [717, 350] on input "c." at bounding box center [717, 345] width 1 height 9
radio input "true"
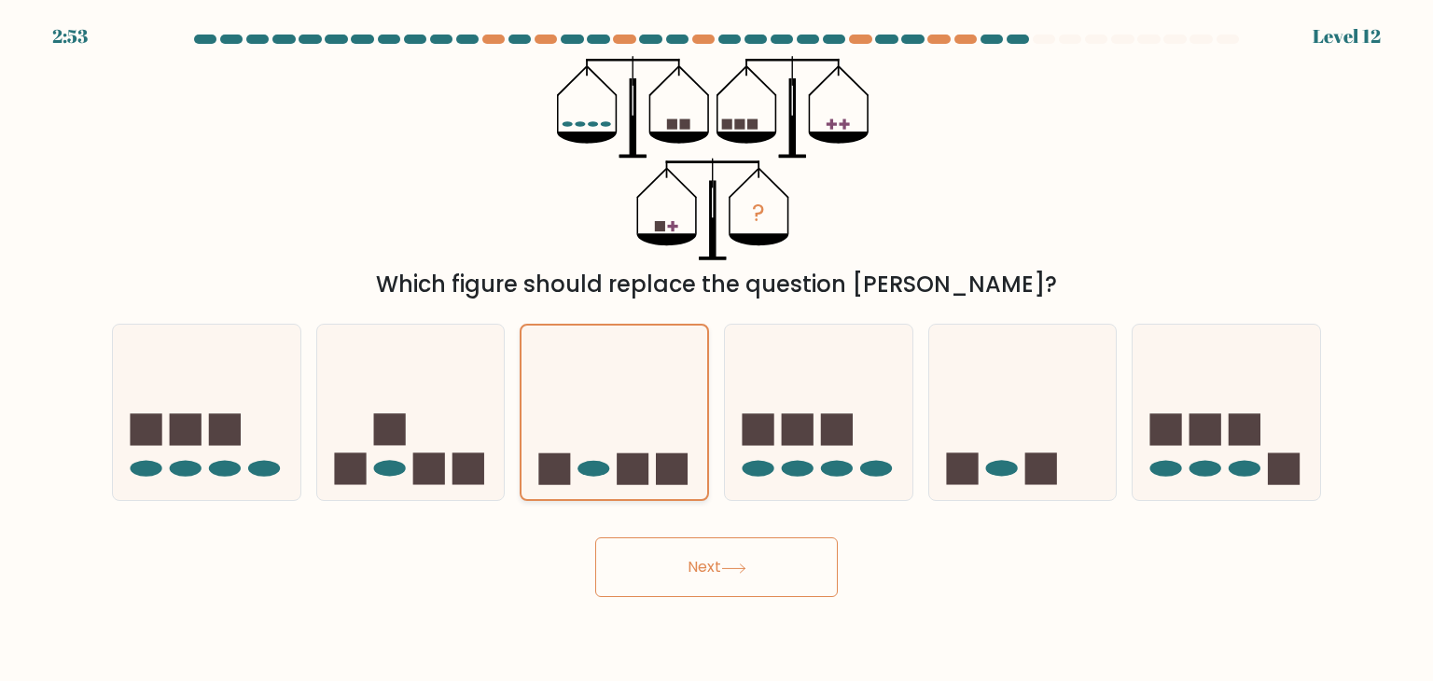
click at [601, 417] on icon at bounding box center [615, 413] width 186 height 154
click at [717, 350] on input "c." at bounding box center [717, 345] width 1 height 9
click at [718, 576] on button "Next" at bounding box center [716, 567] width 243 height 60
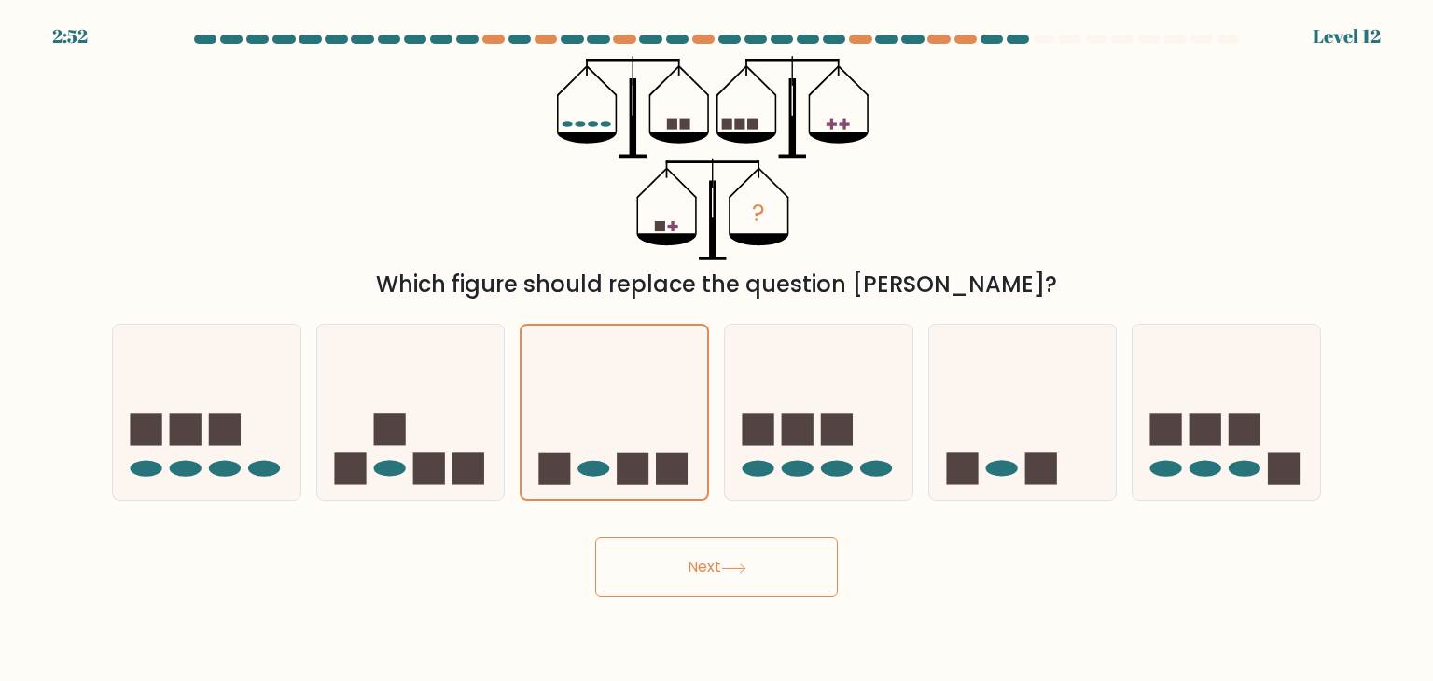
click at [718, 576] on button "Next" at bounding box center [716, 567] width 243 height 60
click at [743, 337] on icon at bounding box center [819, 412] width 188 height 155
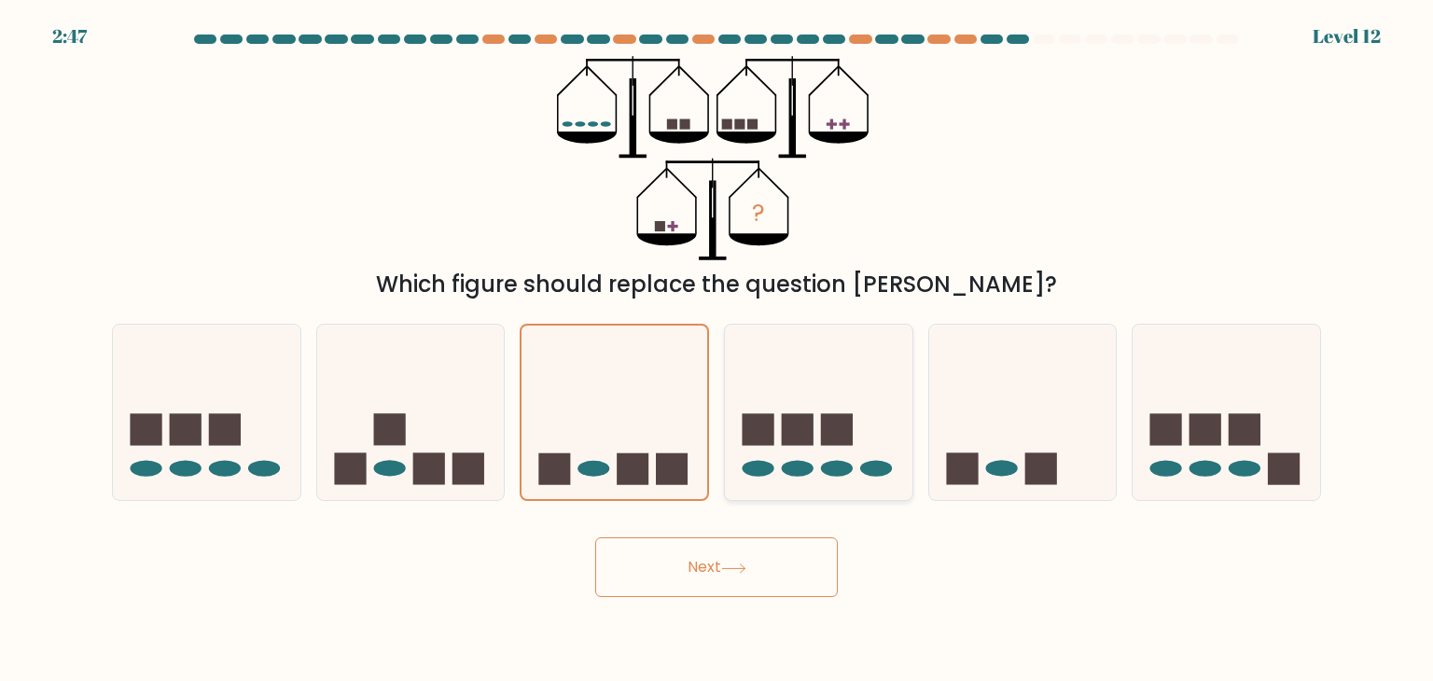
click at [717, 341] on input "d." at bounding box center [717, 345] width 1 height 9
radio input "true"
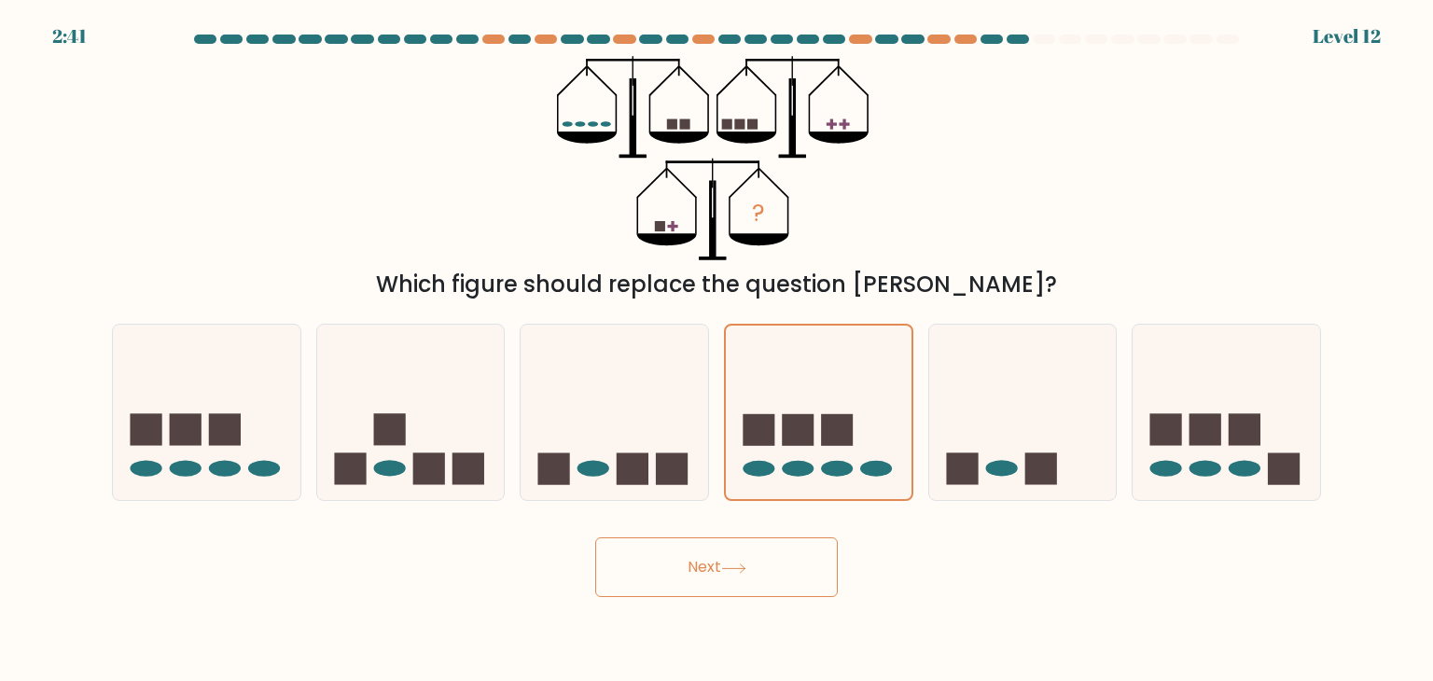
click at [720, 542] on button "Next" at bounding box center [716, 567] width 243 height 60
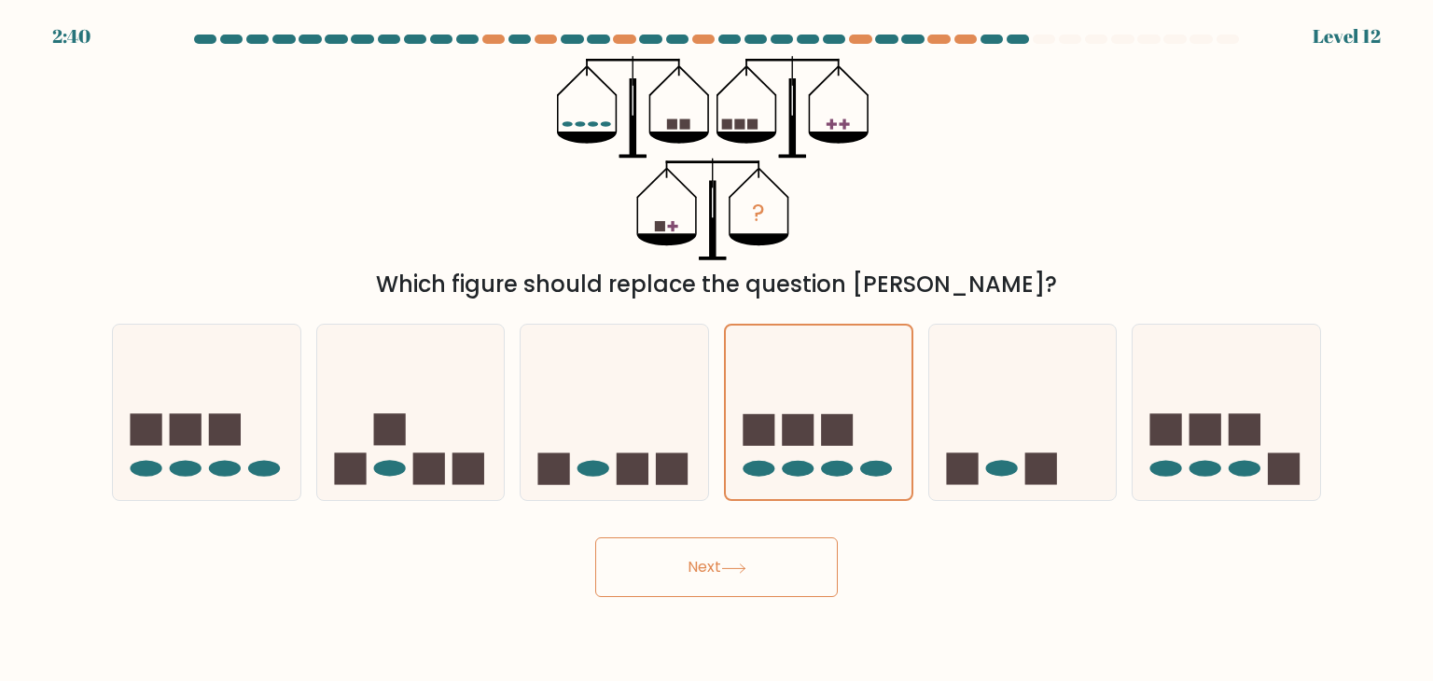
click at [720, 542] on button "Next" at bounding box center [716, 567] width 243 height 60
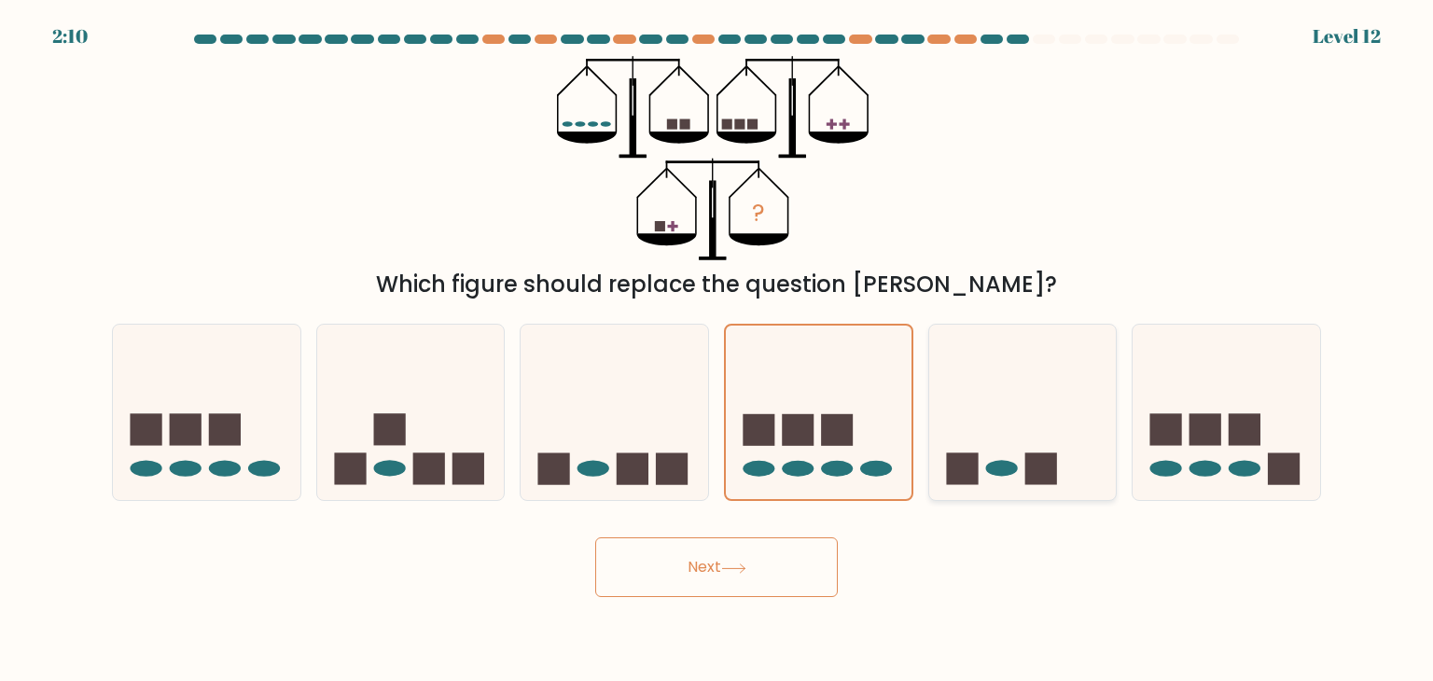
click at [1014, 450] on icon at bounding box center [1023, 412] width 188 height 155
click at [717, 350] on input "e." at bounding box center [717, 345] width 1 height 9
radio input "true"
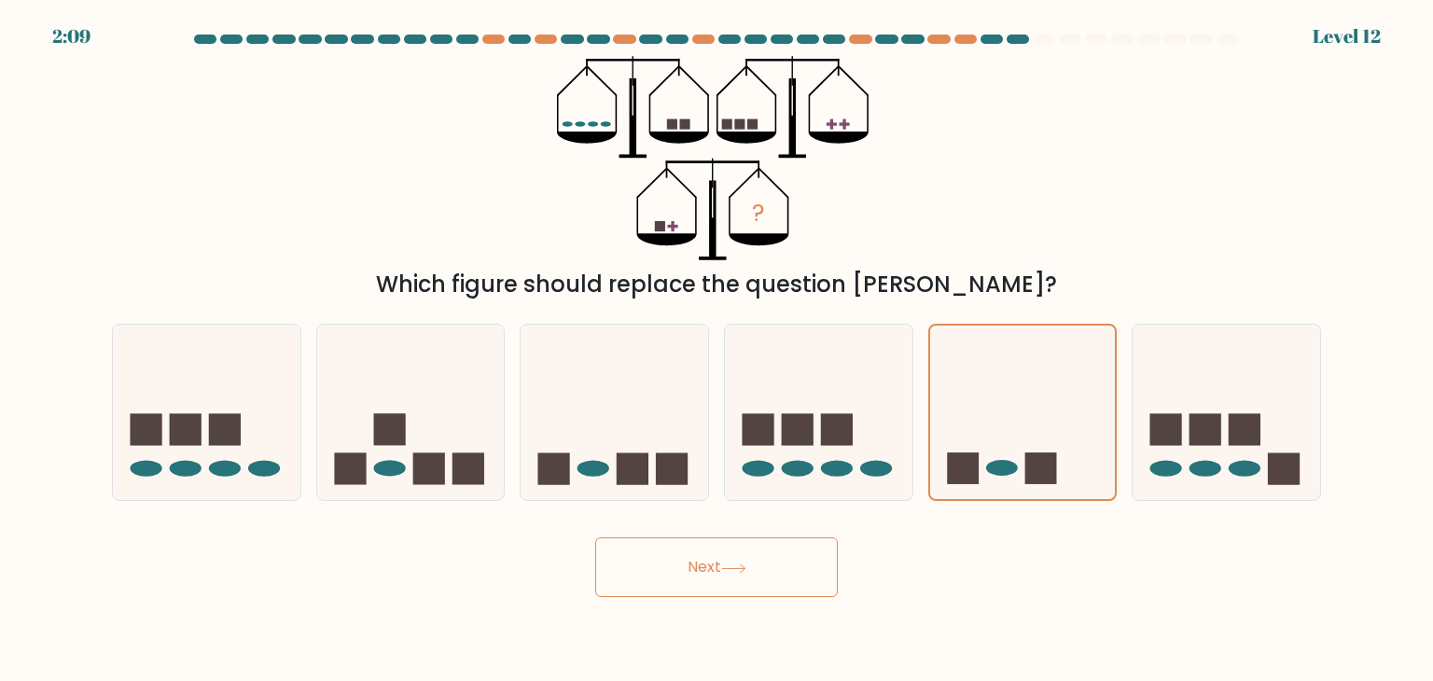
click at [743, 534] on div "Next" at bounding box center [717, 560] width 1232 height 74
click at [722, 571] on button "Next" at bounding box center [716, 567] width 243 height 60
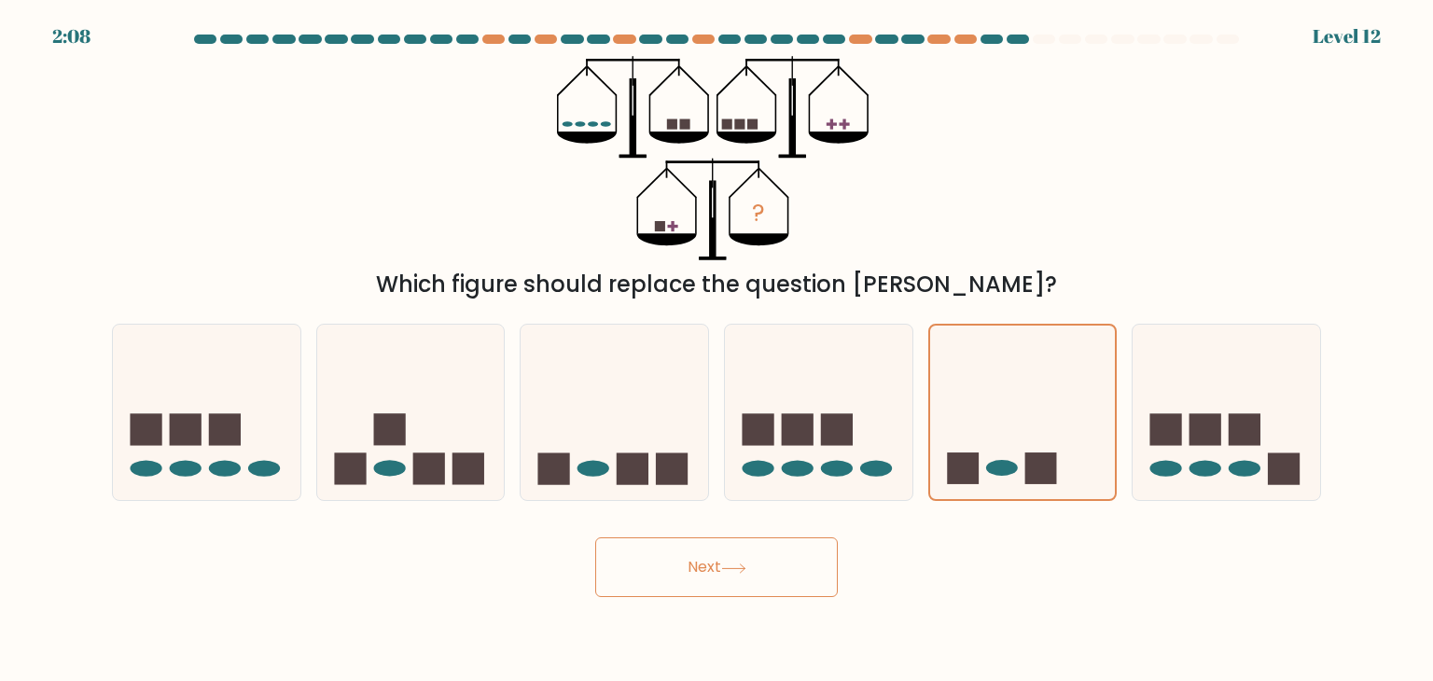
click at [722, 571] on button "Next" at bounding box center [716, 567] width 243 height 60
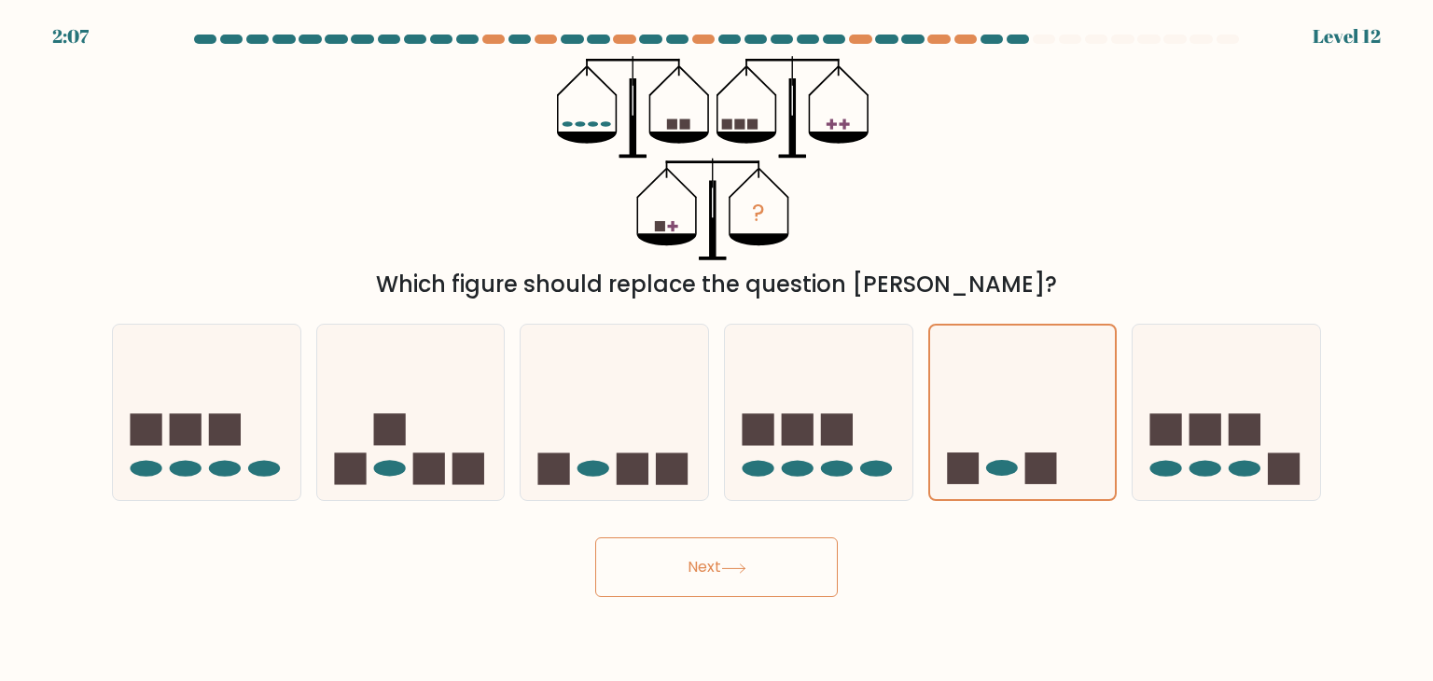
click at [722, 571] on button "Next" at bounding box center [716, 567] width 243 height 60
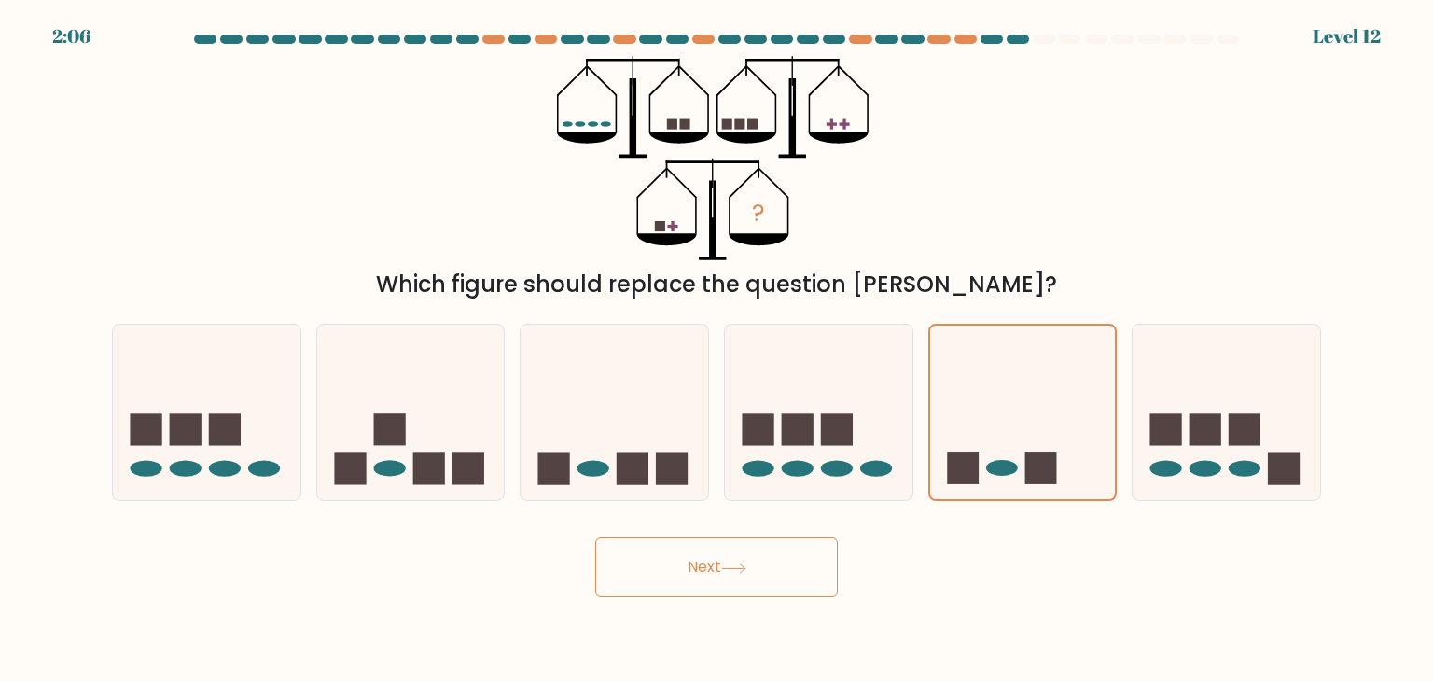
click at [722, 571] on button "Next" at bounding box center [716, 567] width 243 height 60
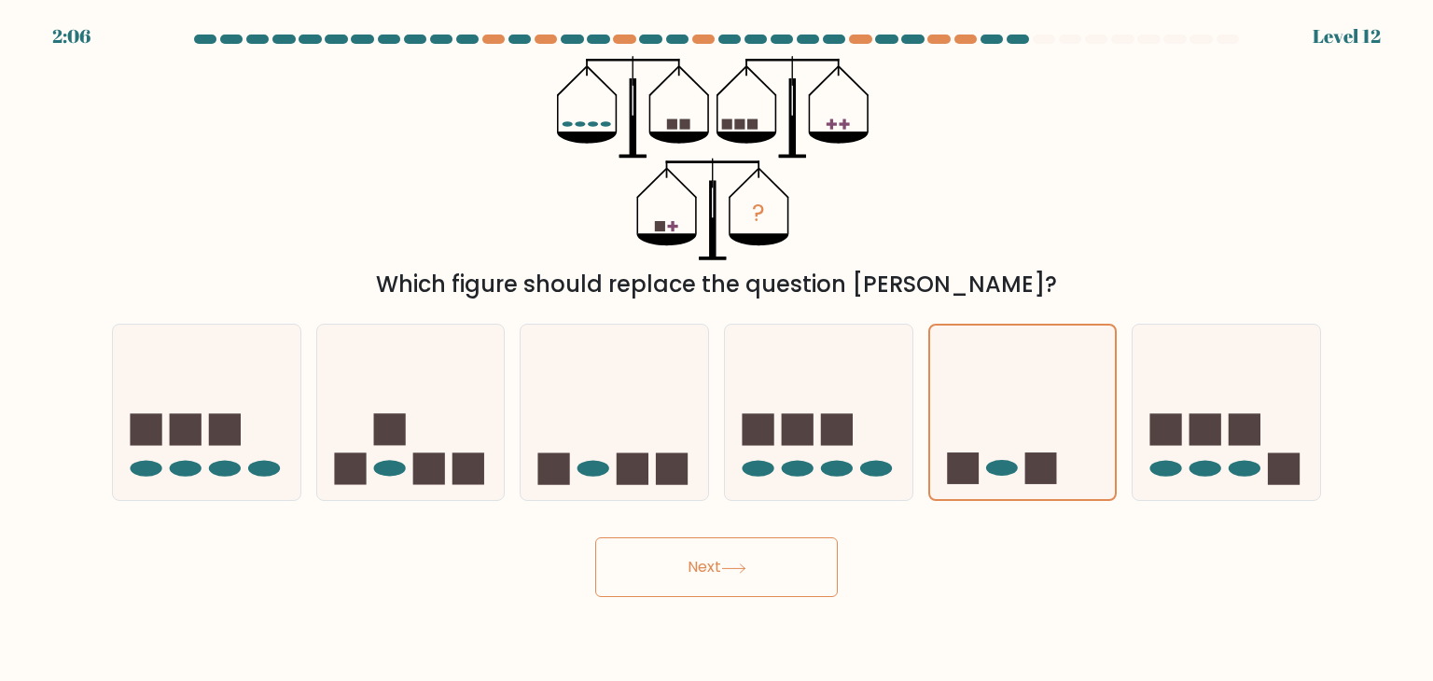
click at [722, 571] on button "Next" at bounding box center [716, 567] width 243 height 60
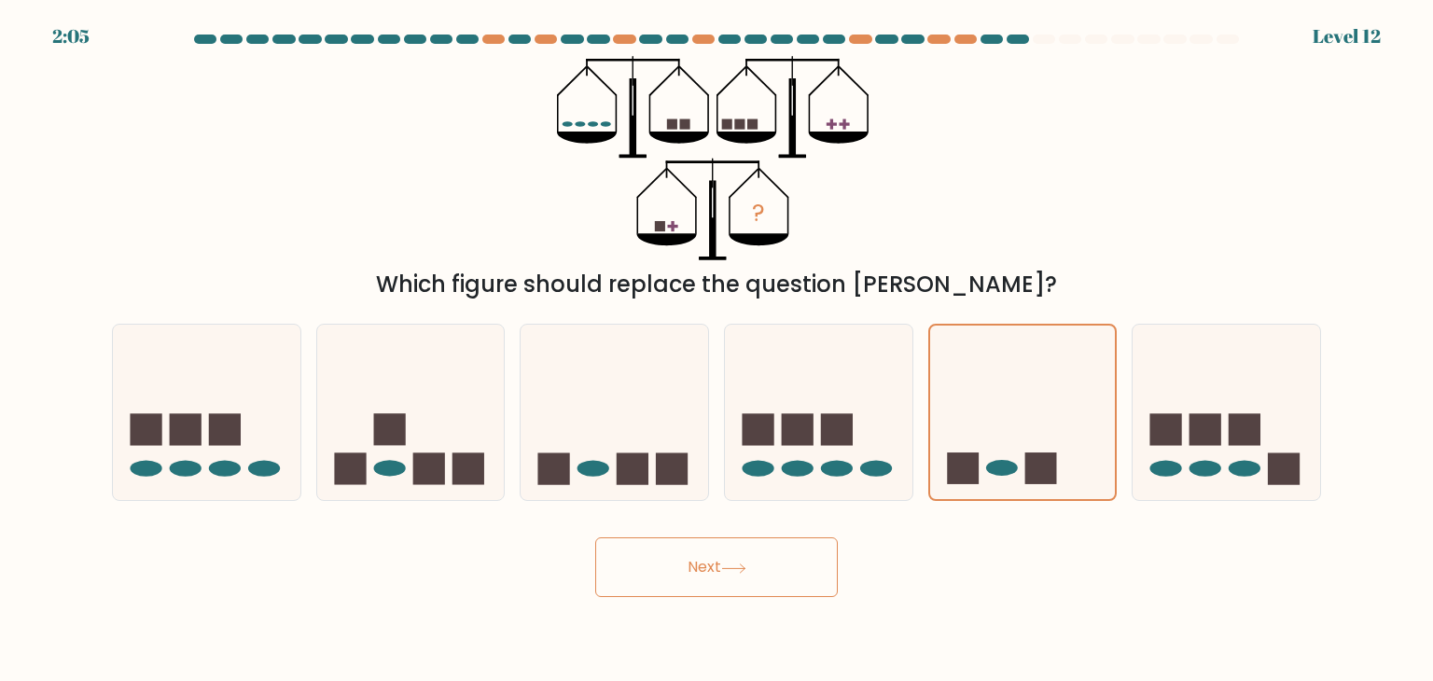
click at [722, 571] on button "Next" at bounding box center [716, 567] width 243 height 60
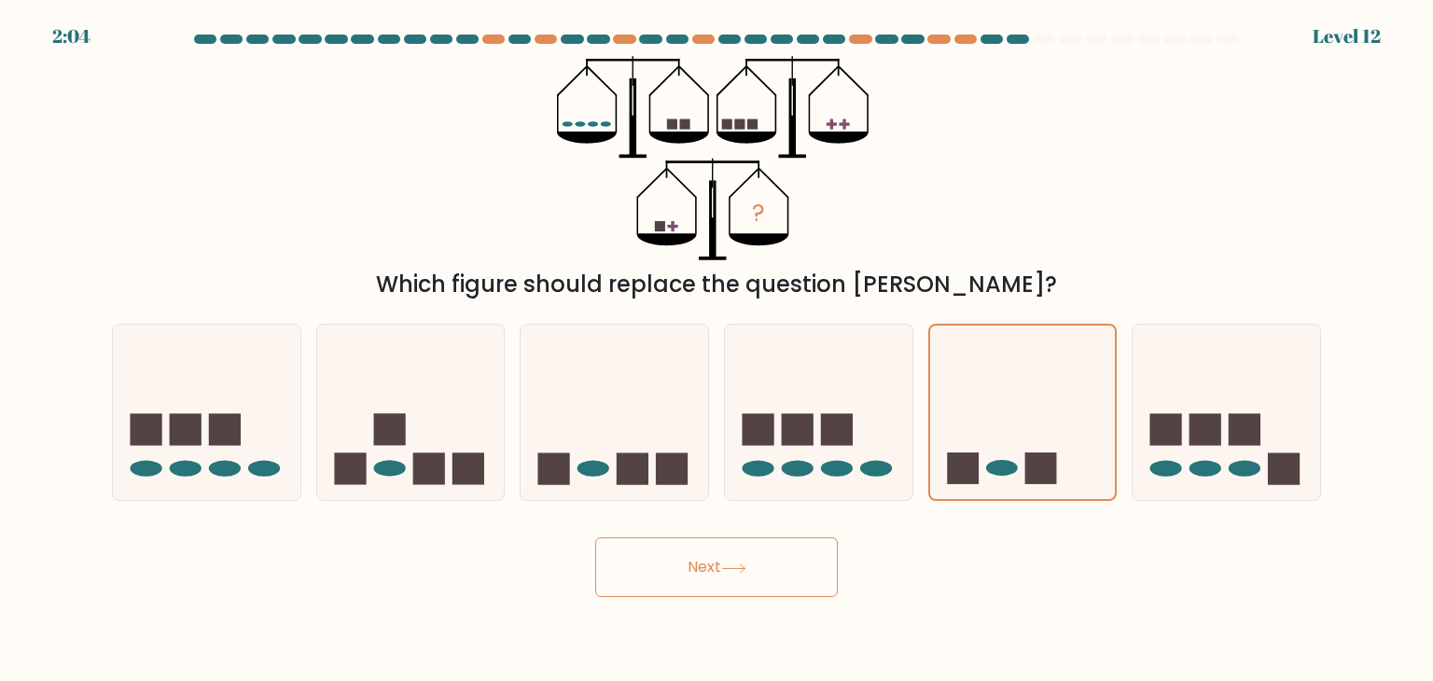
click at [722, 571] on button "Next" at bounding box center [716, 567] width 243 height 60
click at [664, 571] on button "Next" at bounding box center [716, 567] width 243 height 60
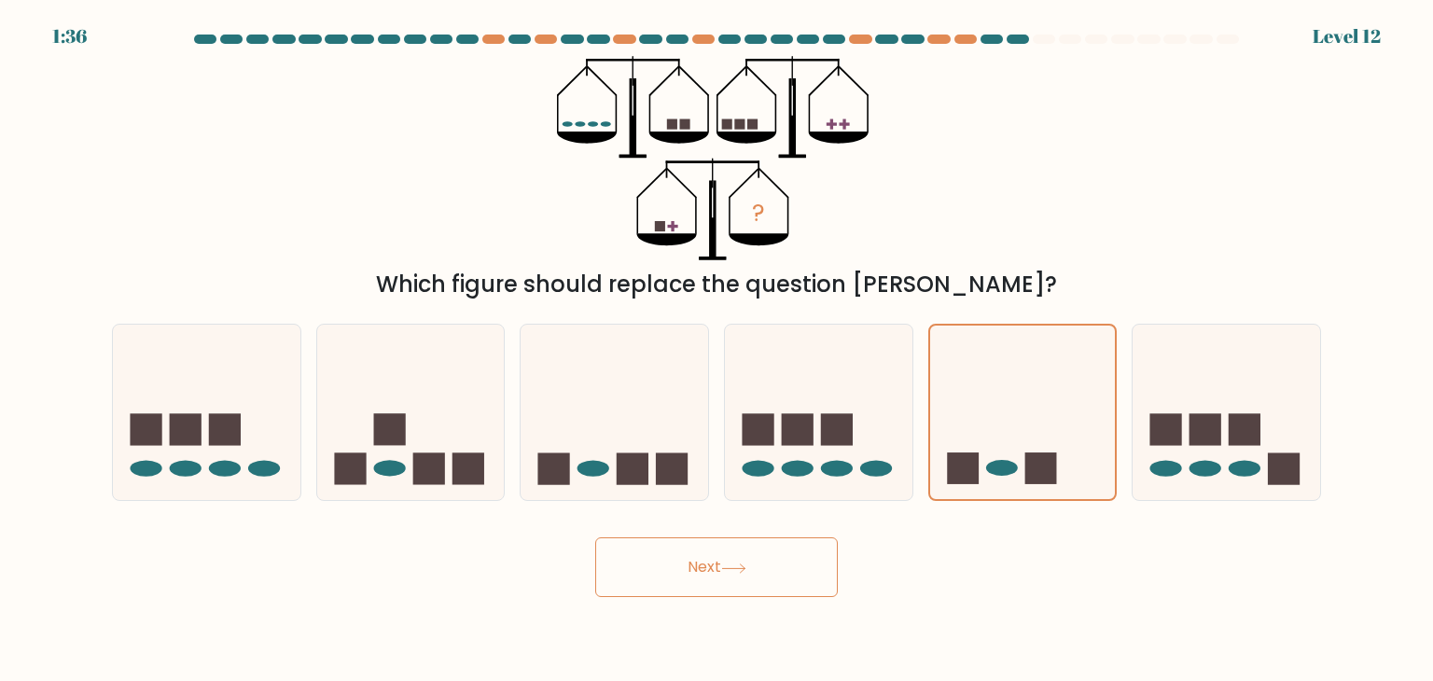
click at [664, 571] on button "Next" at bounding box center [716, 567] width 243 height 60
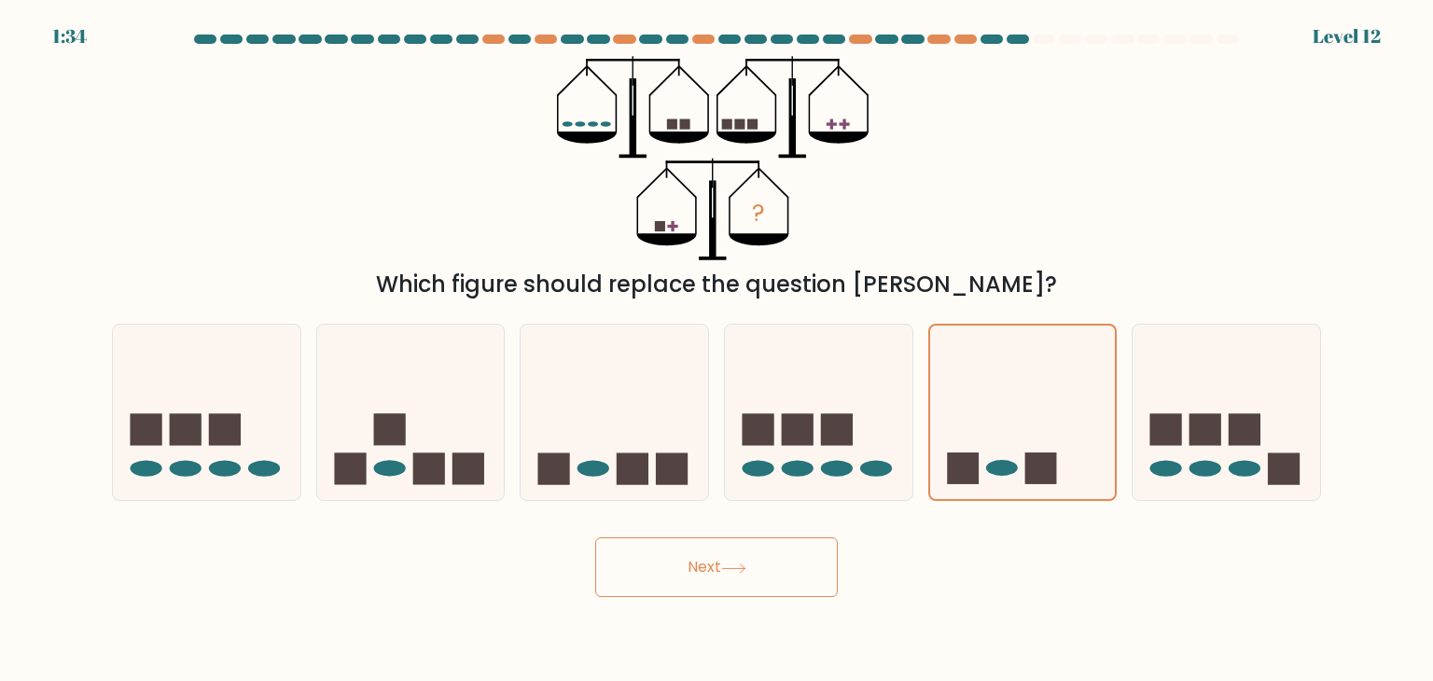
click at [664, 571] on button "Next" at bounding box center [716, 567] width 243 height 60
click at [761, 531] on div "Next" at bounding box center [717, 560] width 1232 height 74
click at [703, 567] on button "Next" at bounding box center [716, 567] width 243 height 60
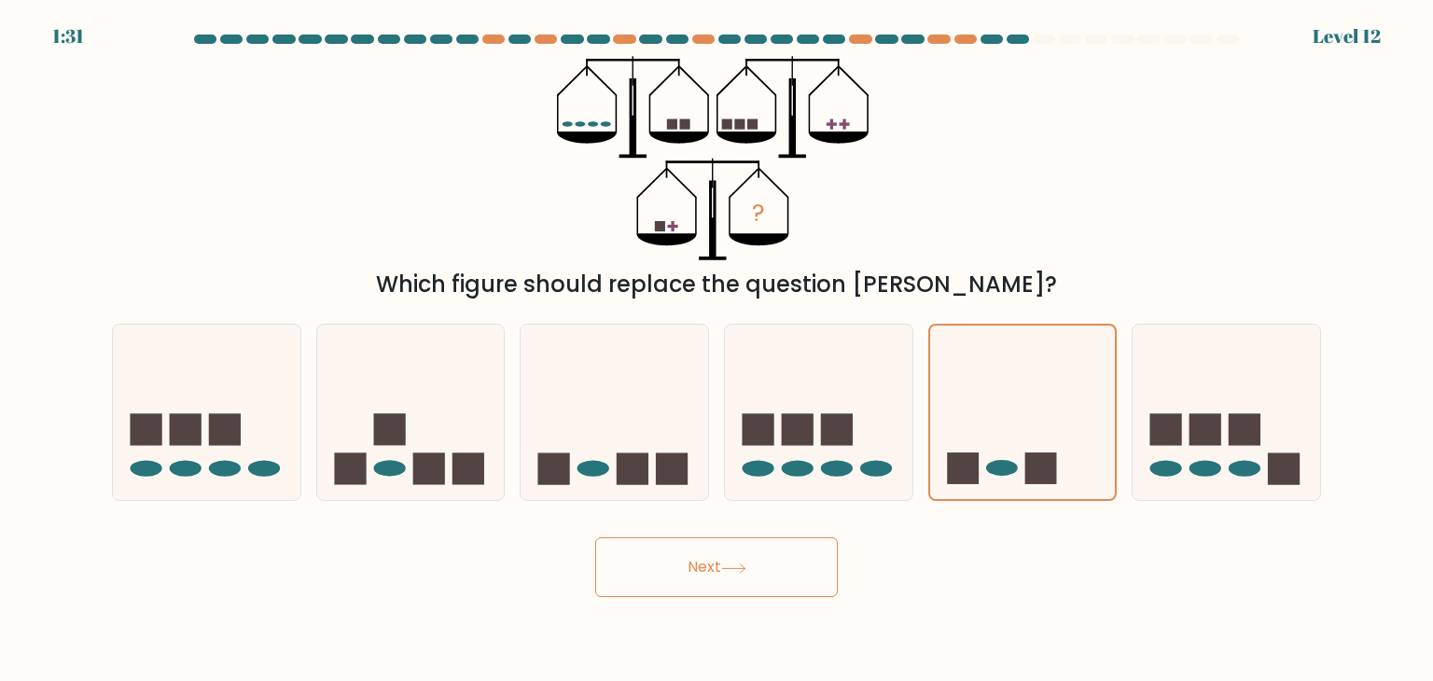
click at [703, 567] on button "Next" at bounding box center [716, 567] width 243 height 60
drag, startPoint x: 703, startPoint y: 567, endPoint x: 689, endPoint y: 554, distance: 19.8
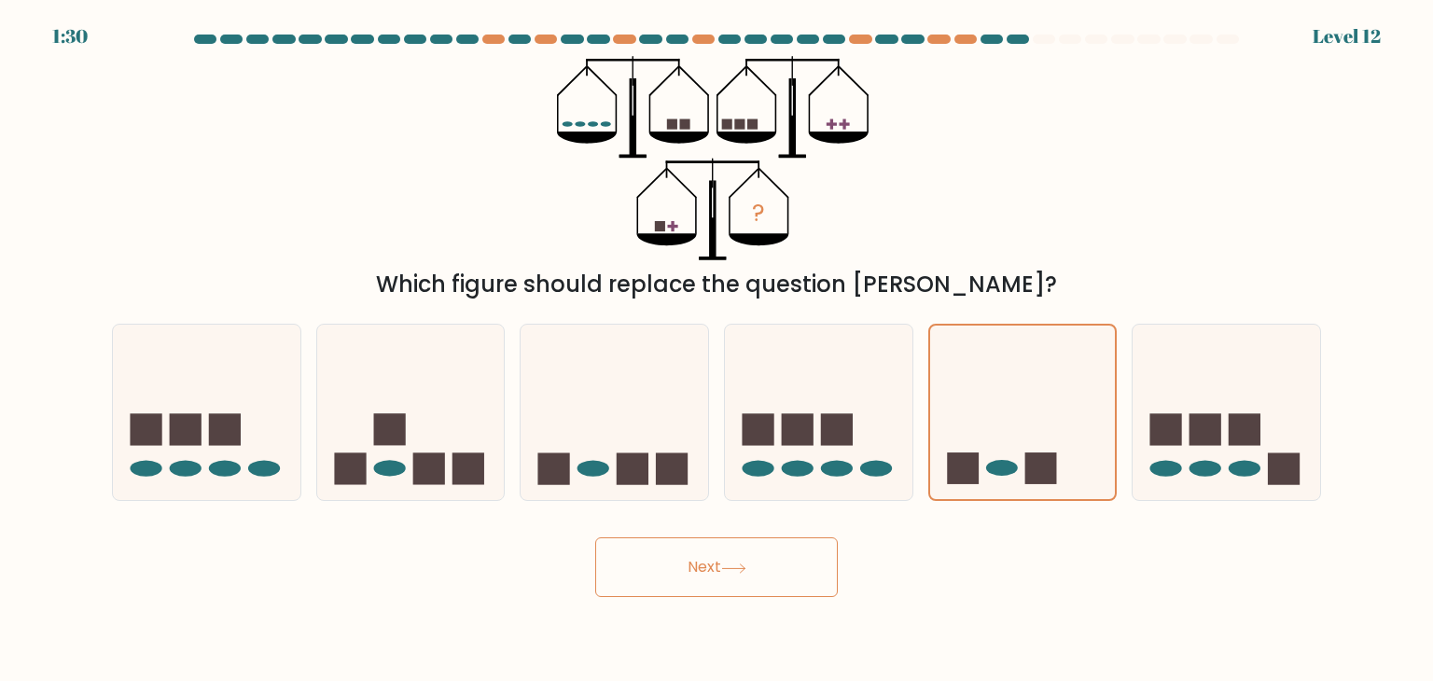
click at [689, 554] on button "Next" at bounding box center [716, 567] width 243 height 60
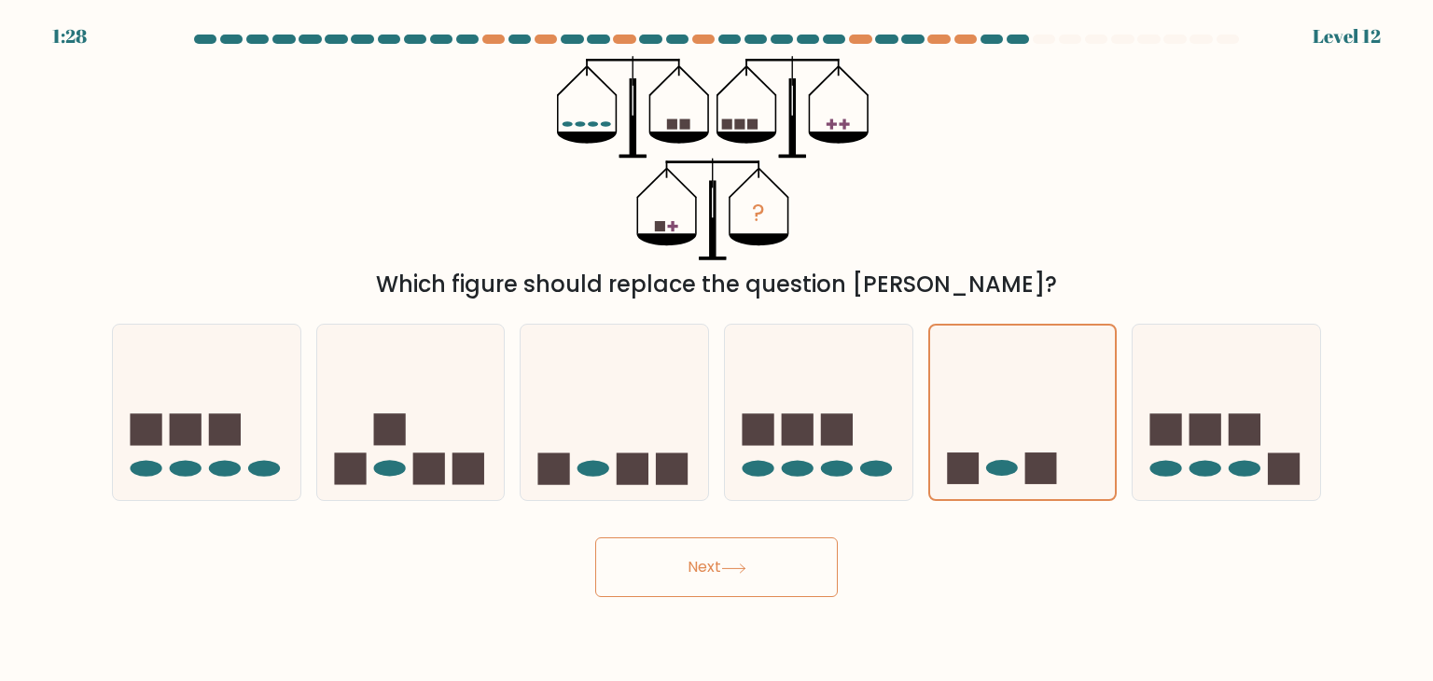
click at [689, 554] on button "Next" at bounding box center [716, 567] width 243 height 60
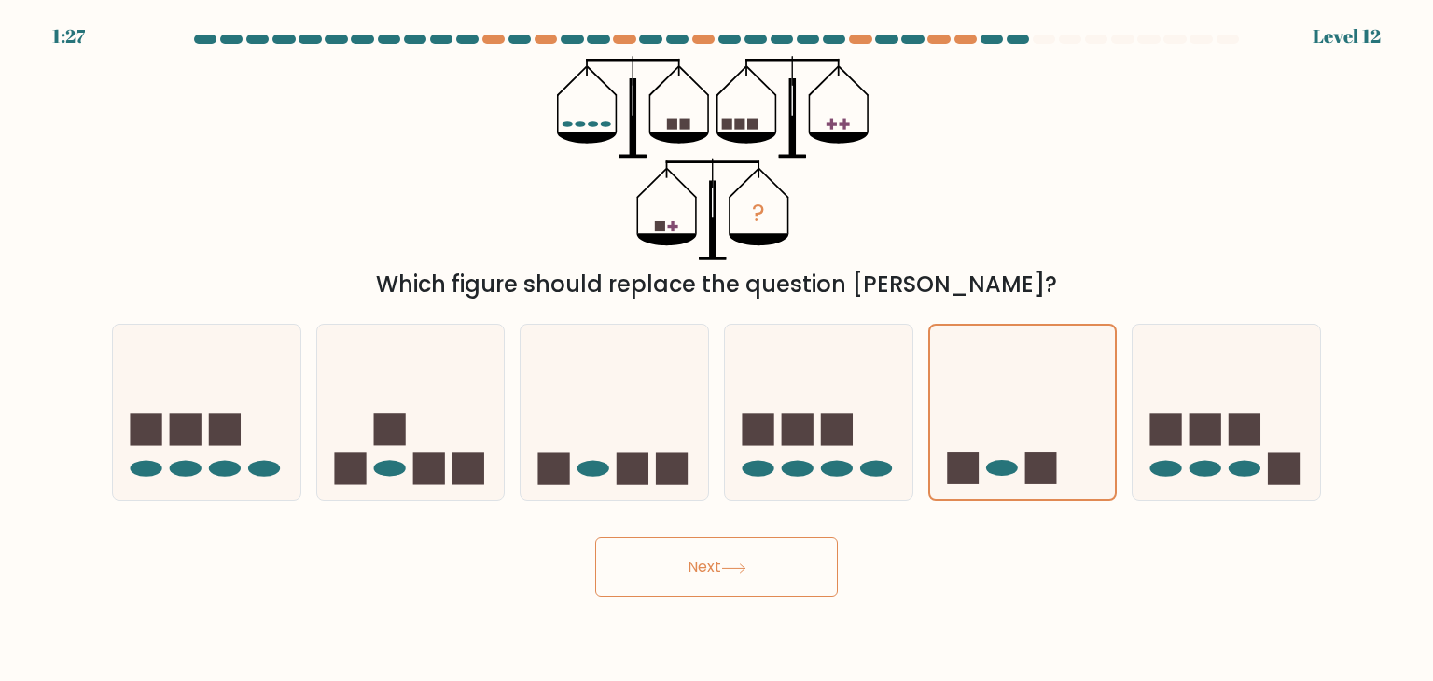
click at [689, 554] on button "Next" at bounding box center [716, 567] width 243 height 60
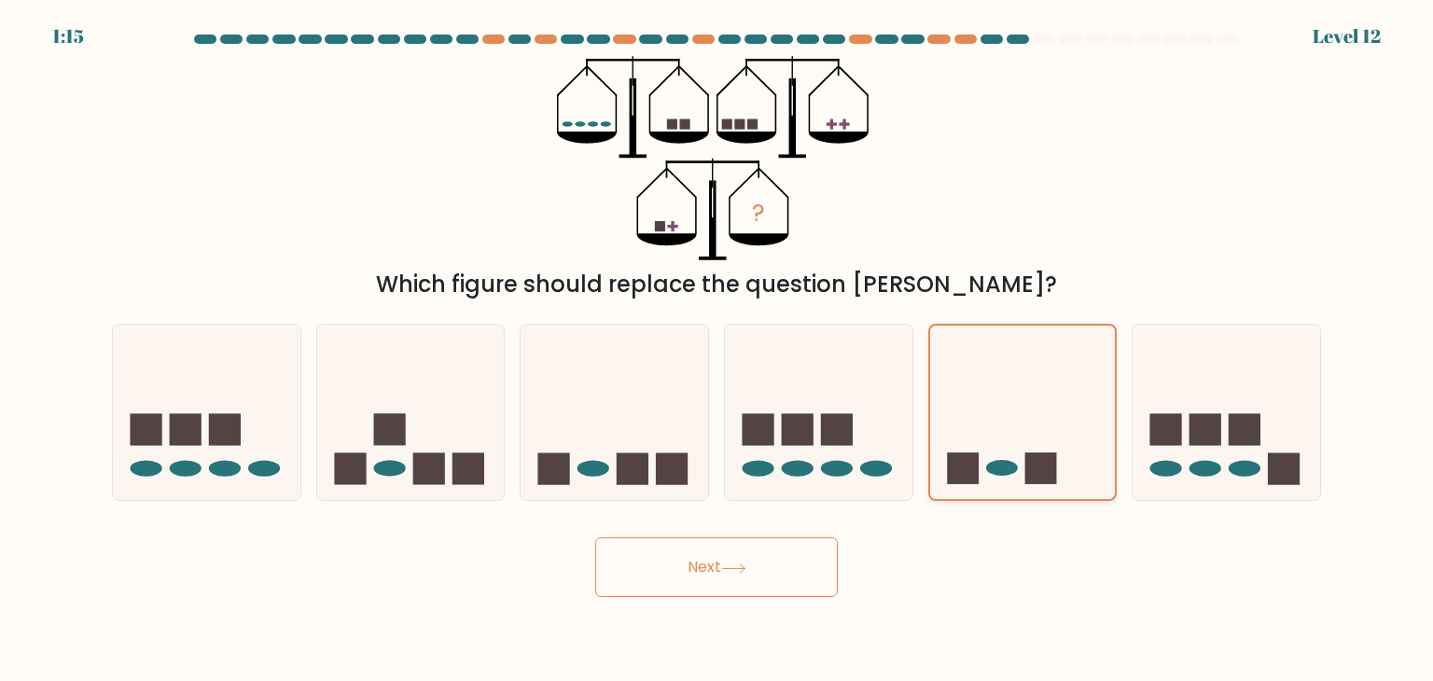
click at [1044, 344] on icon at bounding box center [1023, 413] width 186 height 154
click at [717, 344] on input "e." at bounding box center [717, 345] width 1 height 9
click at [726, 573] on icon at bounding box center [733, 569] width 25 height 10
click at [821, 574] on button "Next" at bounding box center [716, 567] width 243 height 60
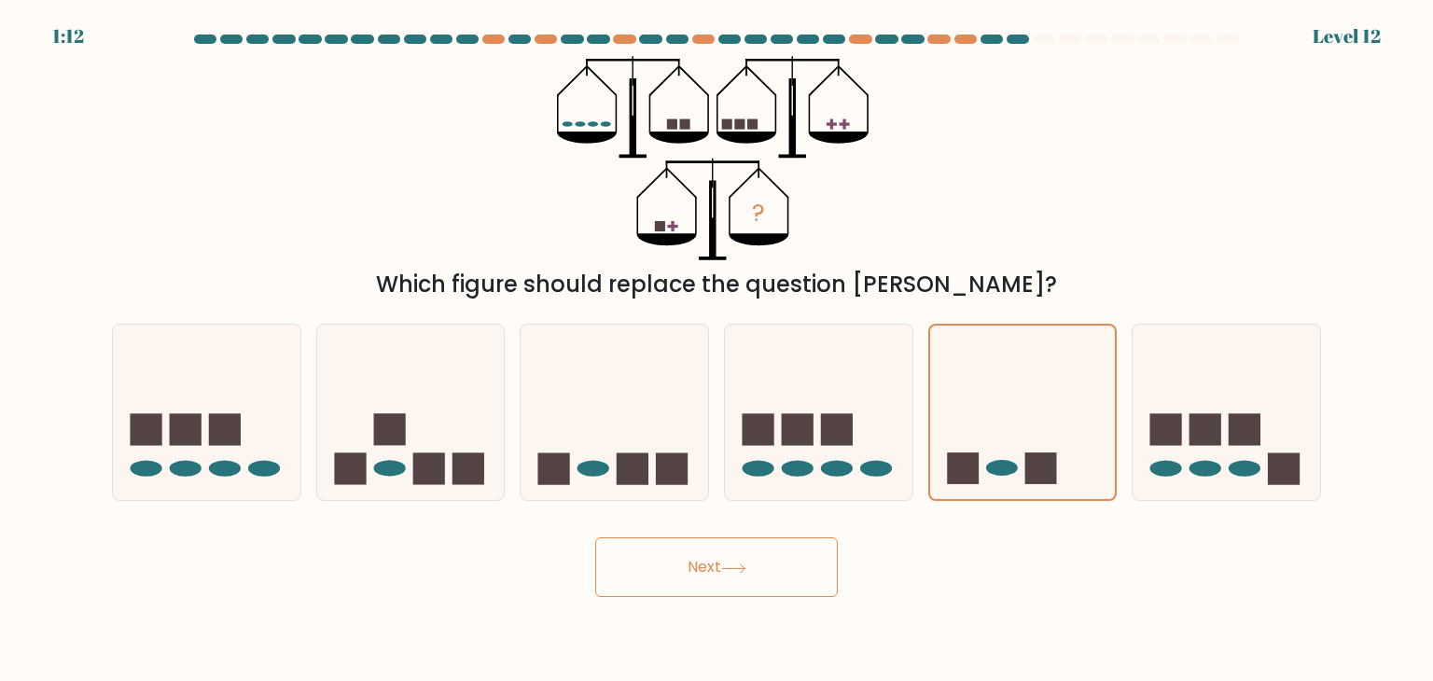
click at [821, 574] on button "Next" at bounding box center [716, 567] width 243 height 60
click at [595, 537] on button "Next" at bounding box center [716, 567] width 243 height 60
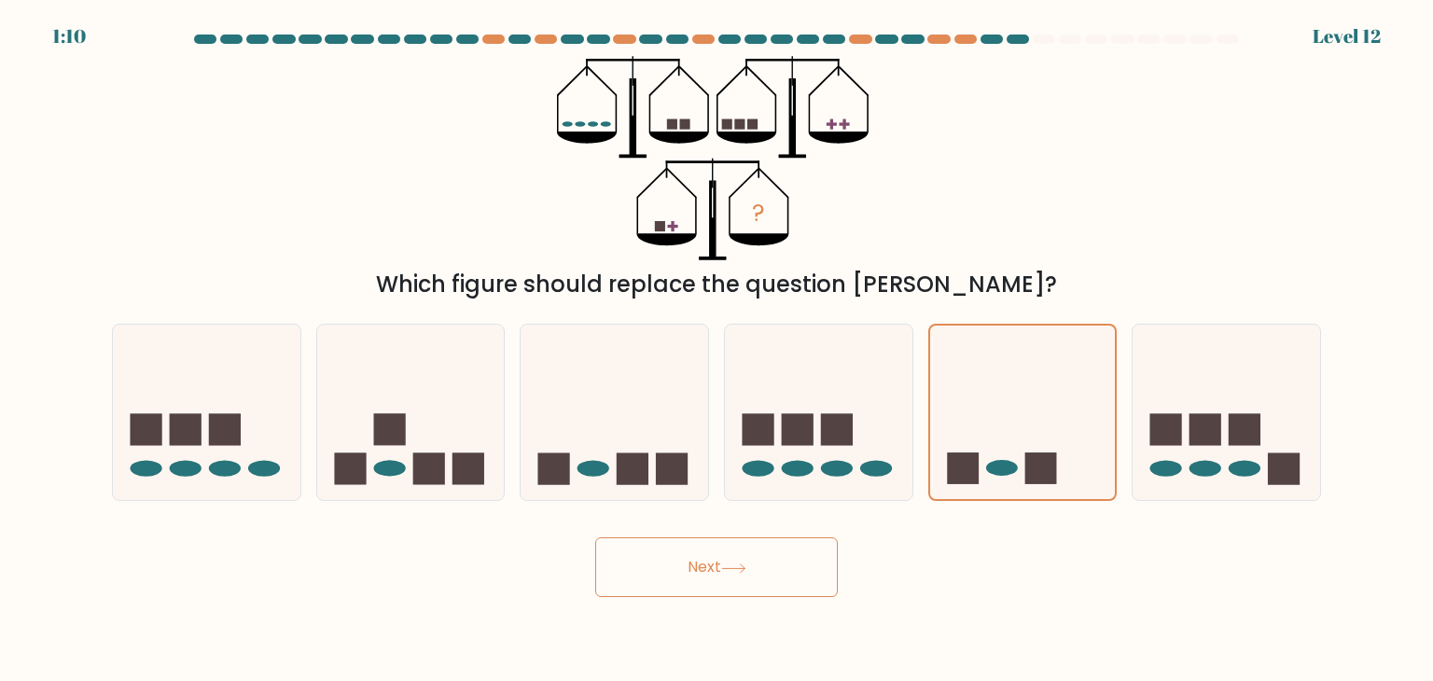
click at [595, 537] on button "Next" at bounding box center [716, 567] width 243 height 60
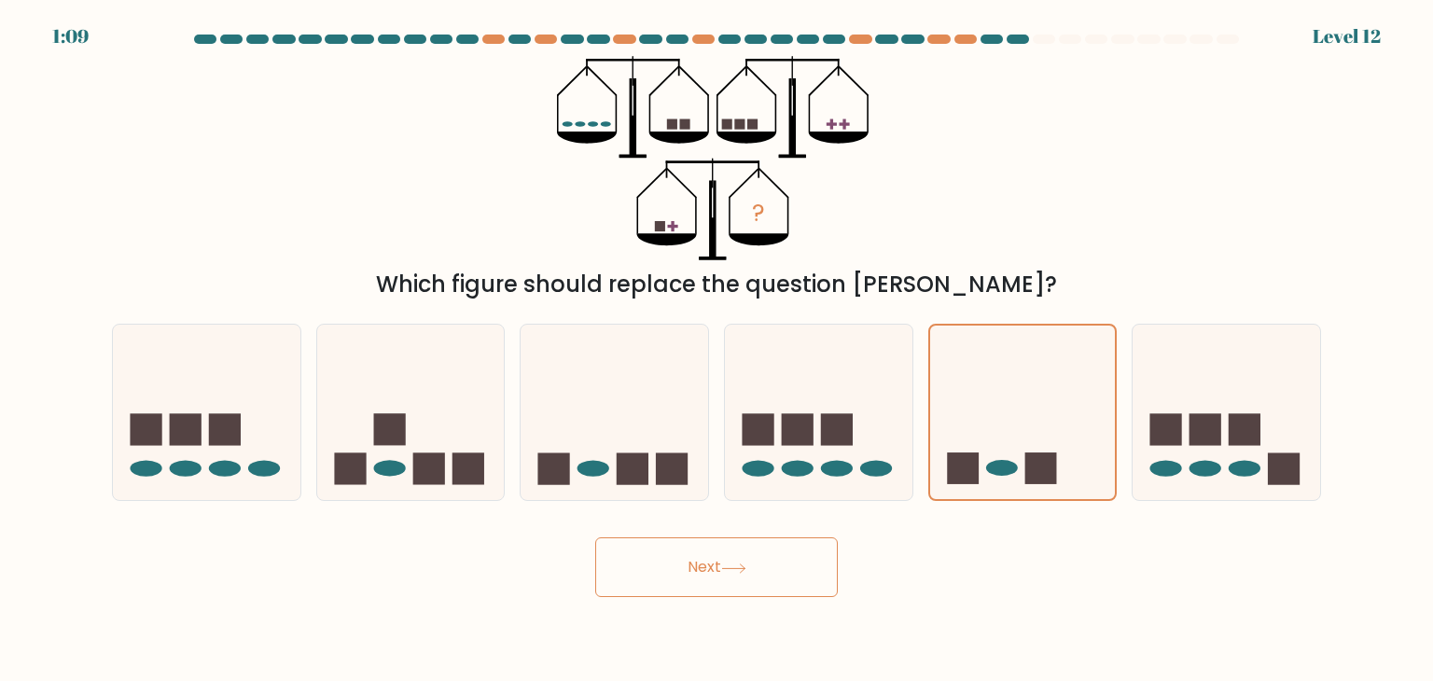
click at [722, 561] on button "Next" at bounding box center [716, 567] width 243 height 60
click at [717, 591] on button "Next" at bounding box center [716, 567] width 243 height 60
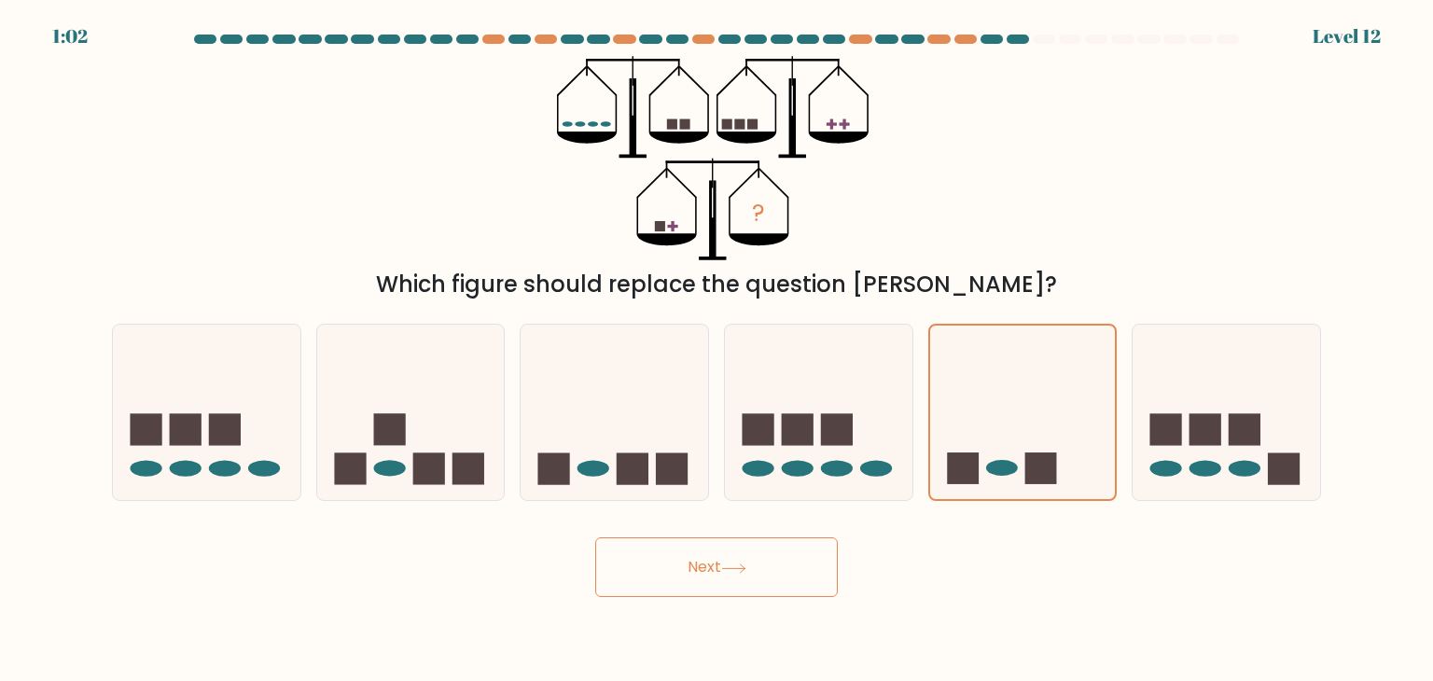
click at [717, 591] on button "Next" at bounding box center [716, 567] width 243 height 60
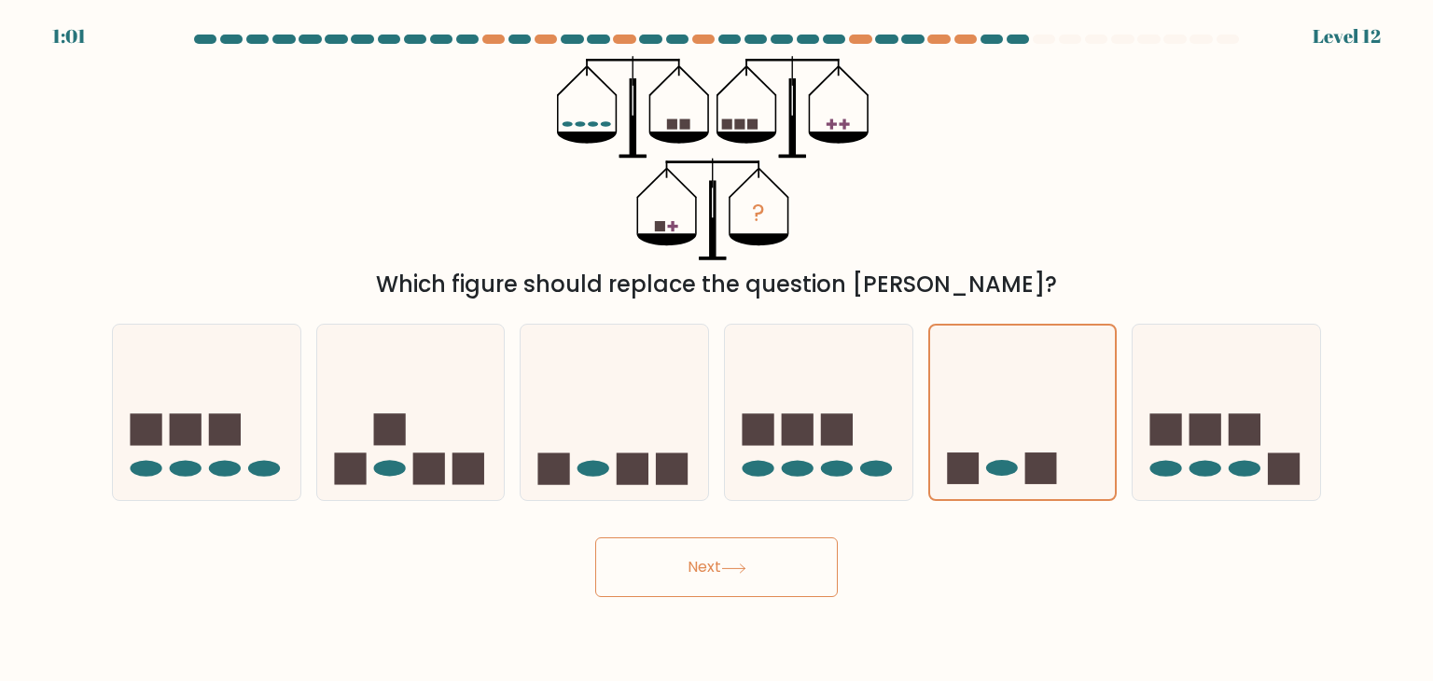
click at [717, 591] on button "Next" at bounding box center [716, 567] width 243 height 60
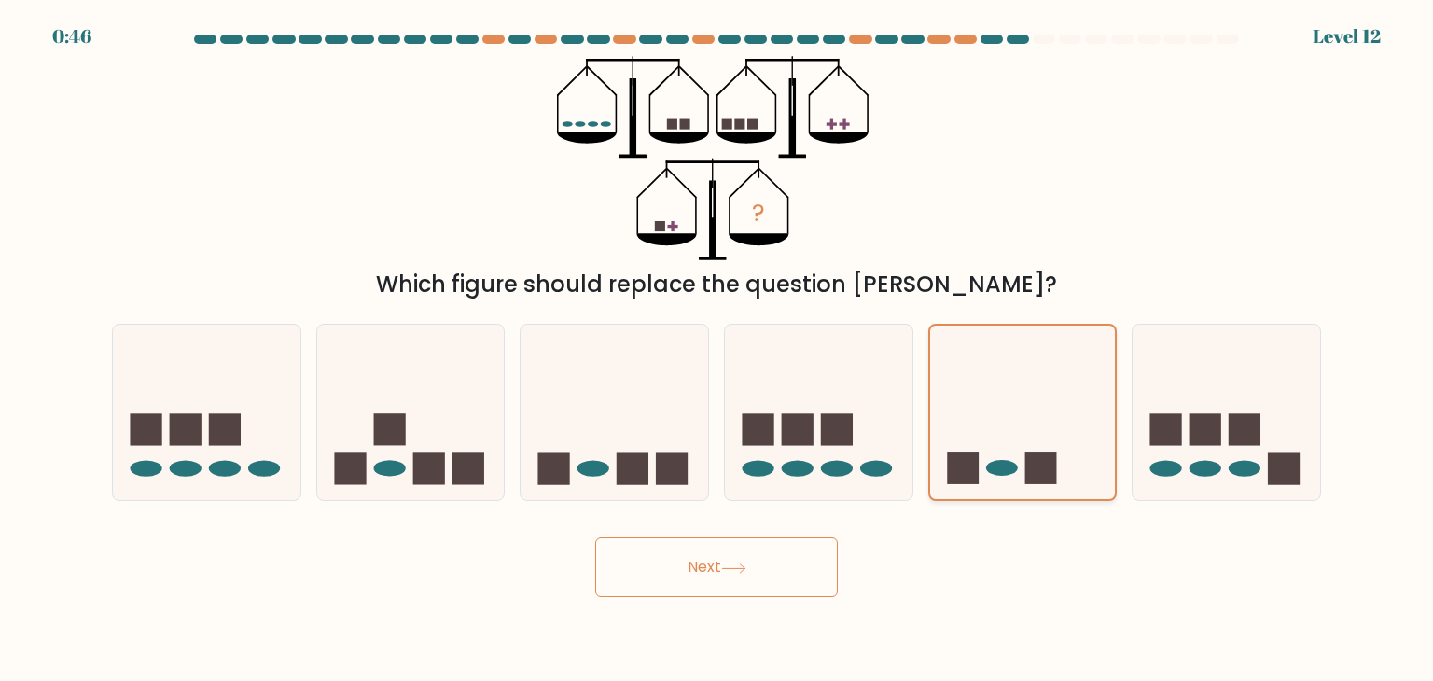
click at [1012, 445] on icon at bounding box center [1023, 413] width 186 height 154
click at [717, 350] on input "e." at bounding box center [717, 345] width 1 height 9
click at [1012, 445] on icon at bounding box center [1023, 413] width 186 height 154
click at [717, 350] on input "e." at bounding box center [717, 345] width 1 height 9
click at [1012, 445] on icon at bounding box center [1023, 413] width 186 height 154
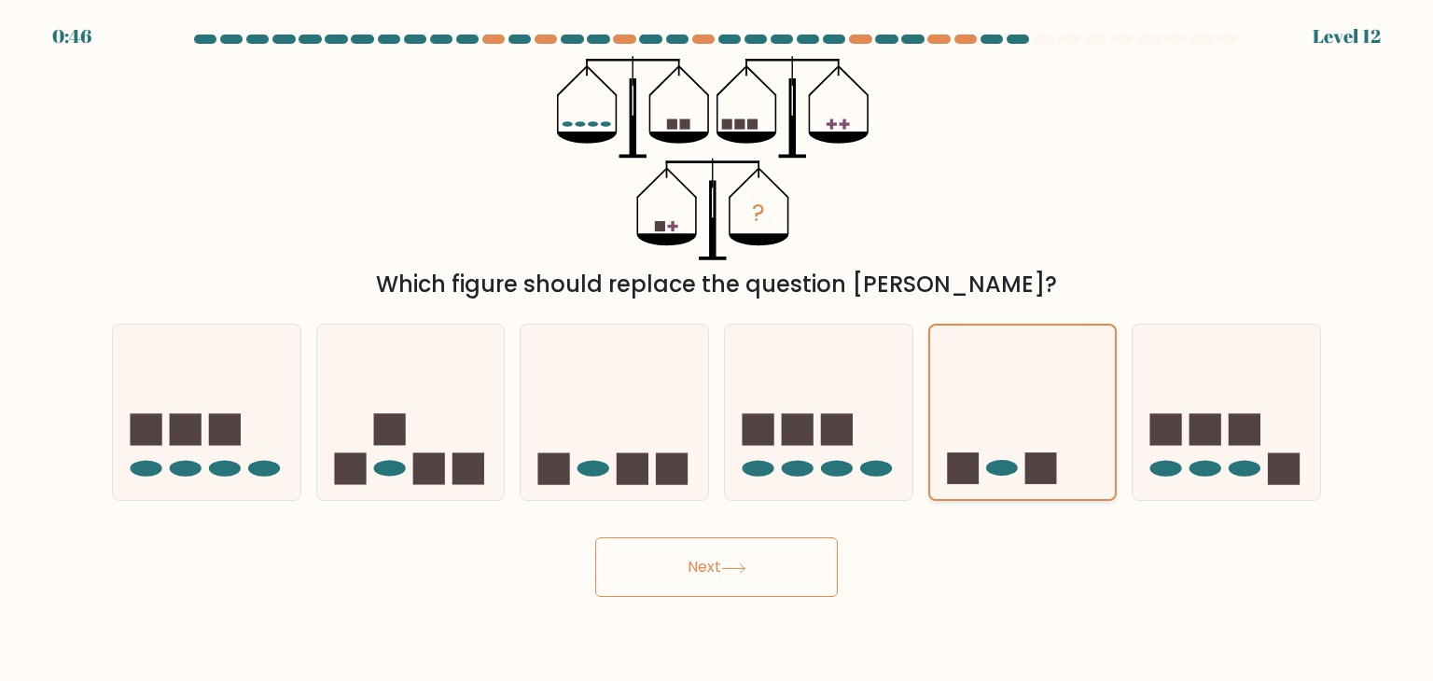
click at [717, 350] on input "e." at bounding box center [717, 345] width 1 height 9
click at [1012, 445] on icon at bounding box center [1023, 413] width 186 height 154
click at [717, 350] on input "e." at bounding box center [717, 345] width 1 height 9
click at [1012, 445] on icon at bounding box center [1023, 413] width 186 height 154
click at [717, 350] on input "e." at bounding box center [717, 345] width 1 height 9
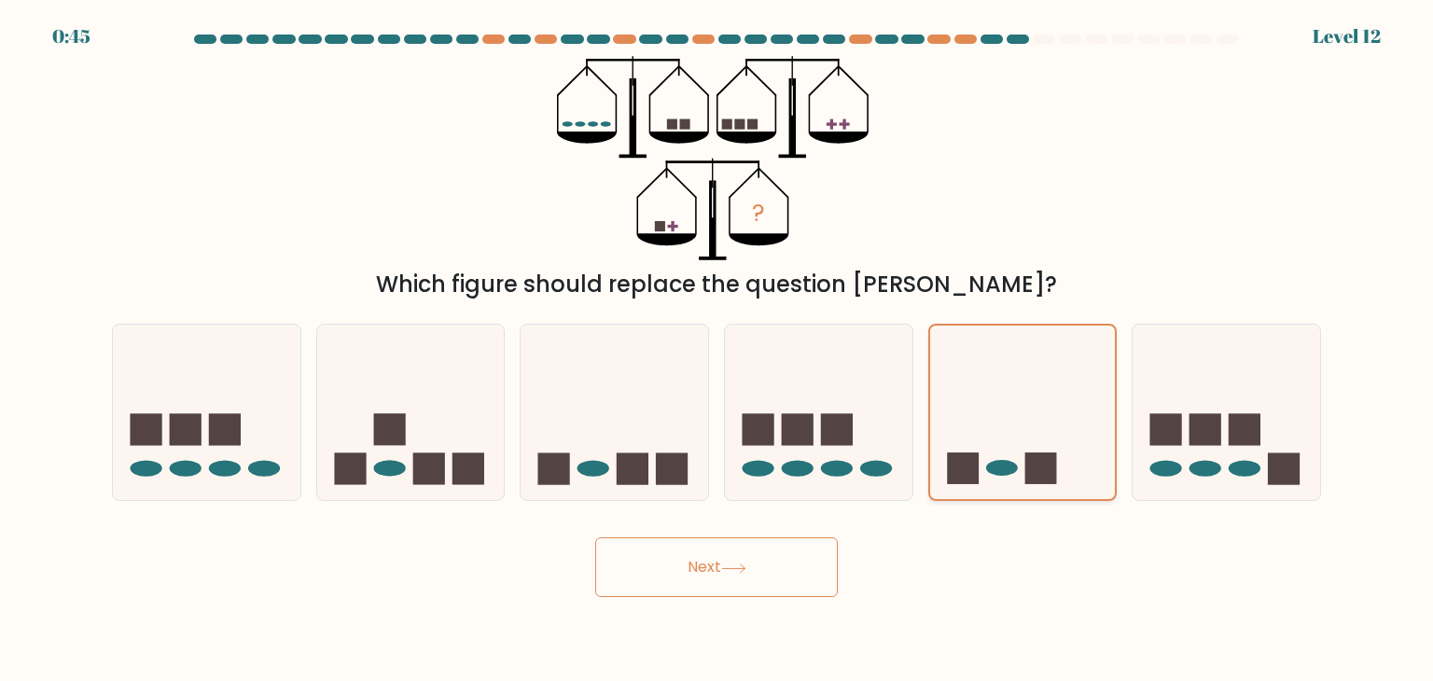
click at [1012, 445] on icon at bounding box center [1023, 413] width 186 height 154
click at [717, 350] on input "e." at bounding box center [717, 345] width 1 height 9
click at [1012, 445] on icon at bounding box center [1023, 413] width 186 height 154
click at [717, 350] on input "e." at bounding box center [717, 345] width 1 height 9
click at [1012, 445] on icon at bounding box center [1023, 413] width 186 height 154
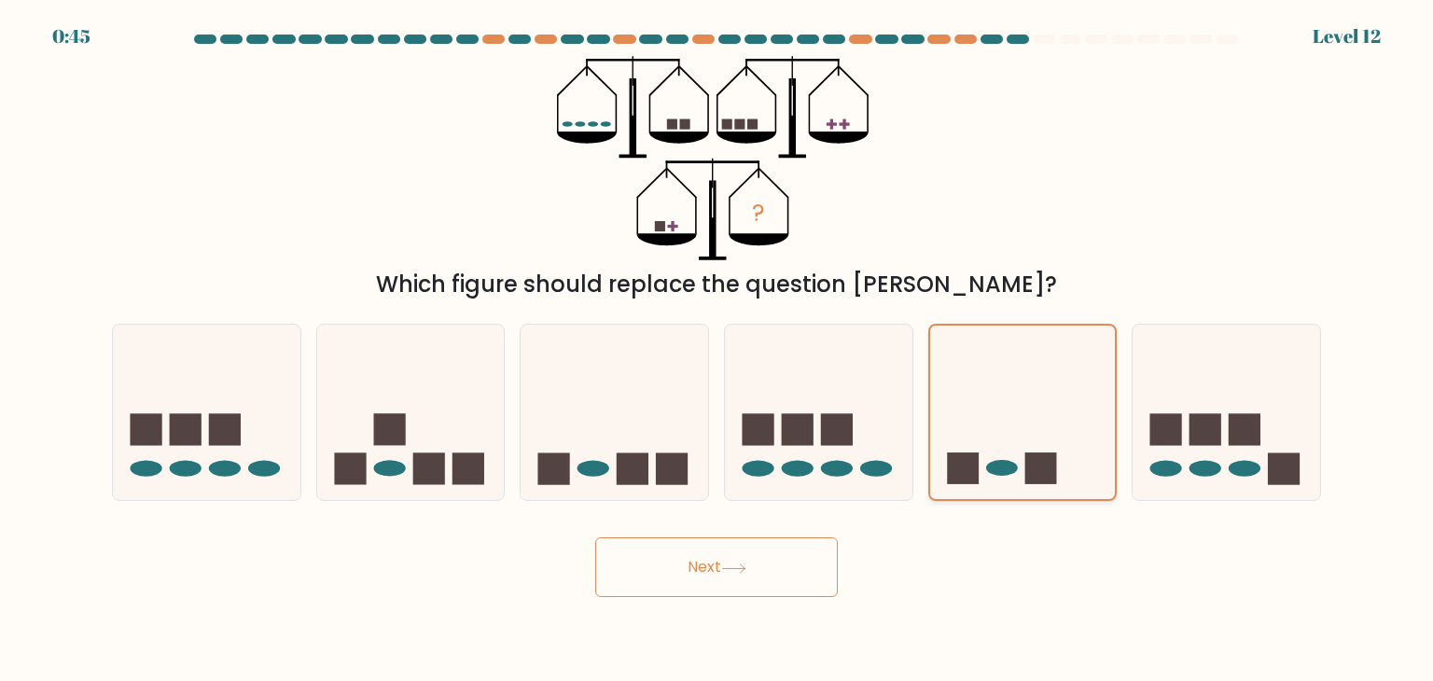
click at [717, 350] on input "e." at bounding box center [717, 345] width 1 height 9
click at [1012, 445] on icon at bounding box center [1023, 413] width 186 height 154
click at [717, 350] on input "e." at bounding box center [717, 345] width 1 height 9
click at [1012, 445] on icon at bounding box center [1023, 413] width 186 height 154
click at [717, 350] on input "e." at bounding box center [717, 345] width 1 height 9
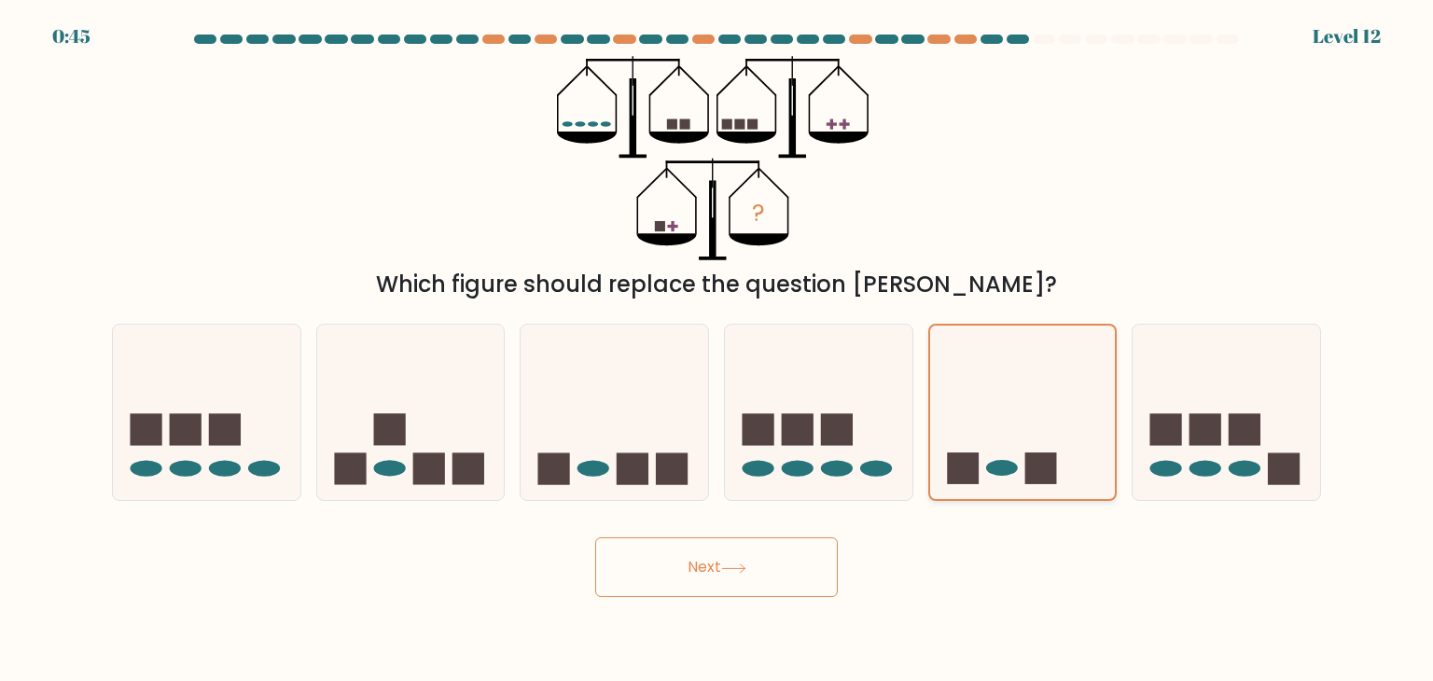
click at [1012, 445] on icon at bounding box center [1023, 413] width 186 height 154
click at [717, 350] on input "e." at bounding box center [717, 345] width 1 height 9
click at [1012, 445] on icon at bounding box center [1023, 413] width 186 height 154
click at [717, 350] on input "e." at bounding box center [717, 345] width 1 height 9
click at [1012, 445] on icon at bounding box center [1023, 413] width 186 height 154
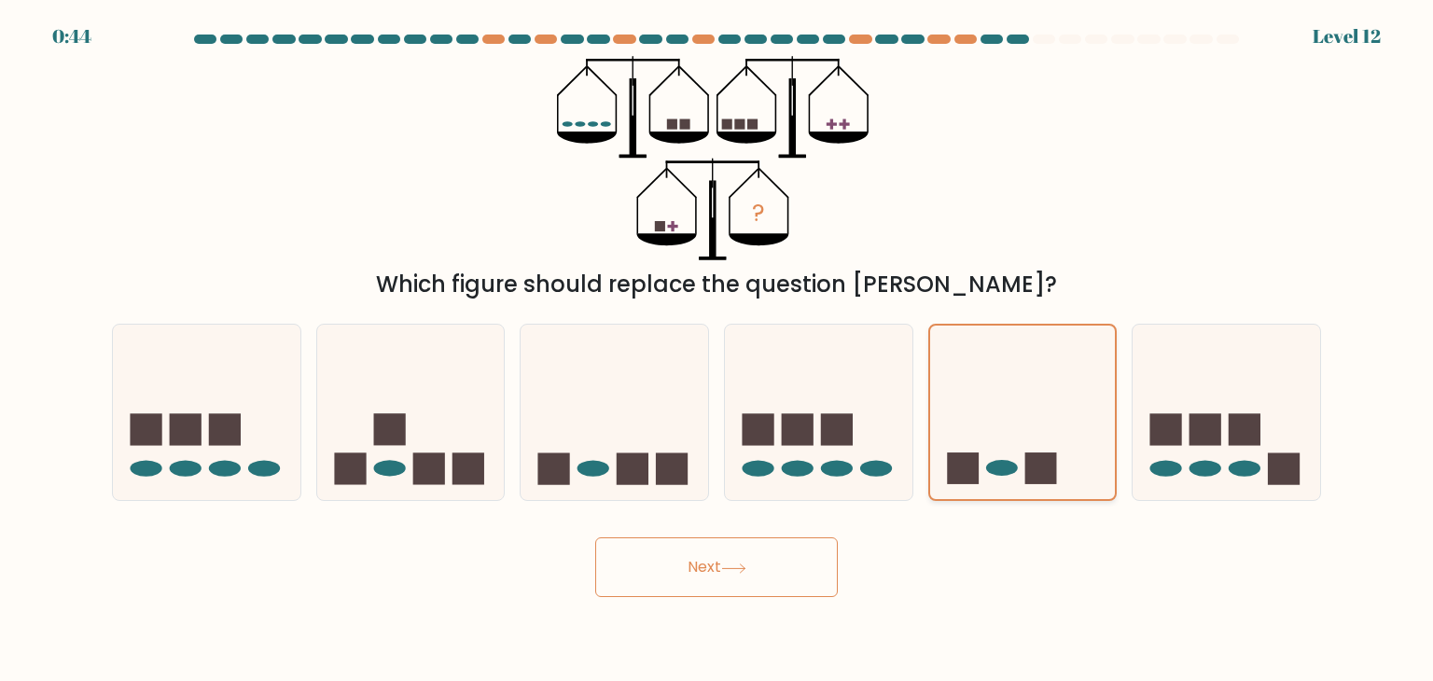
click at [717, 350] on input "e." at bounding box center [717, 345] width 1 height 9
click at [1012, 445] on icon at bounding box center [1023, 413] width 186 height 154
click at [717, 350] on input "e." at bounding box center [717, 345] width 1 height 9
click at [721, 560] on button "Next" at bounding box center [716, 567] width 243 height 60
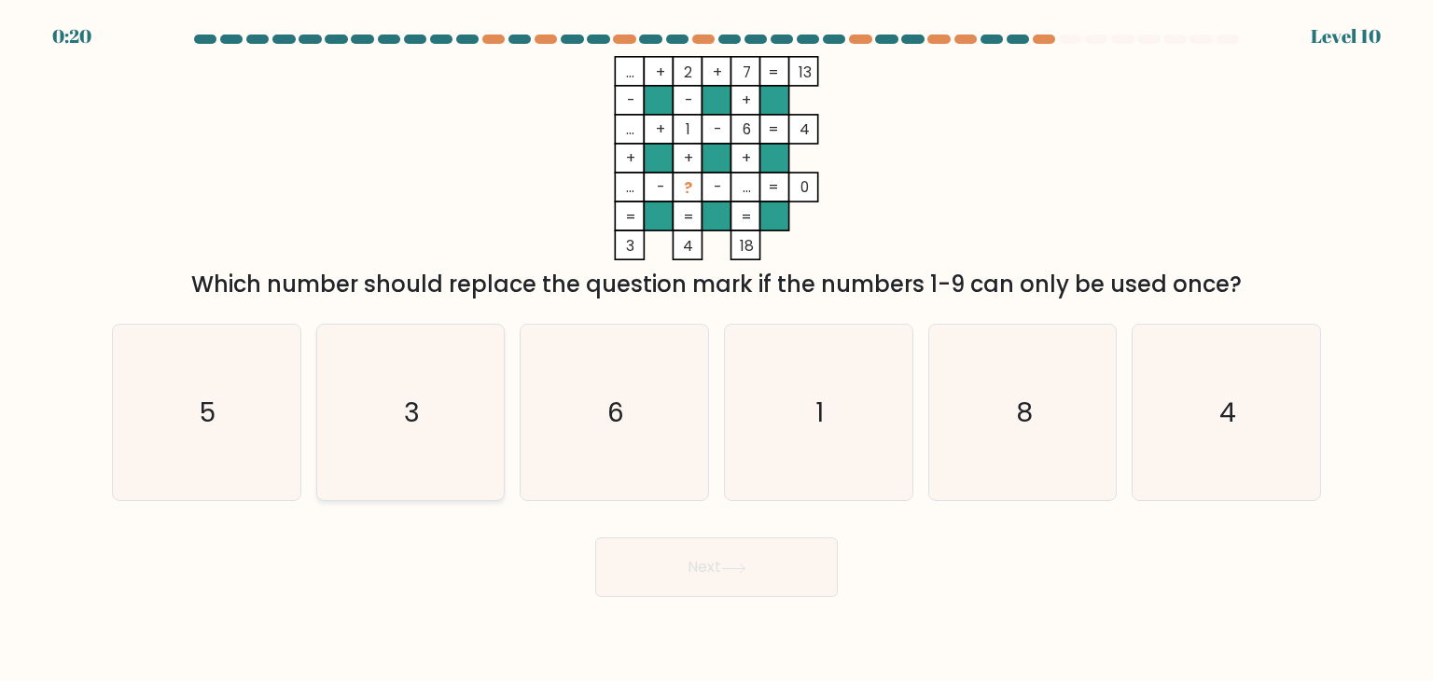
click at [406, 474] on icon "3" at bounding box center [410, 412] width 175 height 175
click at [717, 350] on input "b. 3" at bounding box center [717, 345] width 1 height 9
radio input "true"
click at [746, 576] on button "Next" at bounding box center [716, 567] width 243 height 60
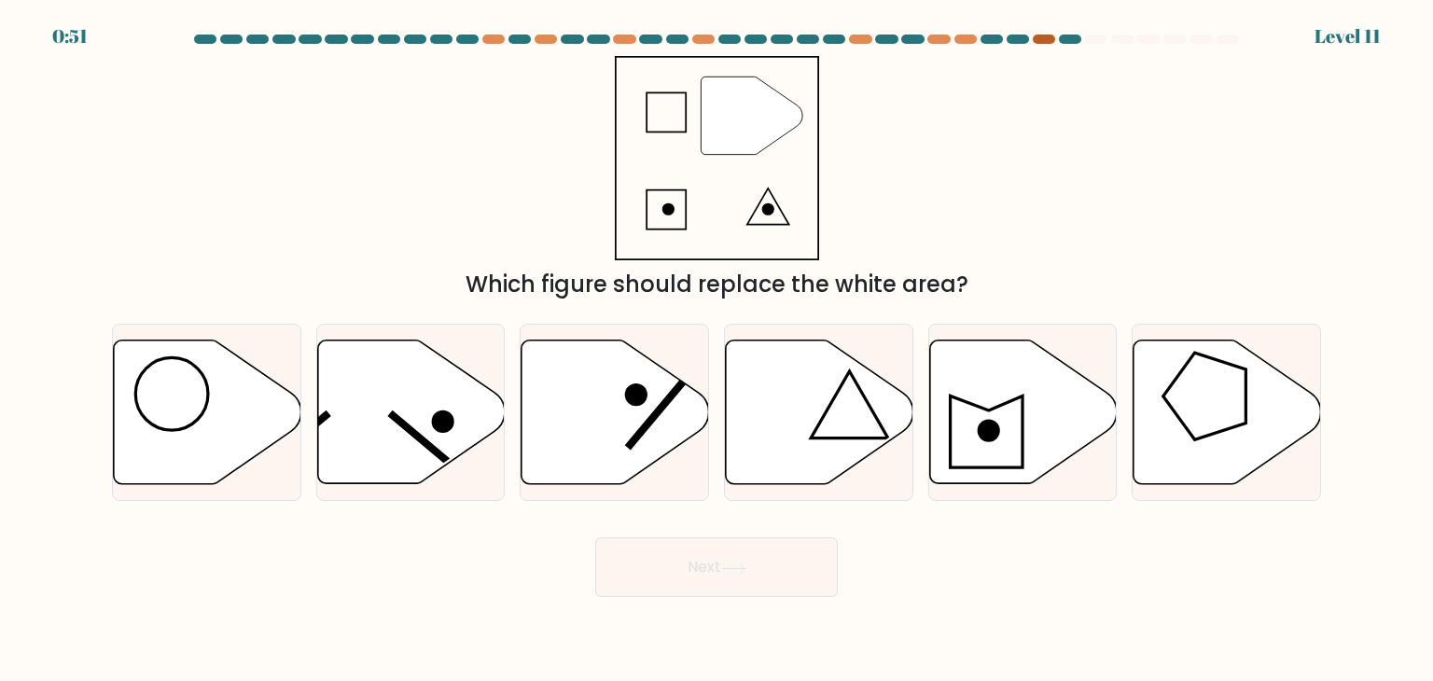
click at [1045, 41] on div at bounding box center [1044, 39] width 22 height 9
click at [685, 420] on icon at bounding box center [616, 413] width 188 height 144
click at [717, 350] on input "c." at bounding box center [717, 345] width 1 height 9
radio input "true"
click at [721, 553] on button "Next" at bounding box center [716, 567] width 243 height 60
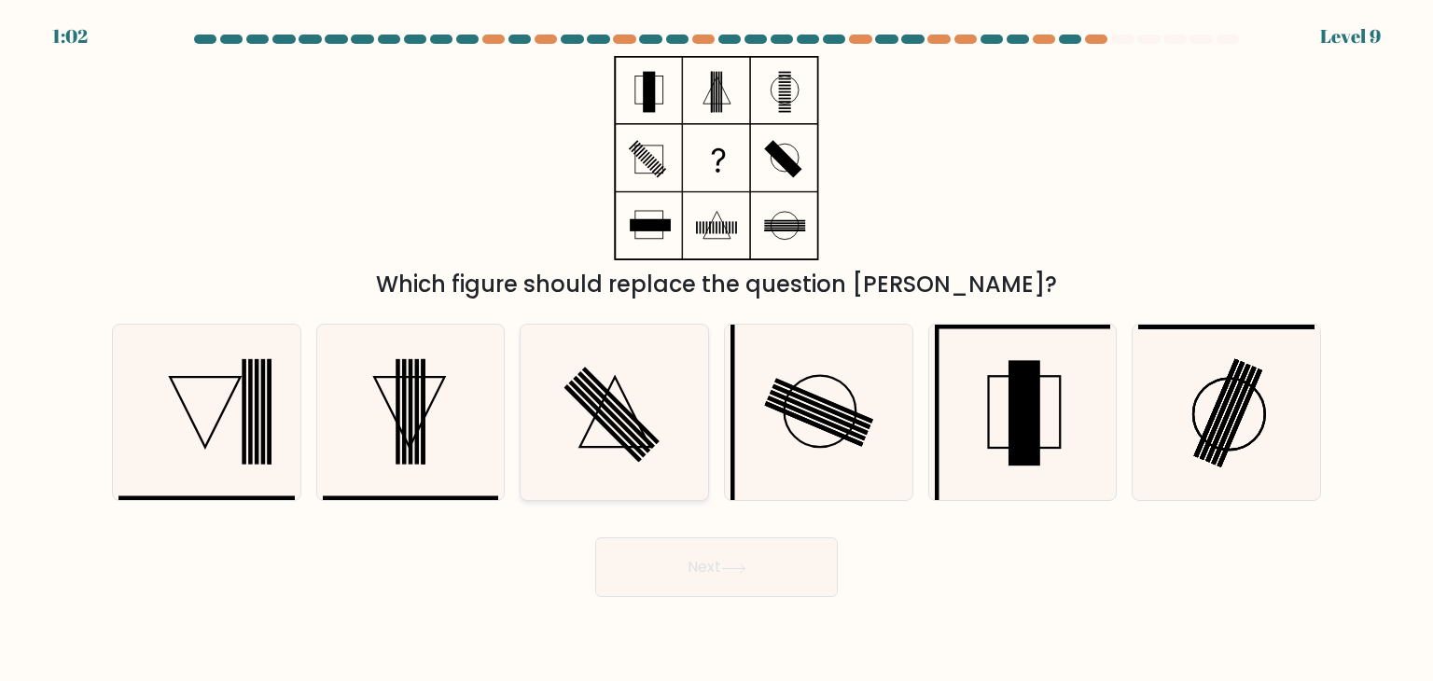
click at [638, 455] on rect at bounding box center [602, 423] width 77 height 77
click at [717, 350] on input "c." at bounding box center [717, 345] width 1 height 9
radio input "true"
click at [717, 586] on button "Next" at bounding box center [716, 567] width 243 height 60
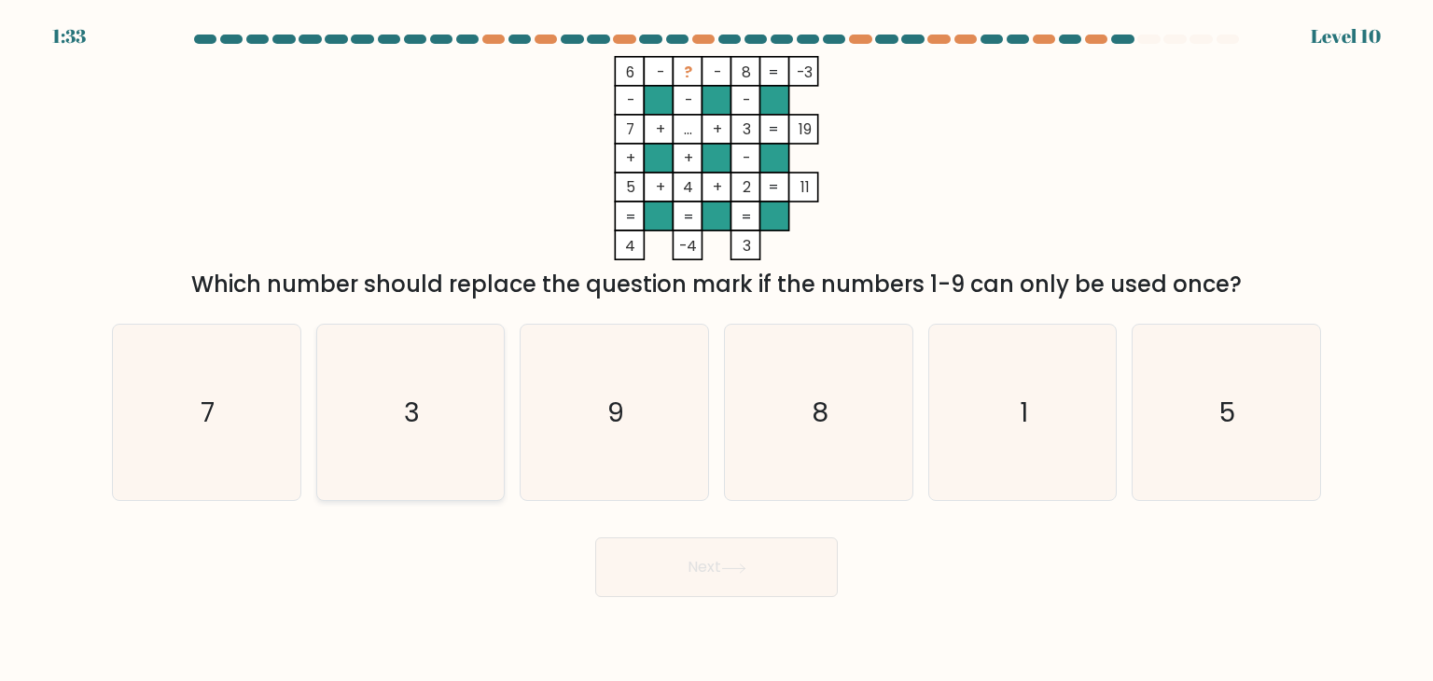
click at [437, 362] on icon "3" at bounding box center [410, 412] width 175 height 175
click at [717, 350] on input "b. 3" at bounding box center [717, 345] width 1 height 9
radio input "true"
click at [754, 577] on button "Next" at bounding box center [716, 567] width 243 height 60
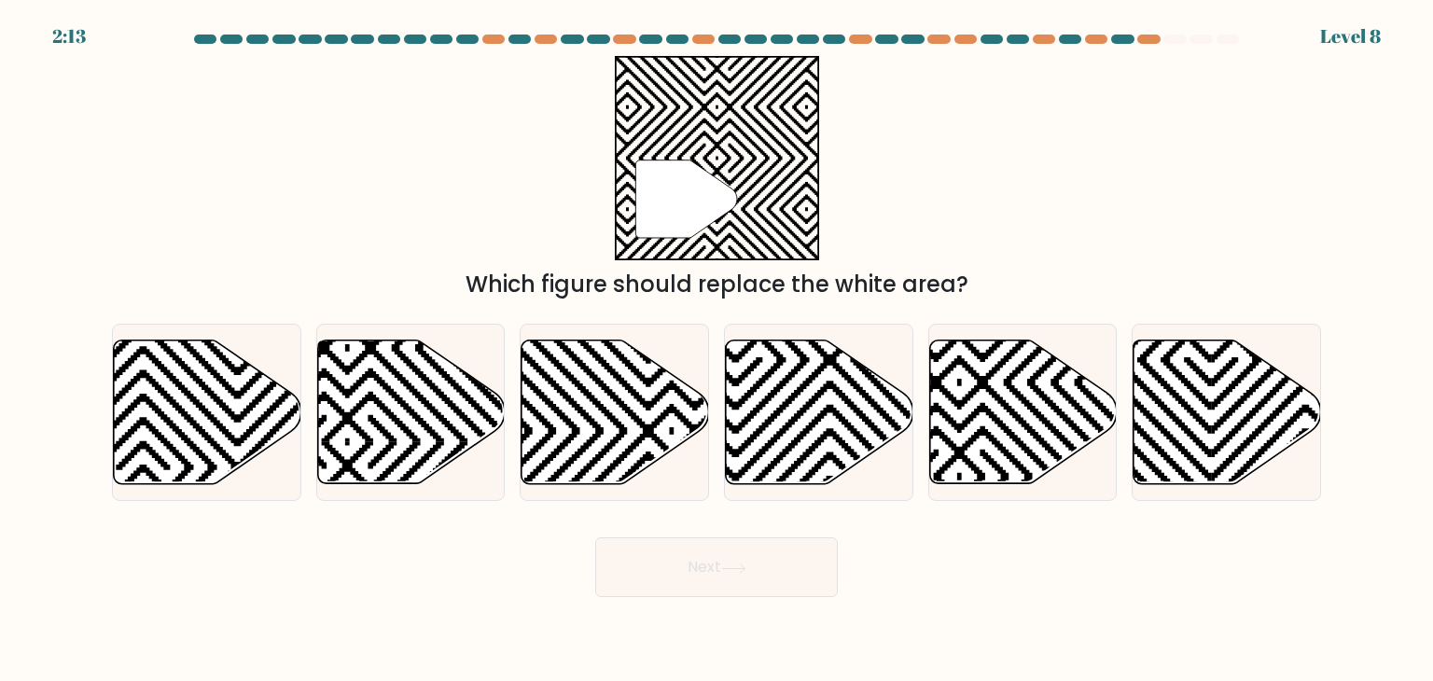
click at [1135, 23] on div "2:13 Level 8" at bounding box center [716, 25] width 1433 height 50
click at [1150, 50] on div at bounding box center [717, 43] width 1232 height 17
click at [646, 399] on icon at bounding box center [616, 413] width 188 height 144
click at [717, 350] on input "c." at bounding box center [717, 345] width 1 height 9
radio input "true"
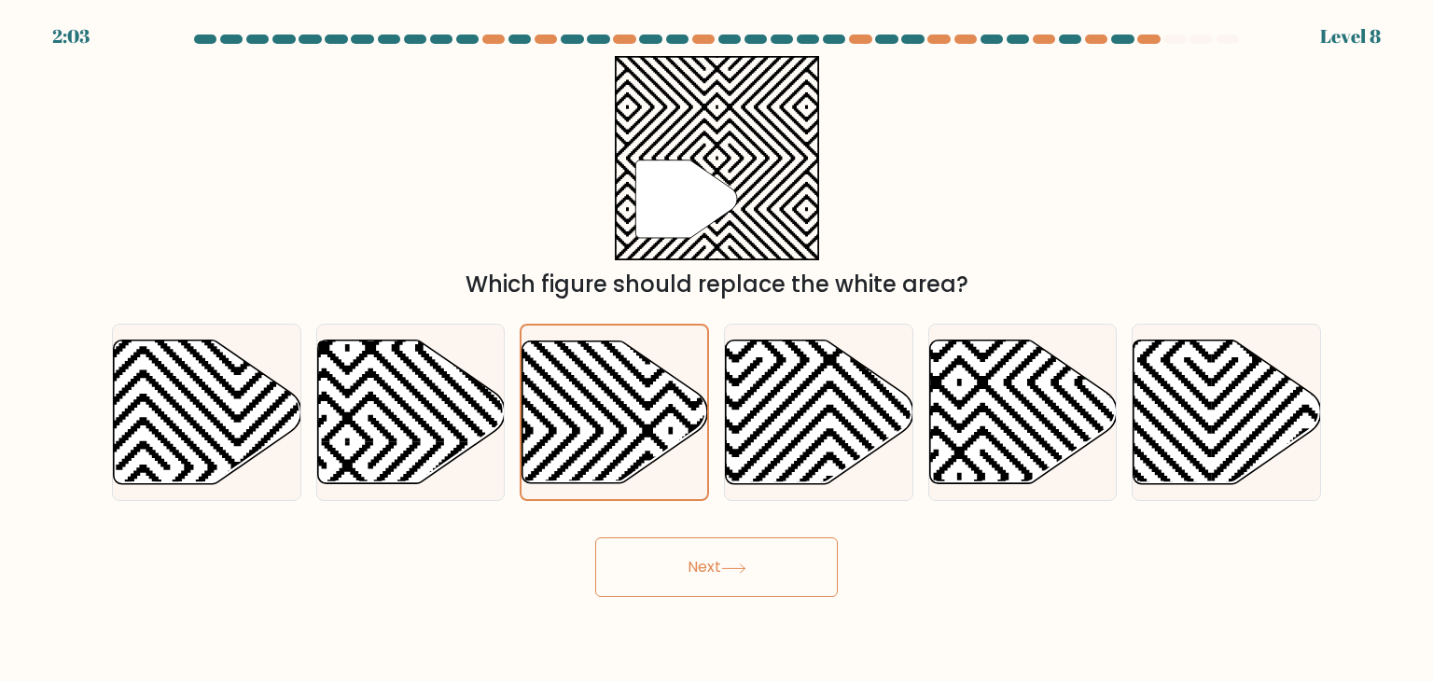
click at [715, 563] on button "Next" at bounding box center [716, 567] width 243 height 60
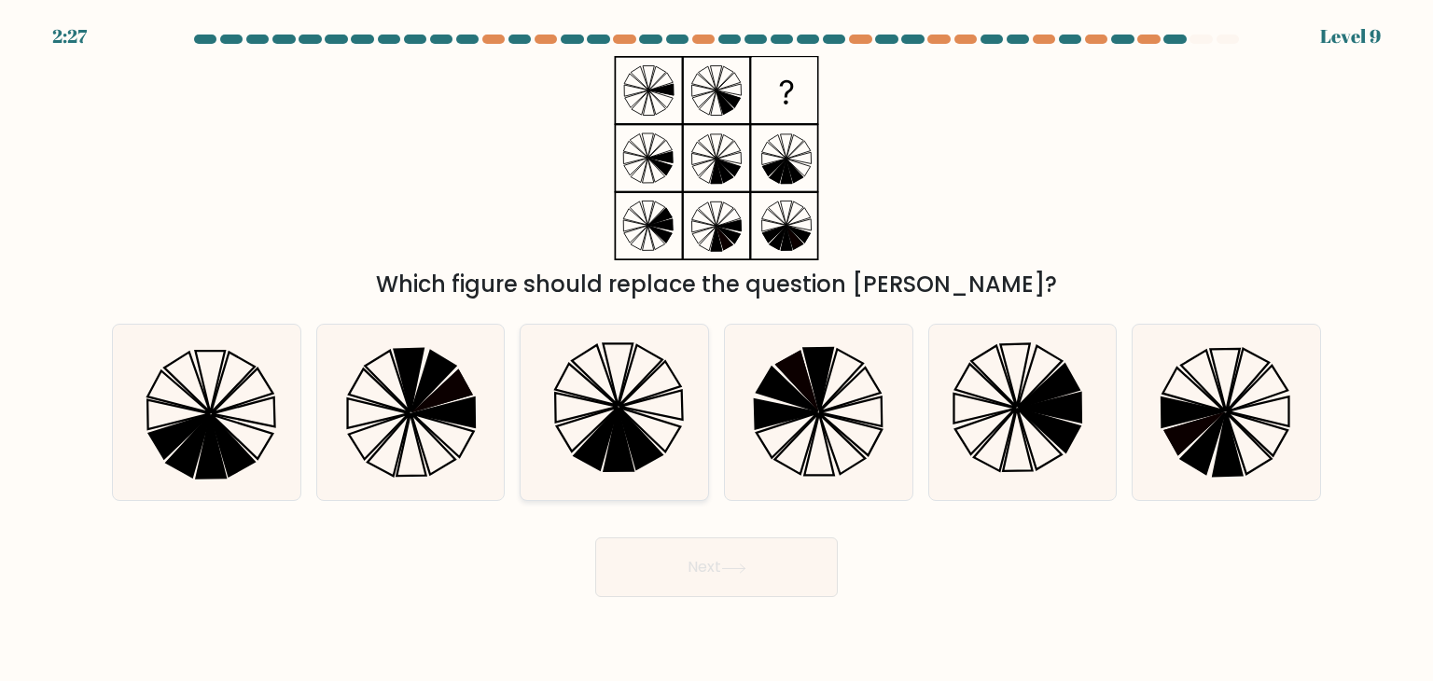
click at [646, 443] on icon at bounding box center [642, 439] width 44 height 62
click at [717, 350] on input "c." at bounding box center [717, 345] width 1 height 9
radio input "true"
click at [714, 554] on button "Next" at bounding box center [716, 567] width 243 height 60
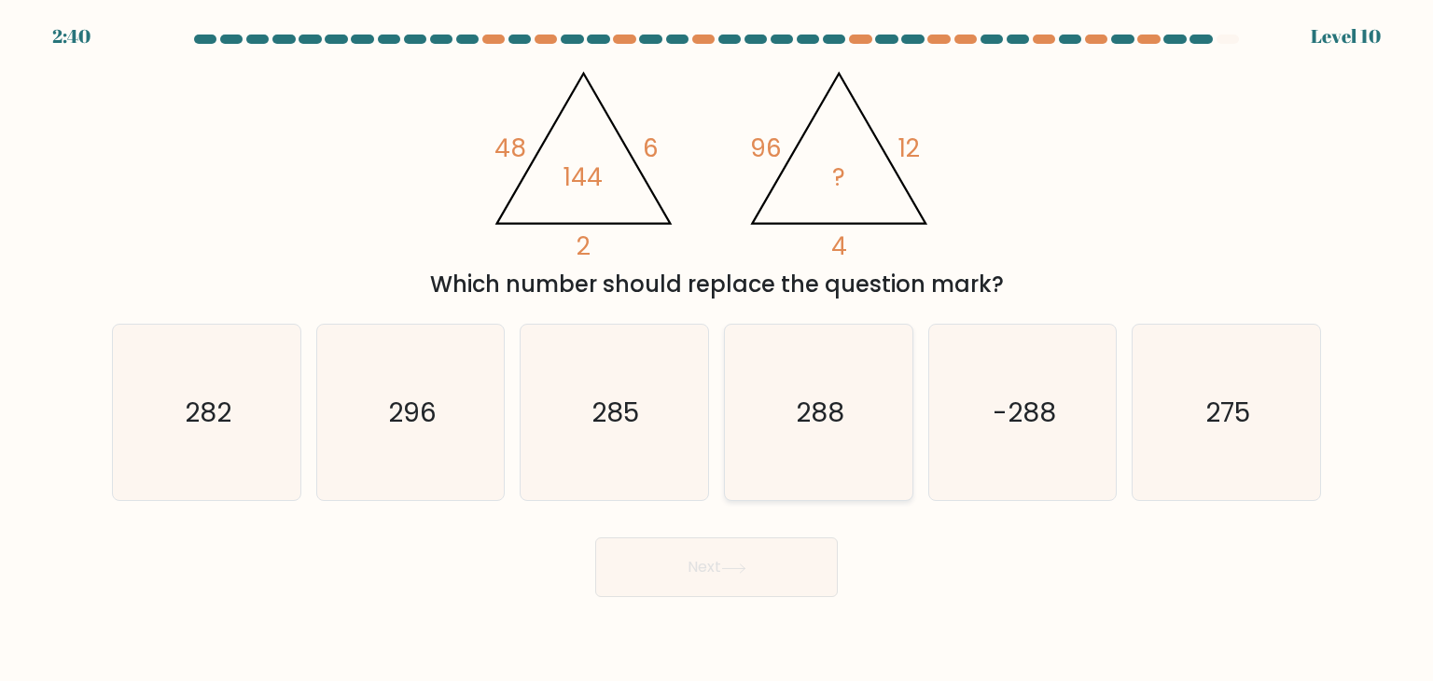
click at [784, 475] on icon "288" at bounding box center [818, 412] width 175 height 175
click at [717, 350] on input "d. 288" at bounding box center [717, 345] width 1 height 9
radio input "true"
click at [742, 575] on button "Next" at bounding box center [716, 567] width 243 height 60
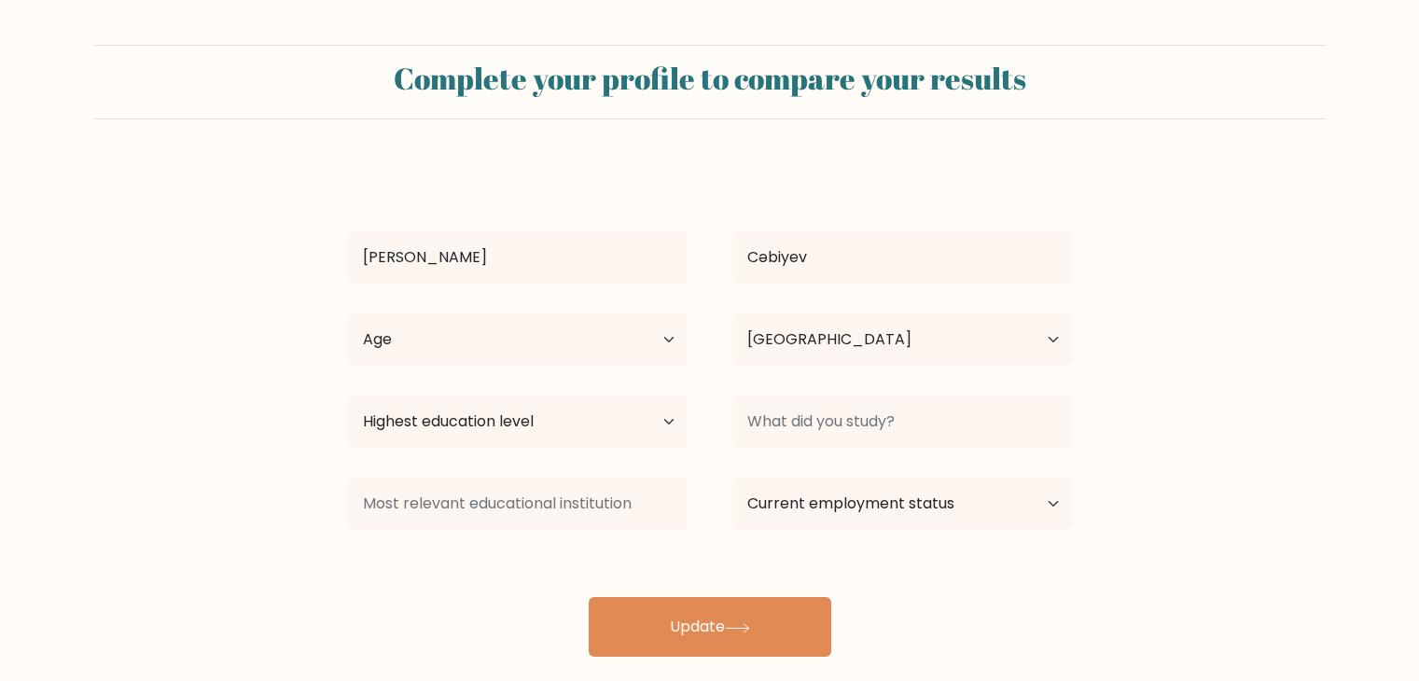
select select "AZ"
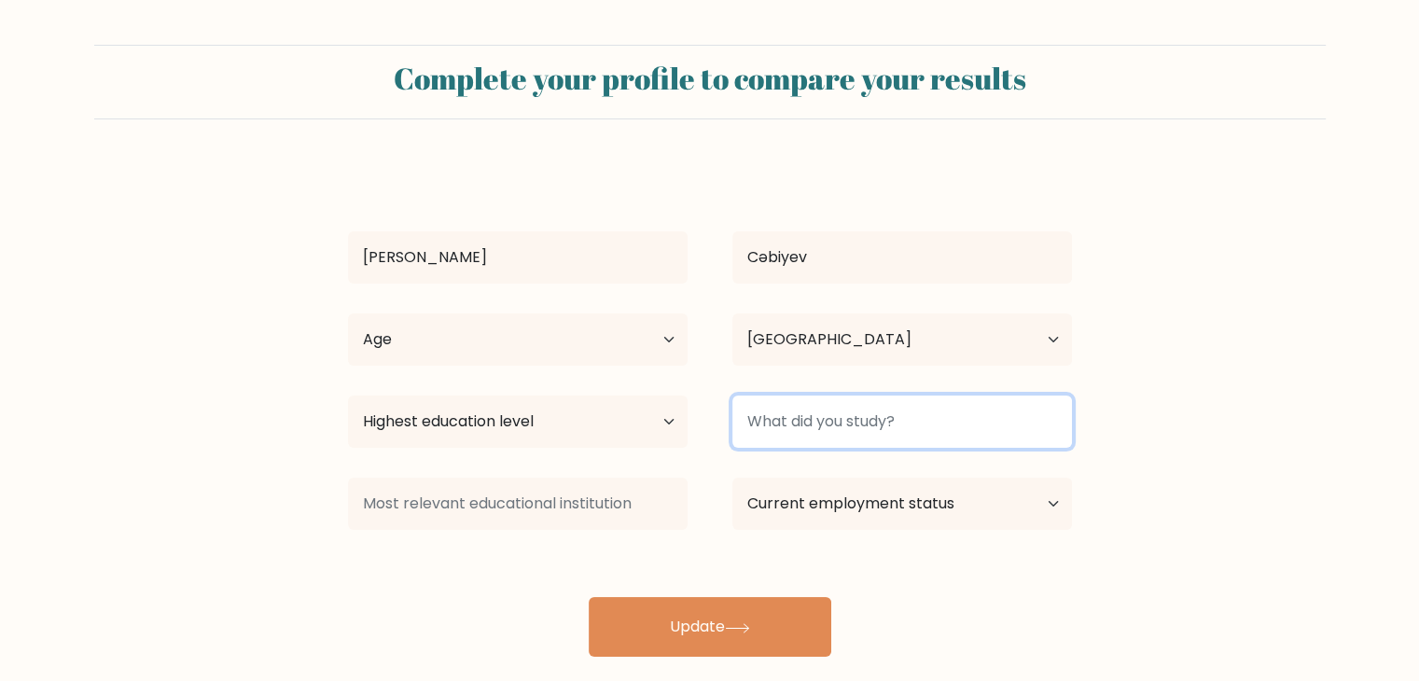
click at [846, 429] on input at bounding box center [902, 422] width 340 height 52
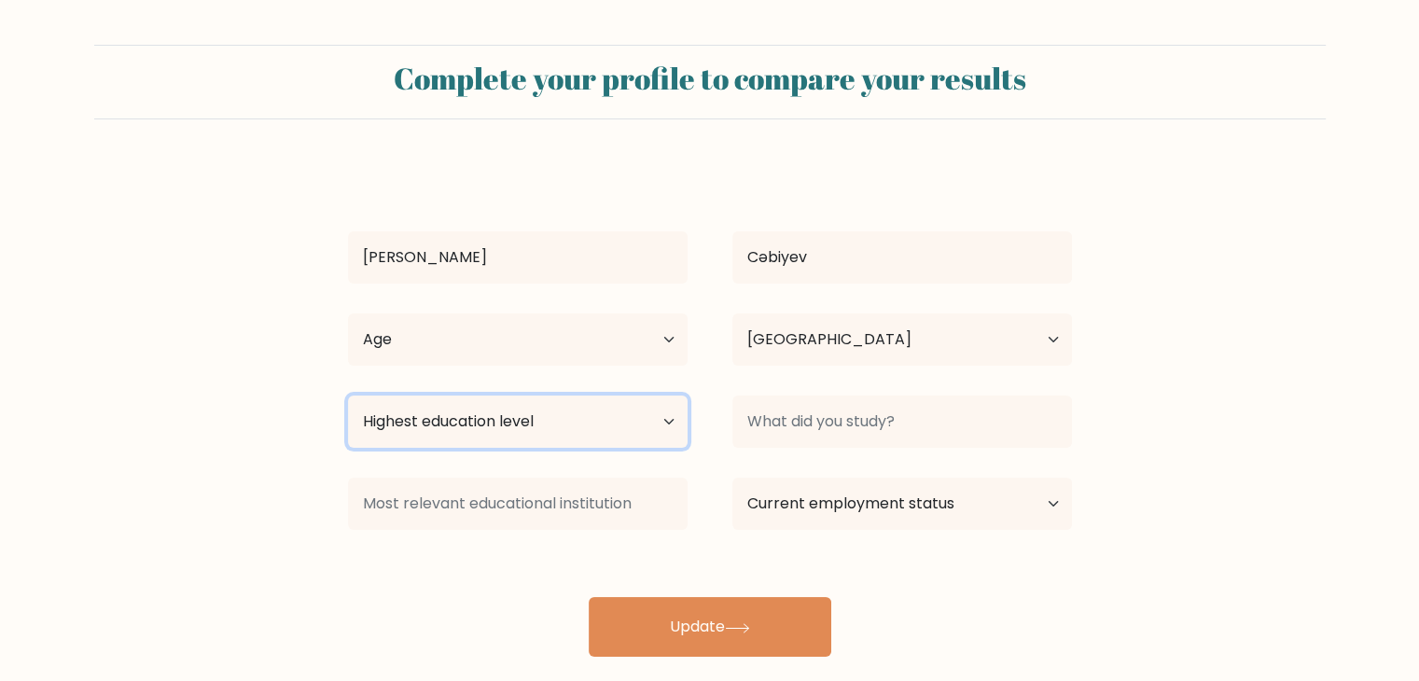
click at [634, 416] on select "Highest education level No schooling Primary Lower Secondary Upper Secondary Oc…" at bounding box center [518, 422] width 340 height 52
select select "masters_degree"
click at [348, 396] on select "Highest education level No schooling Primary Lower Secondary Upper Secondary Oc…" at bounding box center [518, 422] width 340 height 52
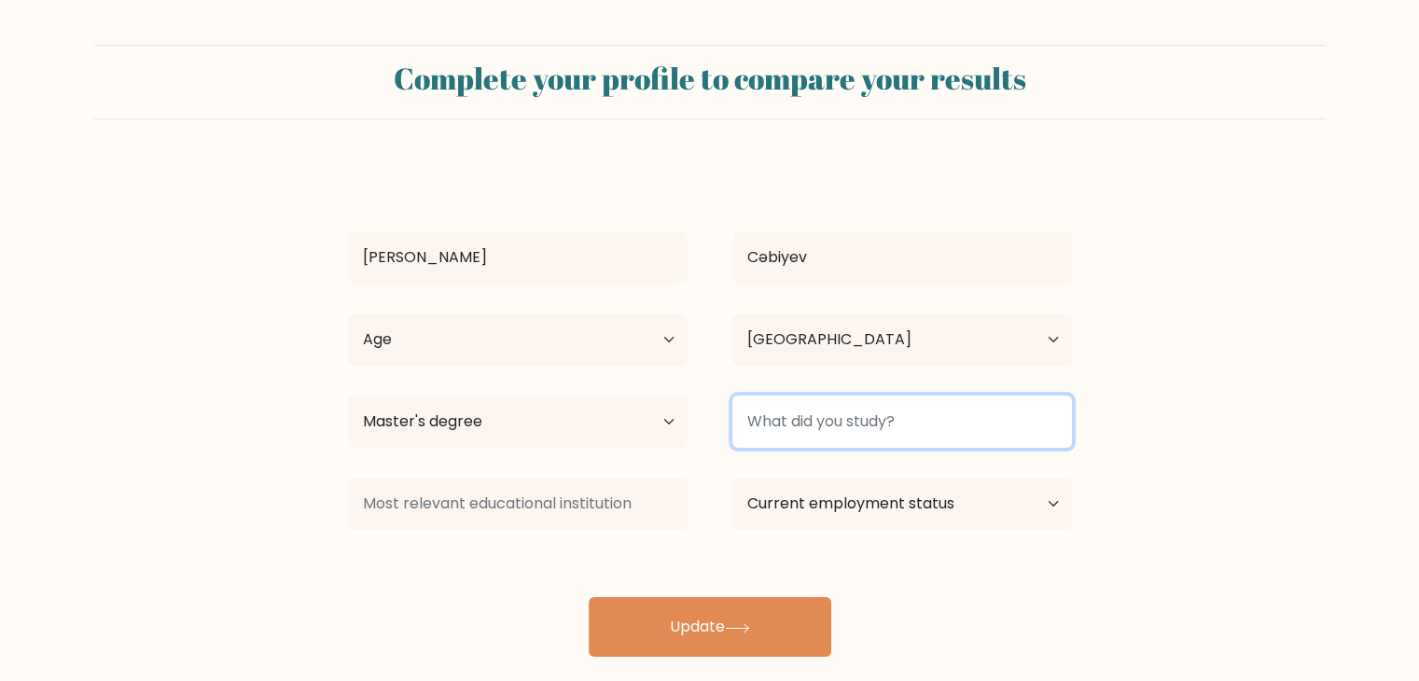
click at [878, 432] on input at bounding box center [902, 422] width 340 height 52
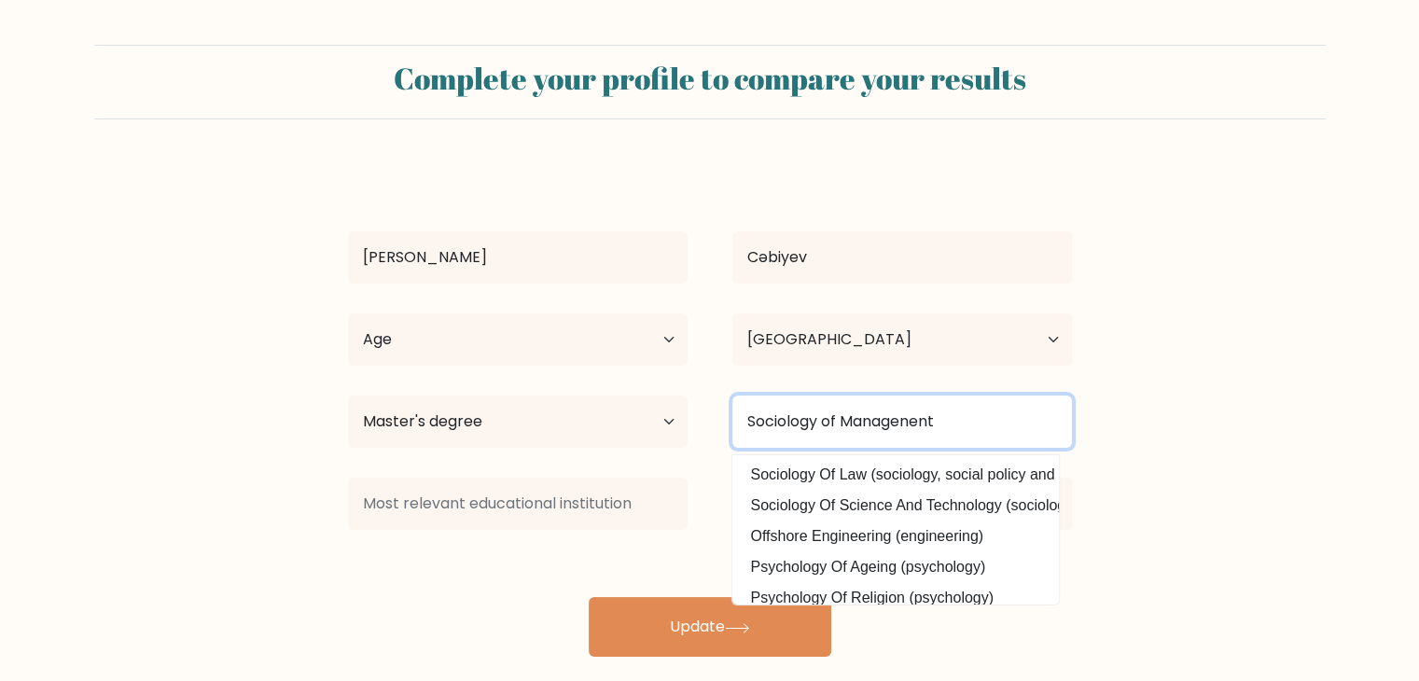
type input "Sociology of Managenent"
click at [589, 597] on button "Update" at bounding box center [710, 627] width 243 height 60
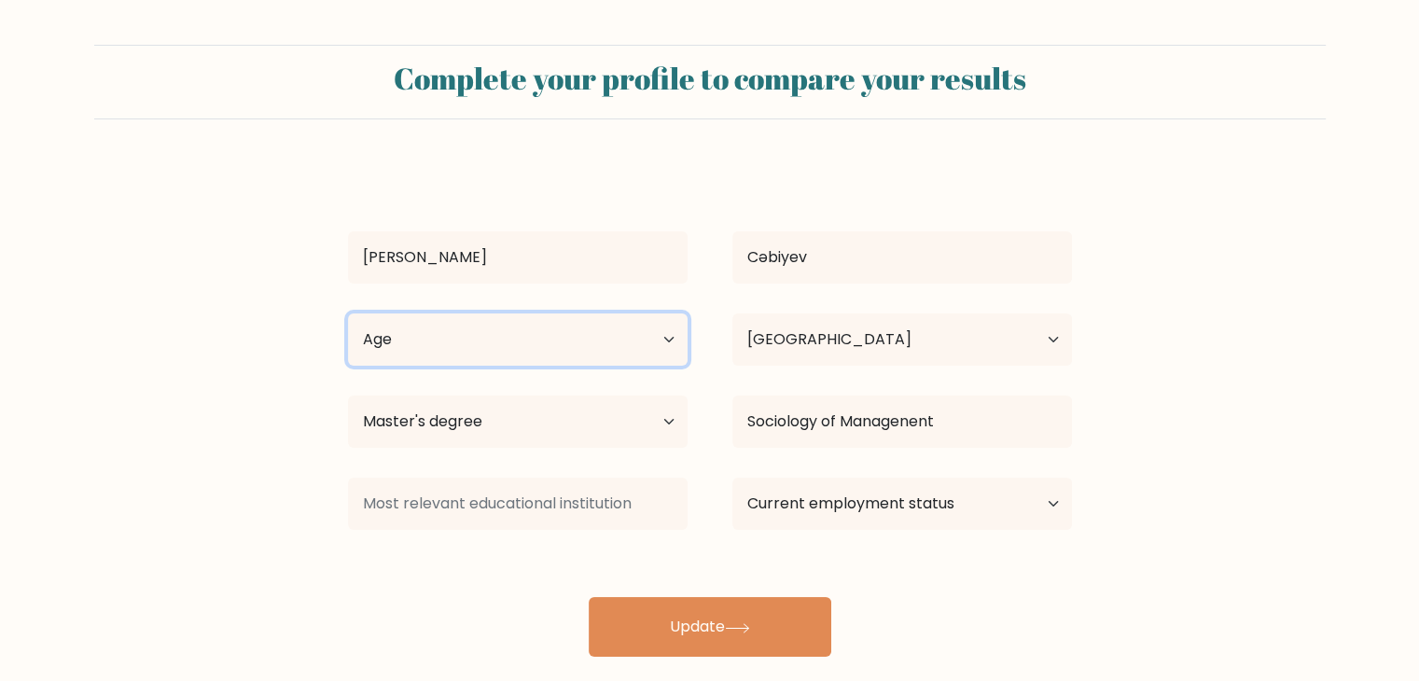
click at [638, 326] on select "Age Under 18 years old 18-24 years old 25-34 years old 35-44 years old 45-54 ye…" at bounding box center [518, 339] width 340 height 52
select select "18_24"
click at [348, 313] on select "Age Under 18 years old 18-24 years old 25-34 years old 35-44 years old 45-54 ye…" at bounding box center [518, 339] width 340 height 52
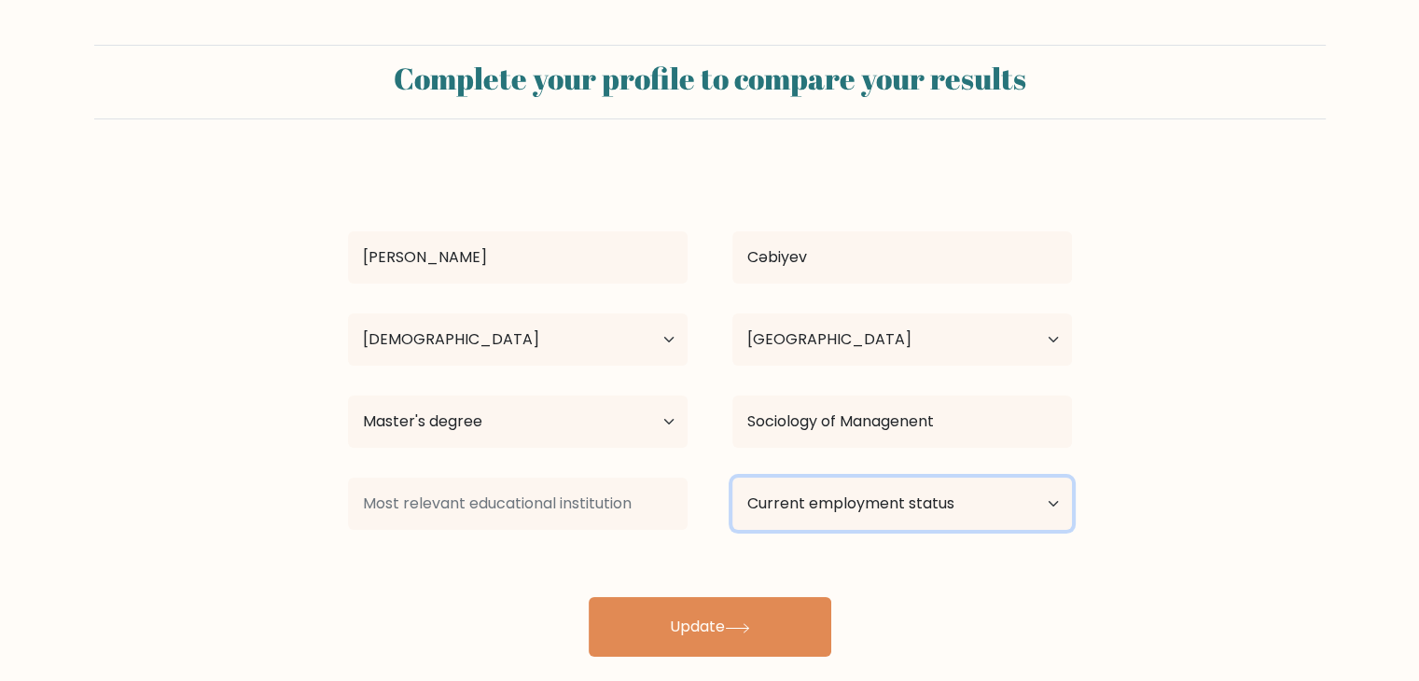
click at [885, 509] on select "Current employment status Employed Student Retired Other / prefer not to answer" at bounding box center [902, 504] width 340 height 52
select select "student"
click at [732, 478] on select "Current employment status Employed Student Retired Other / prefer not to answer" at bounding box center [902, 504] width 340 height 52
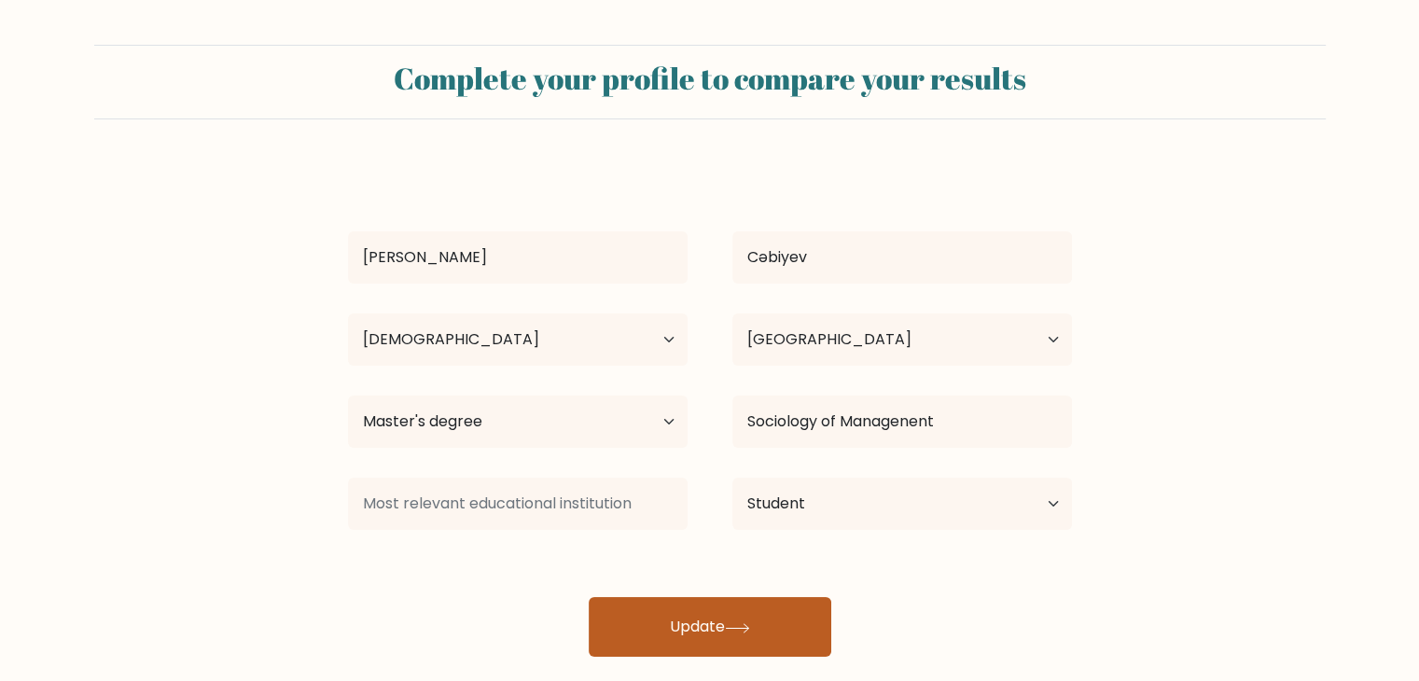
click at [759, 619] on button "Update" at bounding box center [710, 627] width 243 height 60
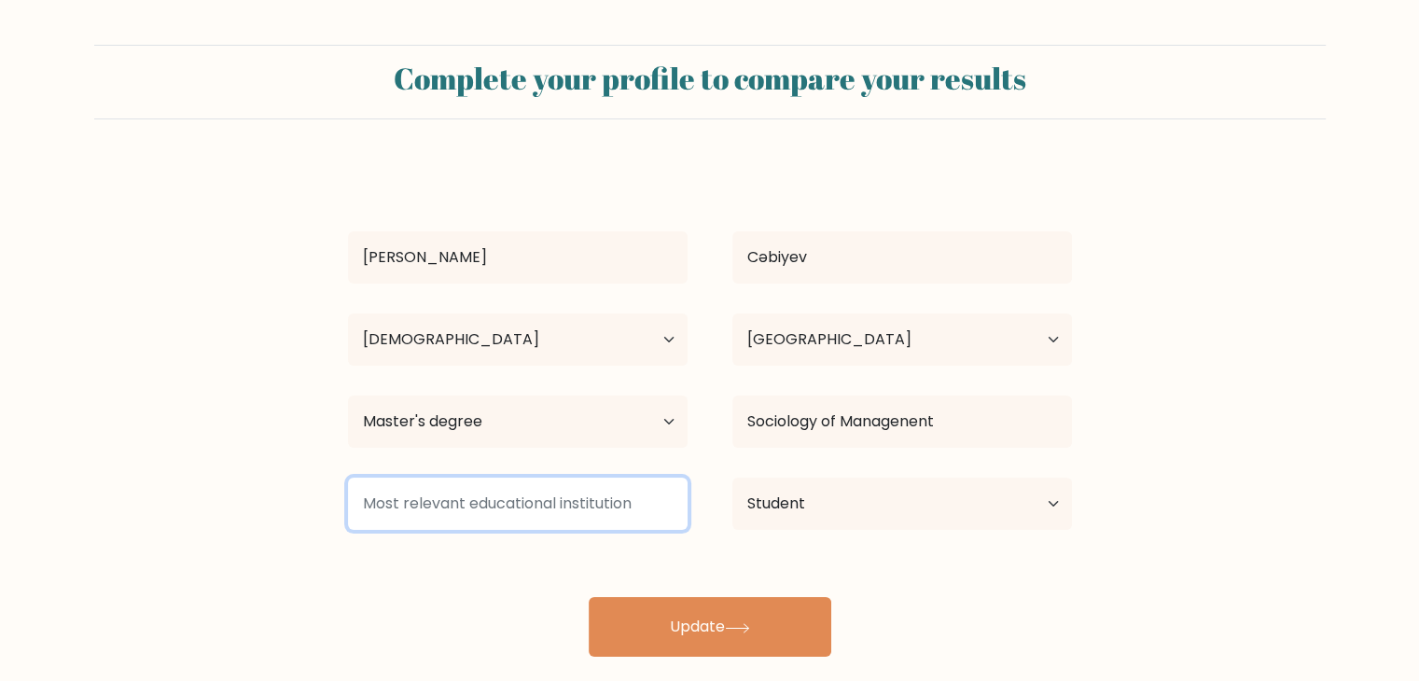
click at [584, 508] on input at bounding box center [518, 504] width 340 height 52
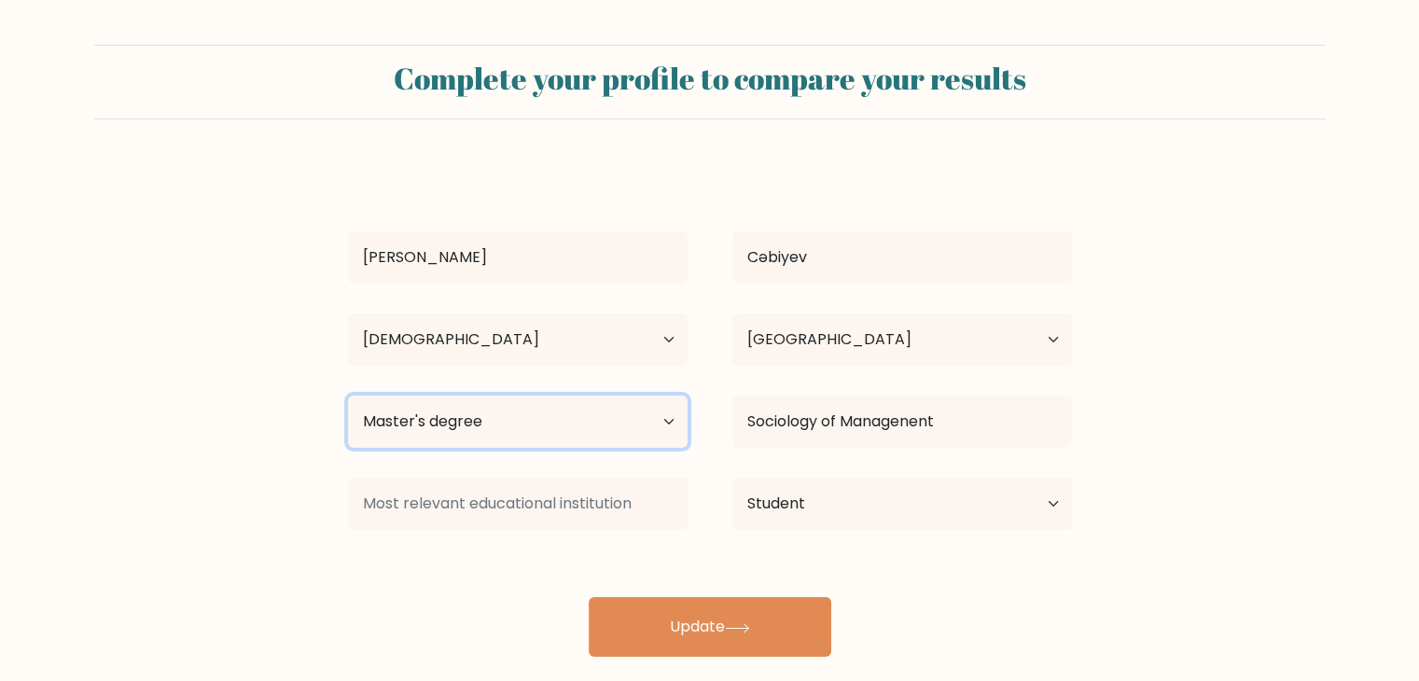
click at [643, 411] on select "Highest education level No schooling Primary Lower Secondary Upper Secondary Oc…" at bounding box center [518, 422] width 340 height 52
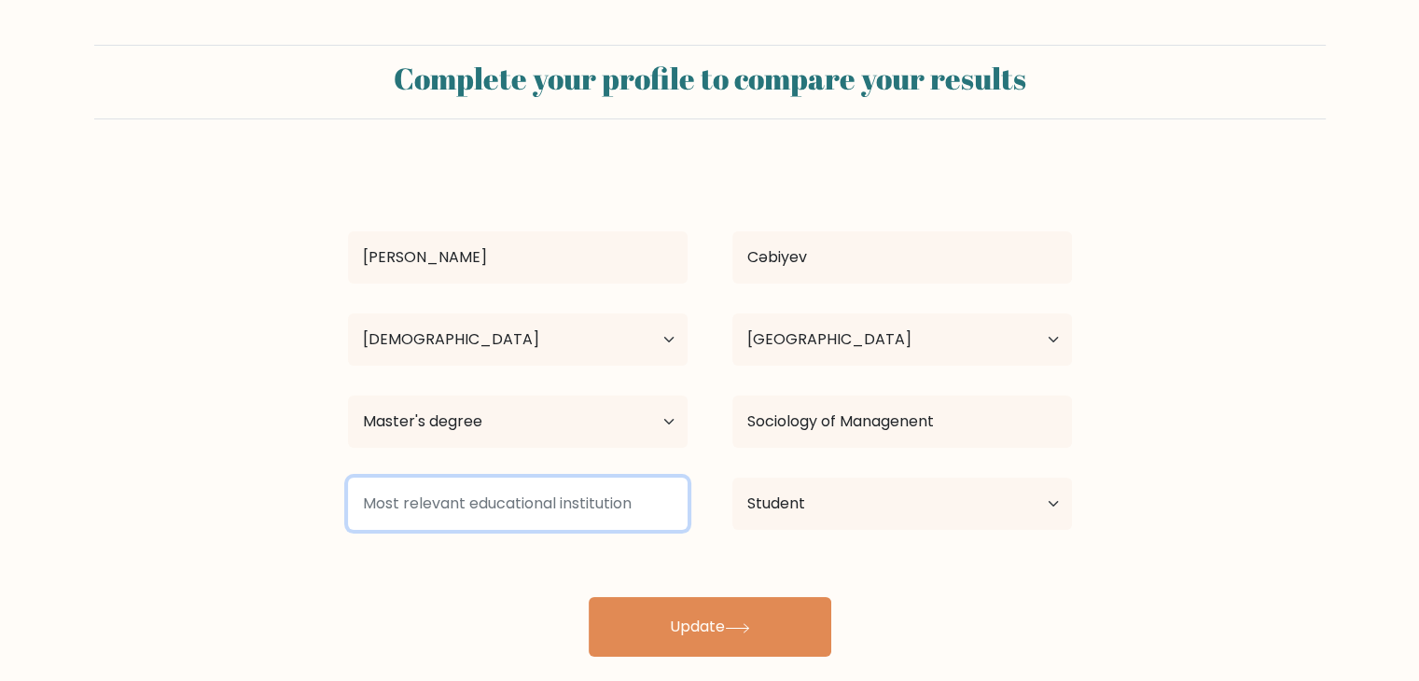
click at [594, 516] on input at bounding box center [518, 504] width 340 height 52
drag, startPoint x: 648, startPoint y: 523, endPoint x: 425, endPoint y: 528, distance: 223.0
click at [425, 528] on input at bounding box center [518, 504] width 340 height 52
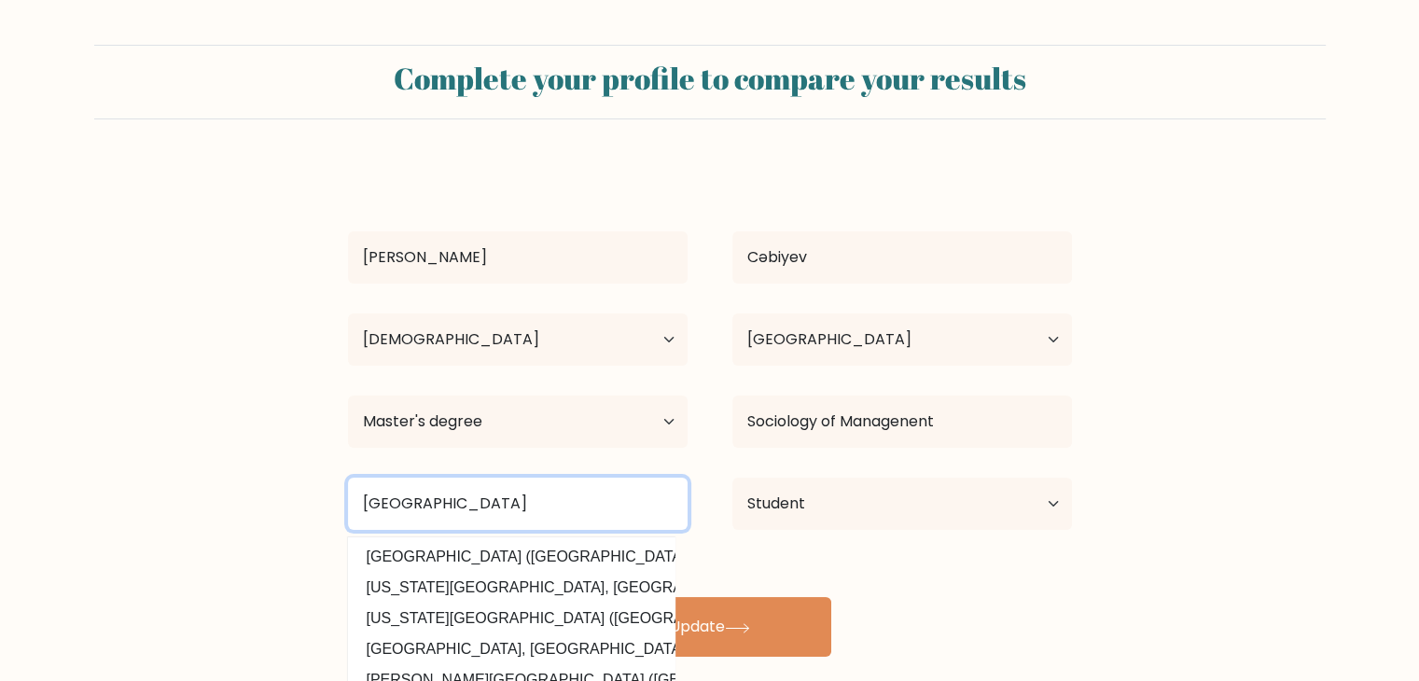
type input "Sumgait State University"
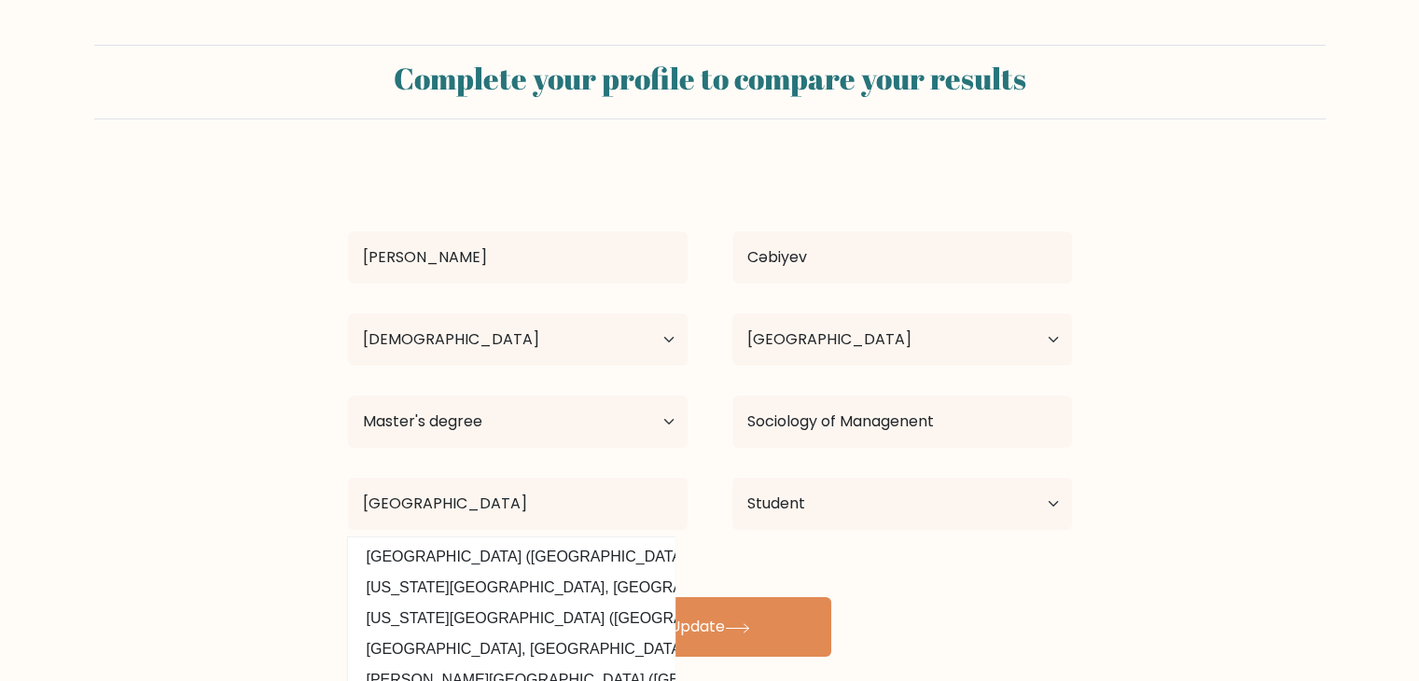
click at [203, 434] on form "Complete your profile to compare your results Murad Cəbiyev Age Under 18 years …" at bounding box center [709, 351] width 1419 height 612
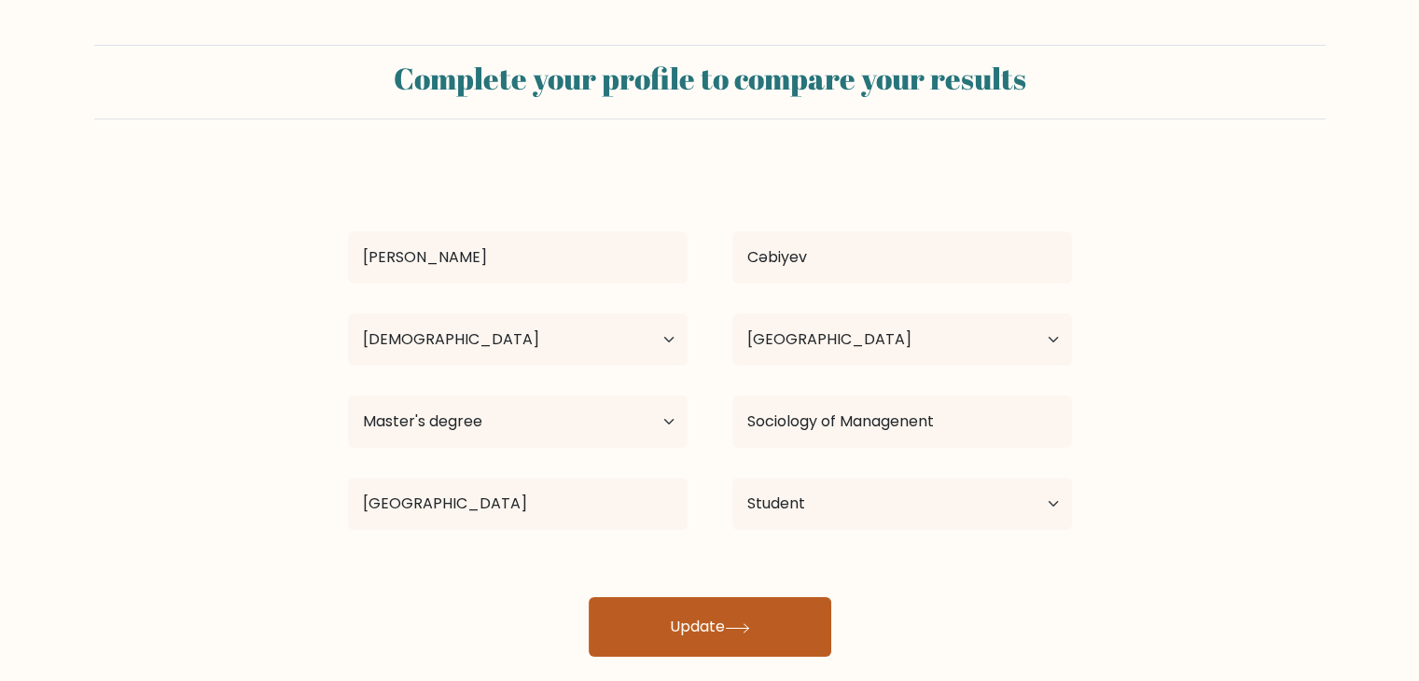
click at [717, 625] on button "Update" at bounding box center [710, 627] width 243 height 60
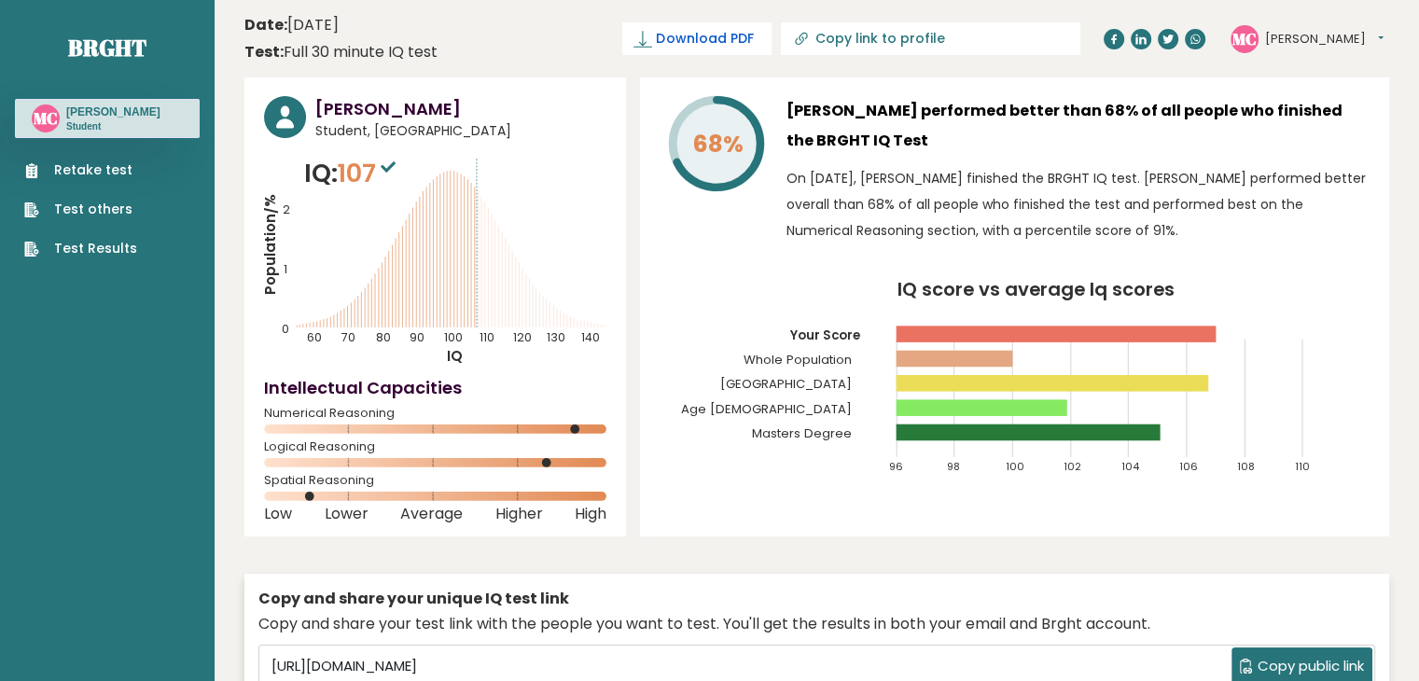
click at [753, 32] on span "Download PDF" at bounding box center [704, 39] width 97 height 20
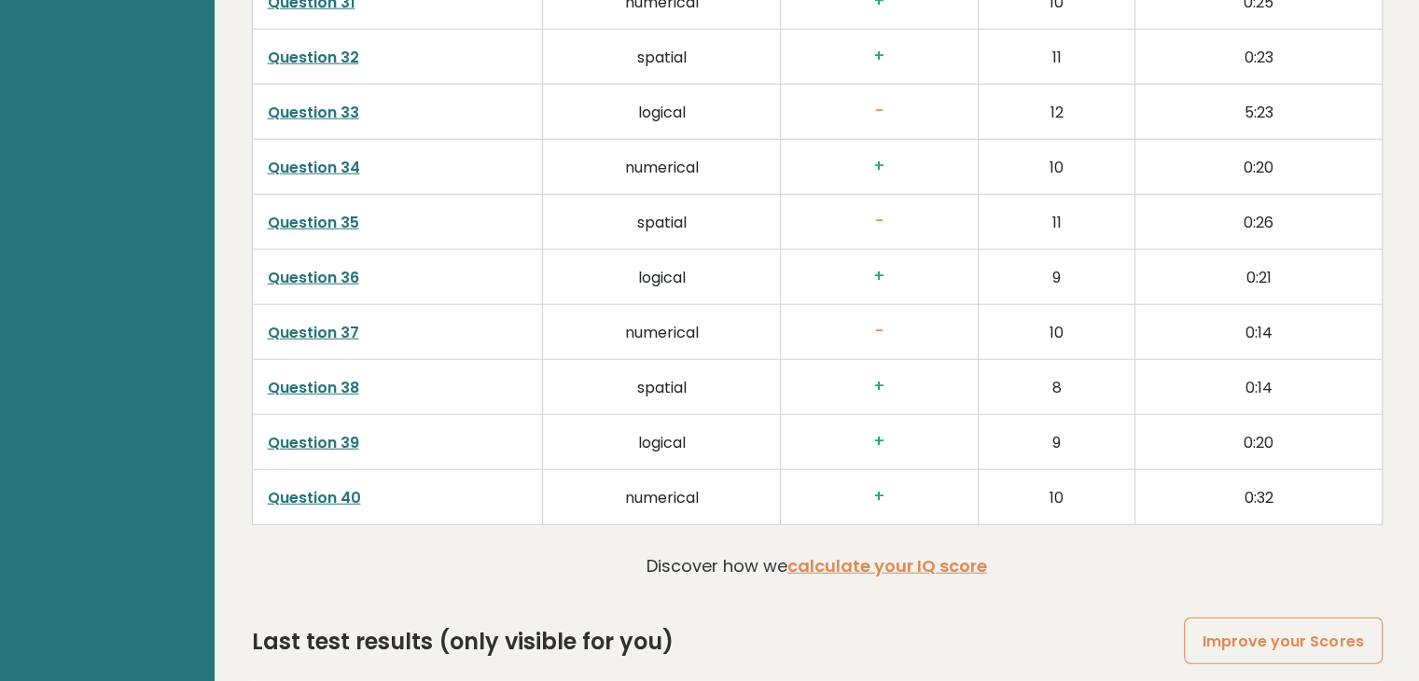
scroll to position [4766, 0]
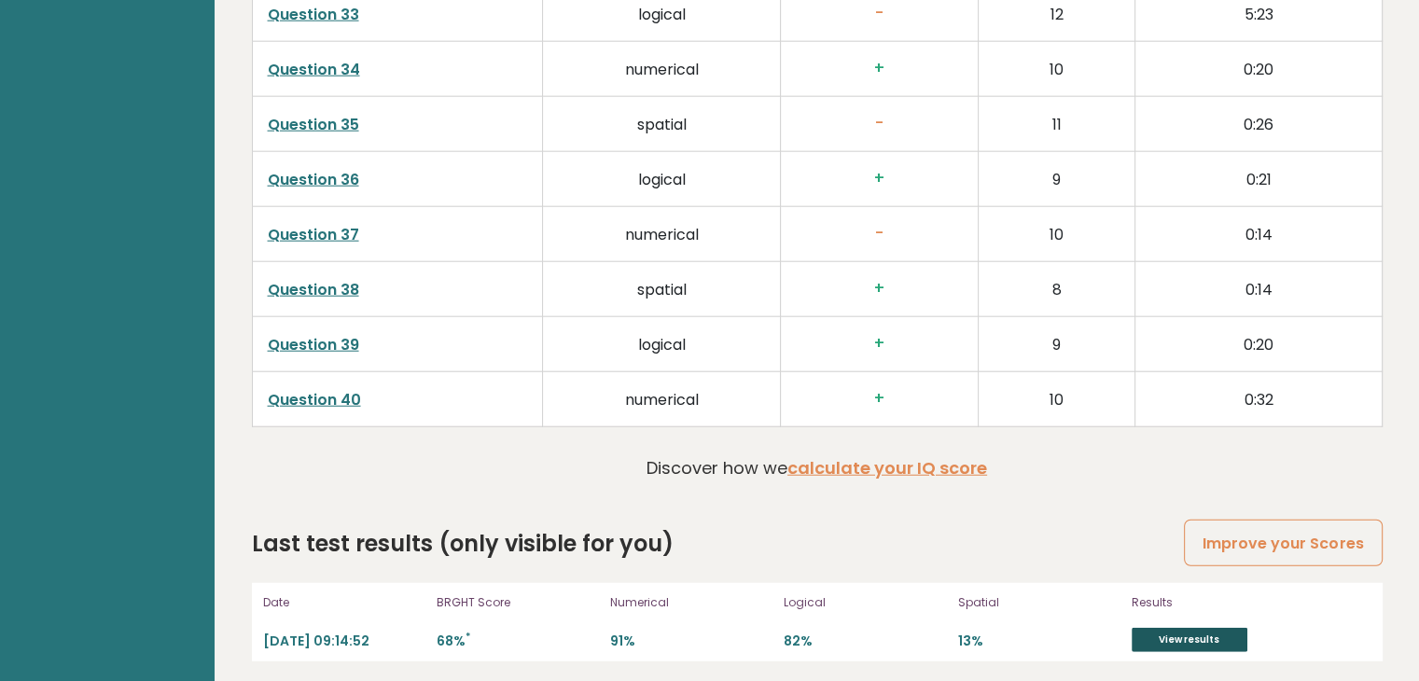
click at [1142, 628] on link "View results" at bounding box center [1190, 640] width 116 height 24
